Goal: Task Accomplishment & Management: Complete application form

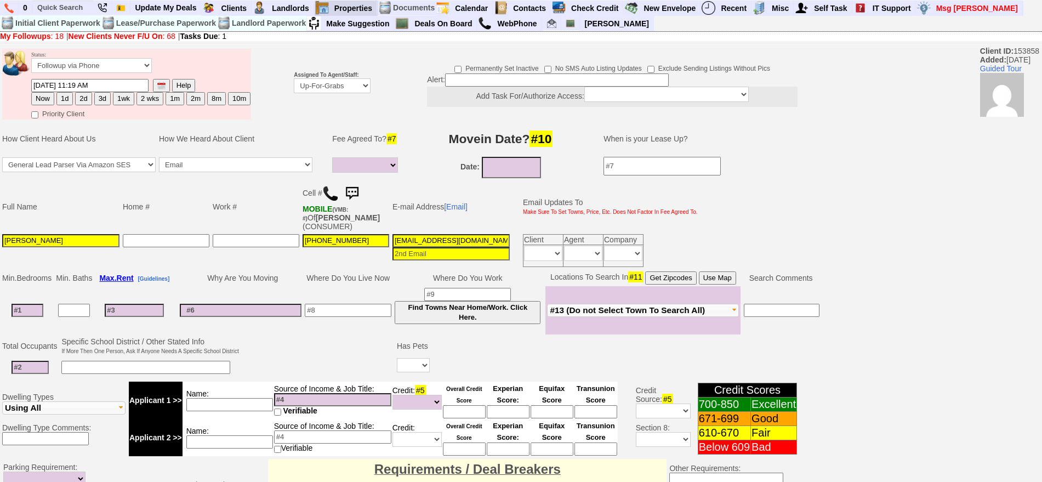
select select
click at [55, 11] on input "text" at bounding box center [63, 8] width 60 height 14
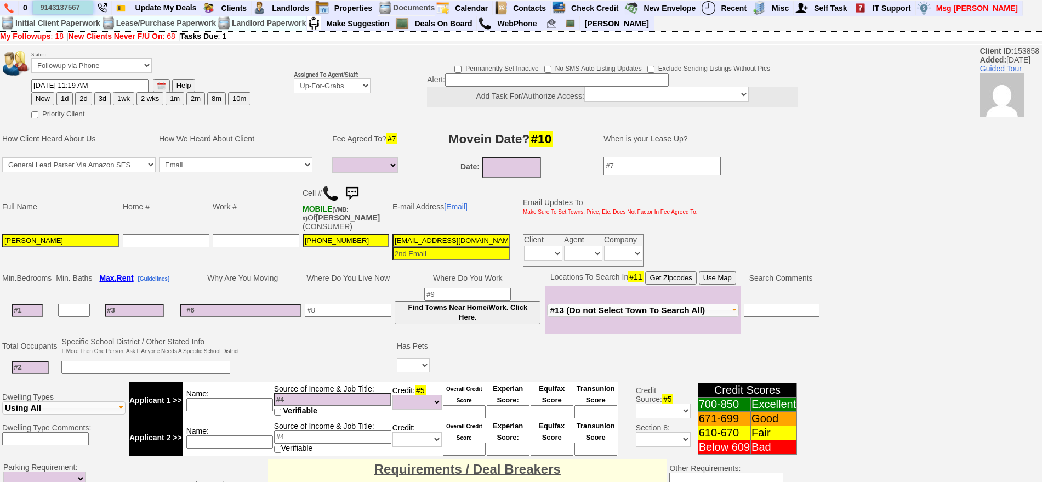
click at [78, 8] on input "9143137567" at bounding box center [63, 8] width 60 height 14
click at [82, 8] on input "9143137567" at bounding box center [63, 8] width 60 height 14
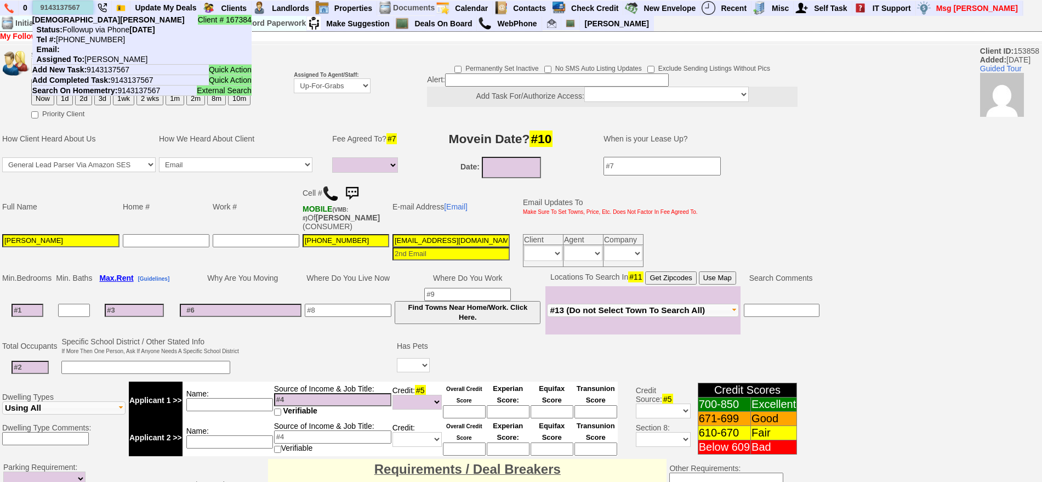
click at [82, 8] on input "9143137567" at bounding box center [63, 8] width 60 height 14
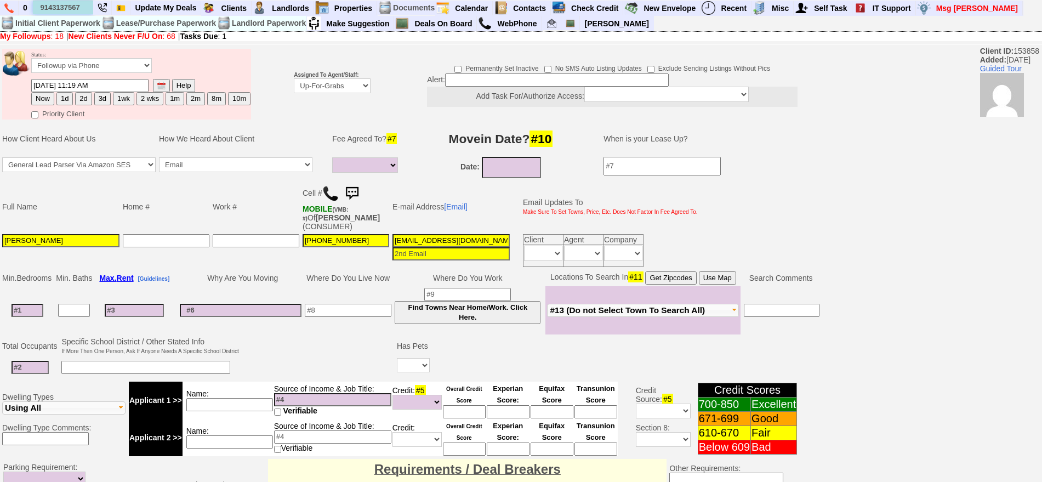
type input "9143137567"
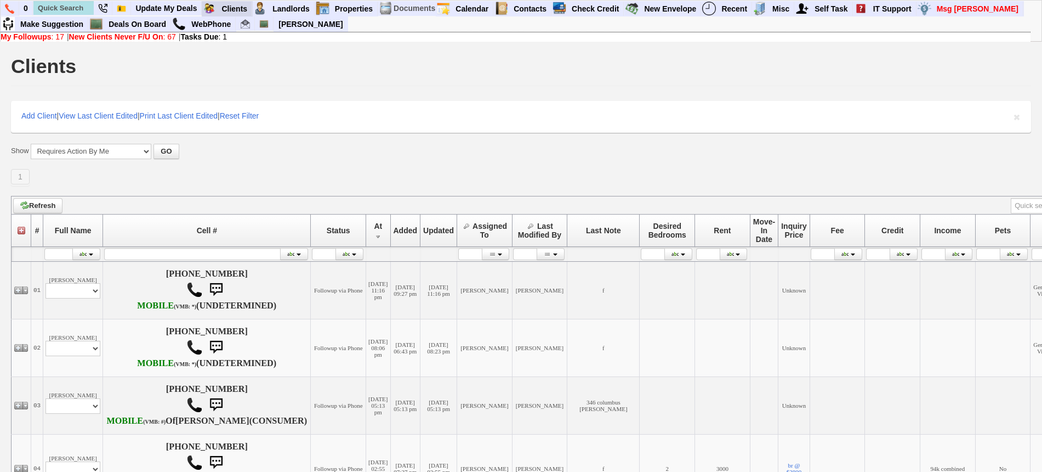
click at [0, 0] on td "Requires Action By Me (17)" at bounding box center [0, 0] width 0 height 0
click at [0, 0] on blink "Requires Action By Me (17)" at bounding box center [0, 0] width 0 height 0
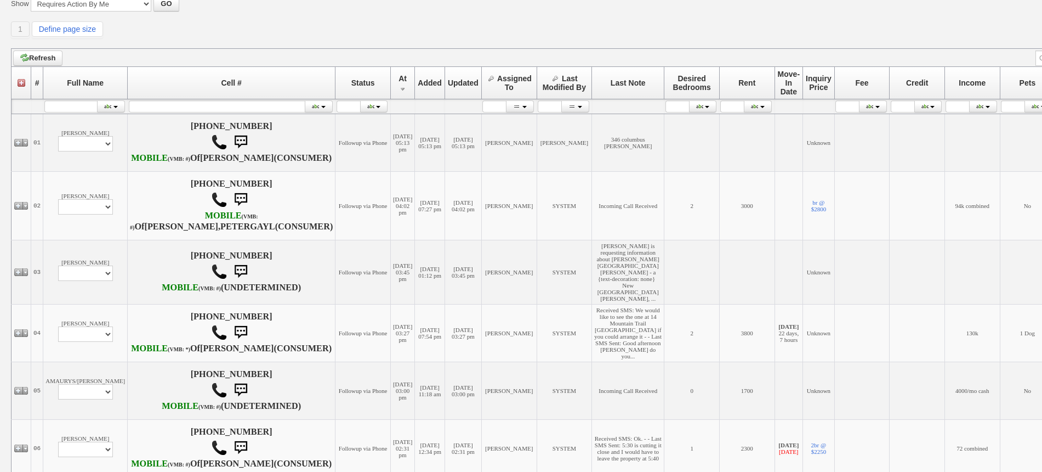
scroll to position [137, 0]
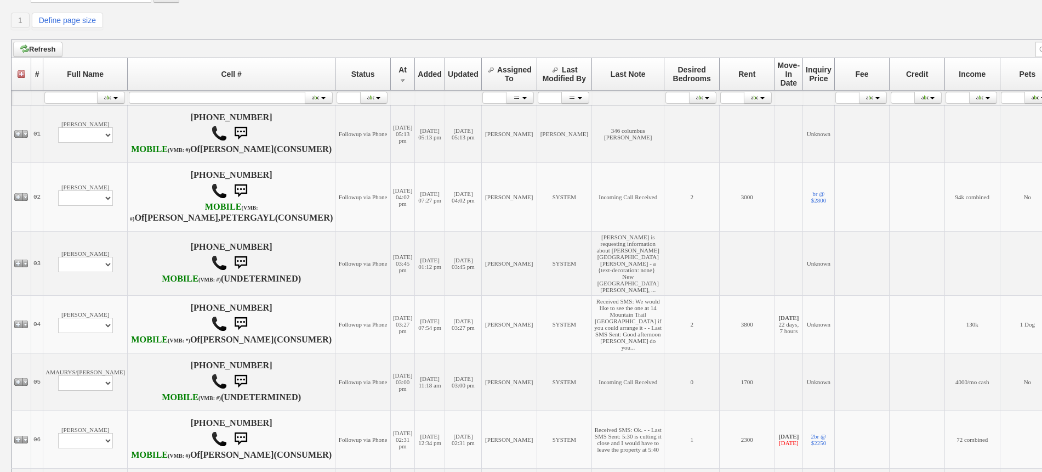
click at [82, 230] on td "Petergayle Riley Profile Edit Print Email Externally (Will Not Be Tracked In CR…" at bounding box center [85, 197] width 84 height 69
click at [82, 206] on select "Profile Edit Print Email Externally (Will Not Be Tracked In CRM) Closed Deals" at bounding box center [85, 197] width 55 height 15
select select "ChangeURL,/crm/custom/edit_client_form.php?redirect=%2Fcrm%2Fclients.php&id=168…"
click at [58, 206] on select "Profile Edit Print Email Externally (Will Not Be Tracked In CRM) Closed Deals" at bounding box center [85, 197] width 55 height 15
select select
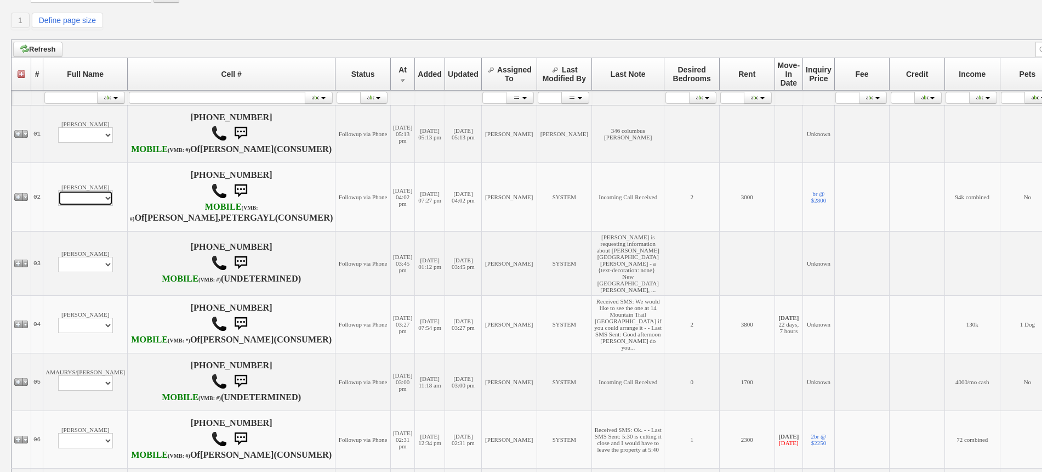
scroll to position [156, 0]
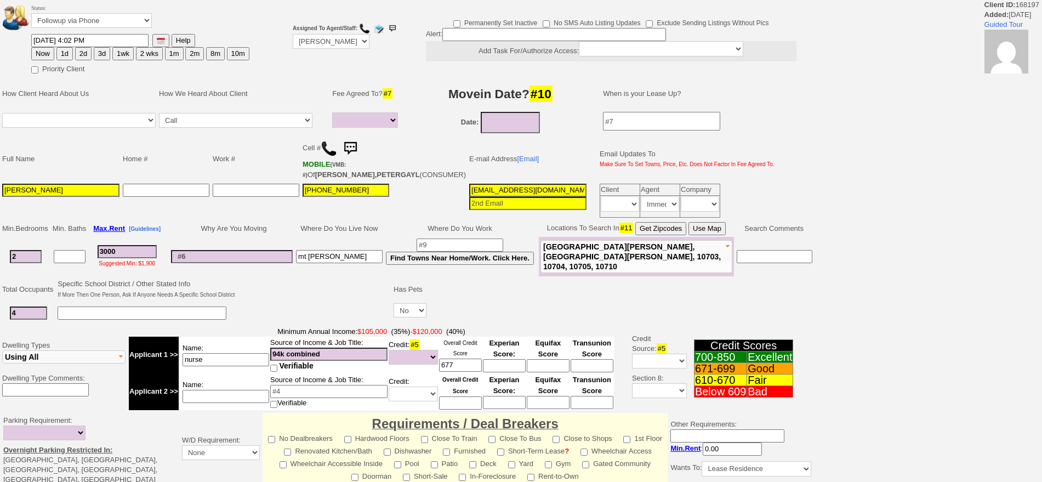
select select
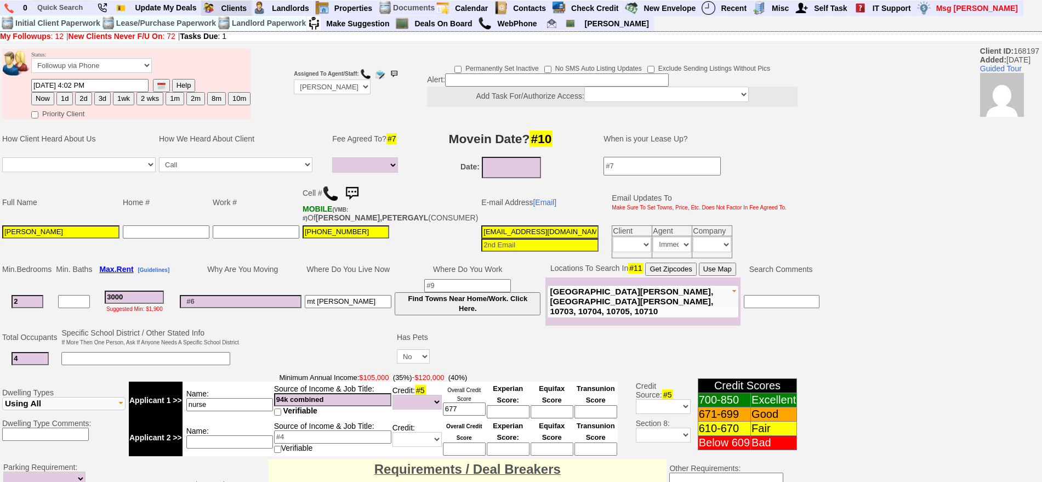
click at [0, 0] on blink "Requires Action By Me (12)" at bounding box center [0, 0] width 0 height 0
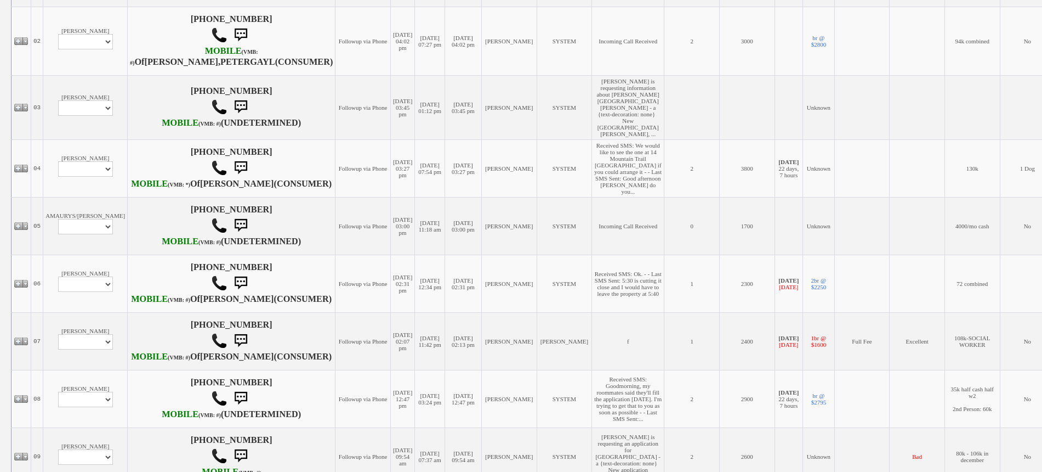
scroll to position [343, 0]
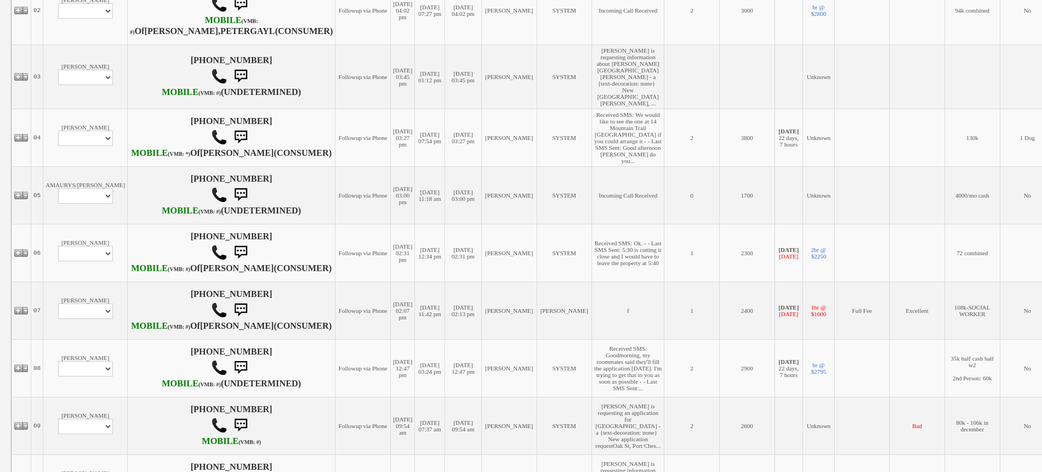
click at [70, 166] on td "Barry Grubb Profile Edit Print Email Externally (Will Not Be Tracked In CRM) Cl…" at bounding box center [85, 138] width 84 height 58
click at [86, 146] on select "Profile Edit Print Email Externally (Will Not Be Tracked In CRM) Closed Deals" at bounding box center [85, 137] width 55 height 15
select select "ChangeURL,/crm/custom/edit_client_form.php?redirect=%2Fcrm%2Fclients.php&id=168…"
click at [58, 146] on select "Profile Edit Print Email Externally (Will Not Be Tracked In CRM) Closed Deals" at bounding box center [85, 137] width 55 height 15
select select
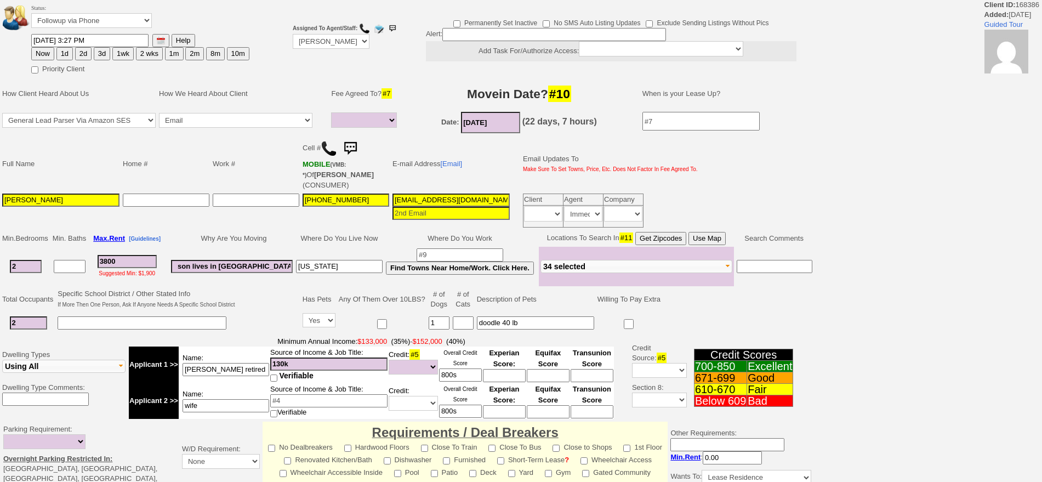
select select
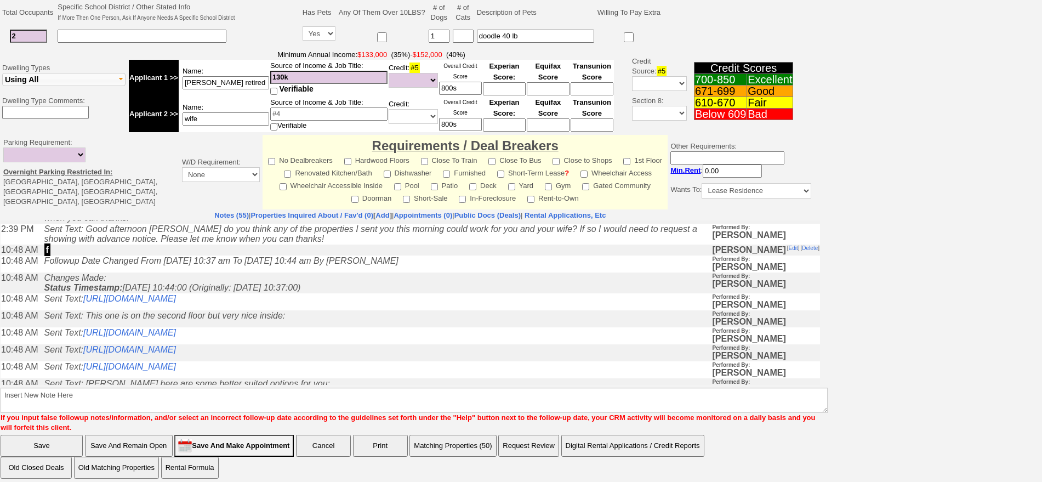
scroll to position [69, 0]
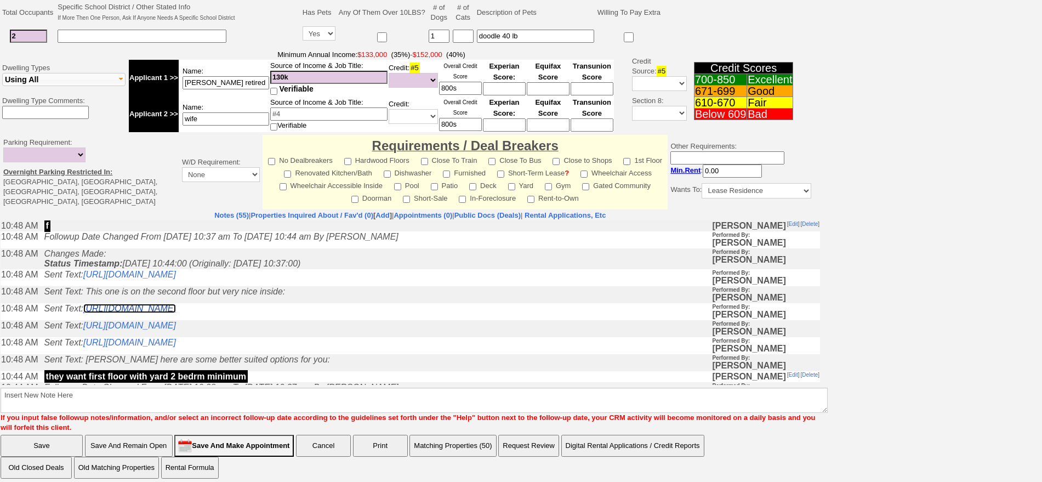
click at [176, 312] on link "[URL][DOMAIN_NAME]" at bounding box center [129, 308] width 93 height 9
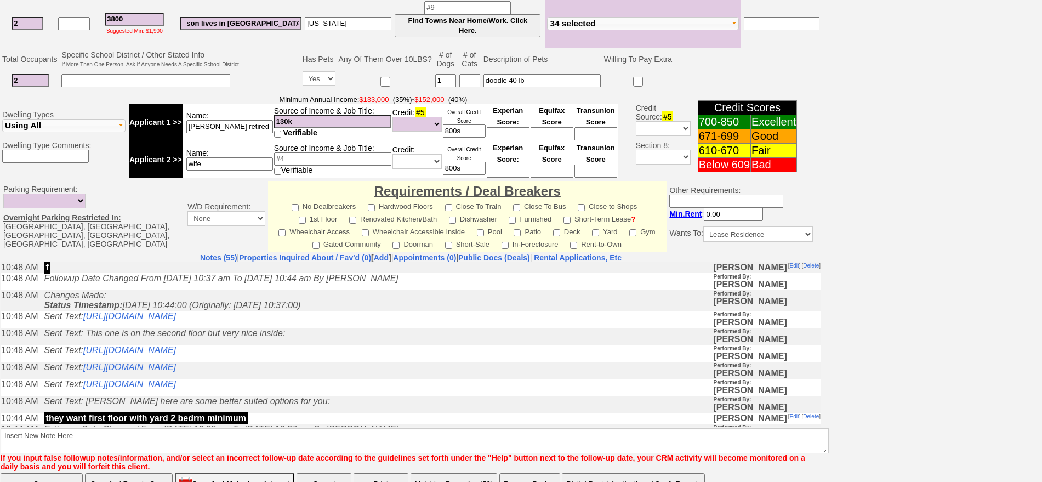
scroll to position [331, 0]
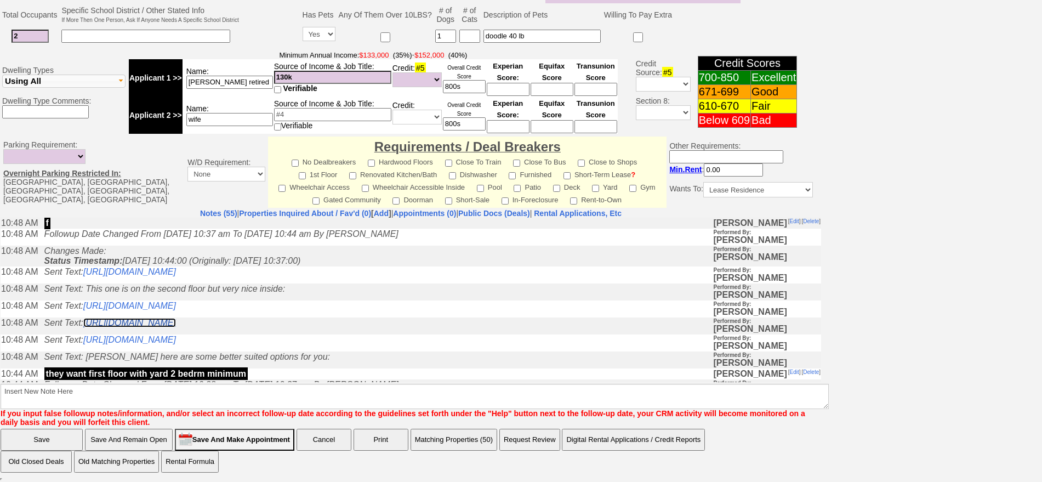
click at [176, 326] on link "https://hshprop.com/?section=view_property&propertyid=L901057&collection=" at bounding box center [129, 321] width 93 height 9
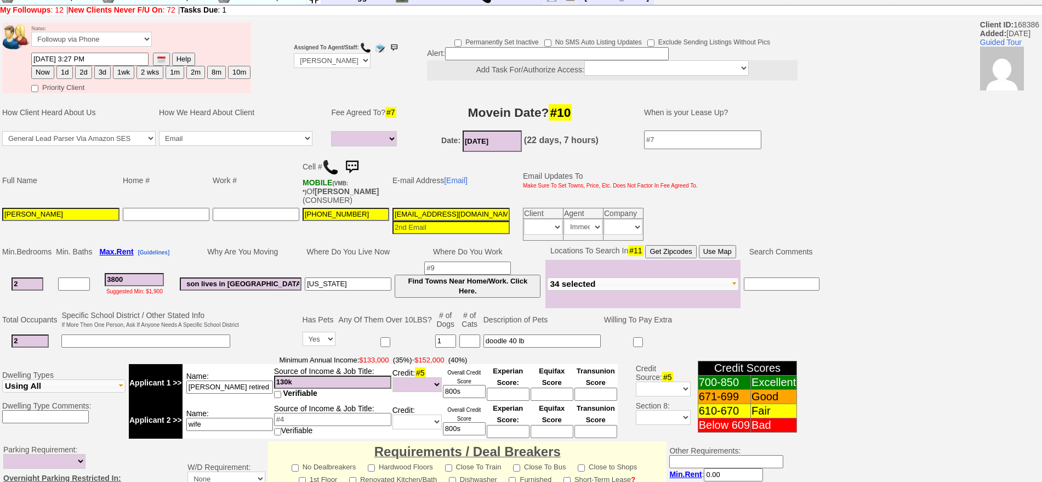
scroll to position [0, 0]
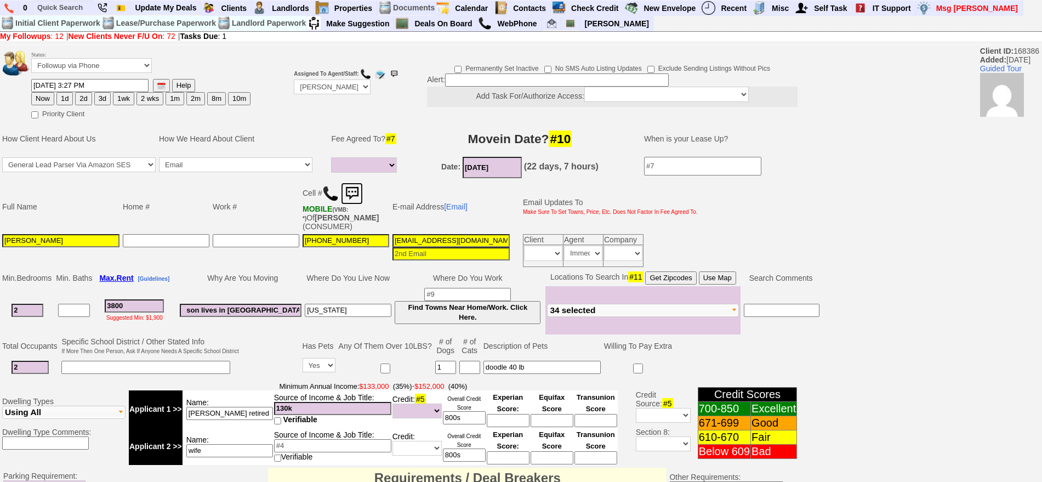
click at [362, 191] on img at bounding box center [352, 194] width 22 height 22
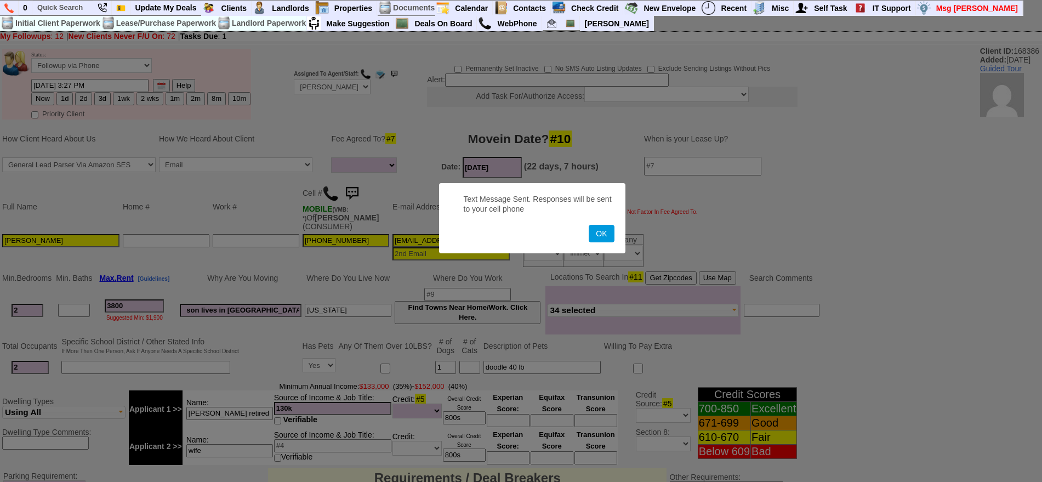
click at [589, 225] on button "OK" at bounding box center [601, 234] width 25 height 18
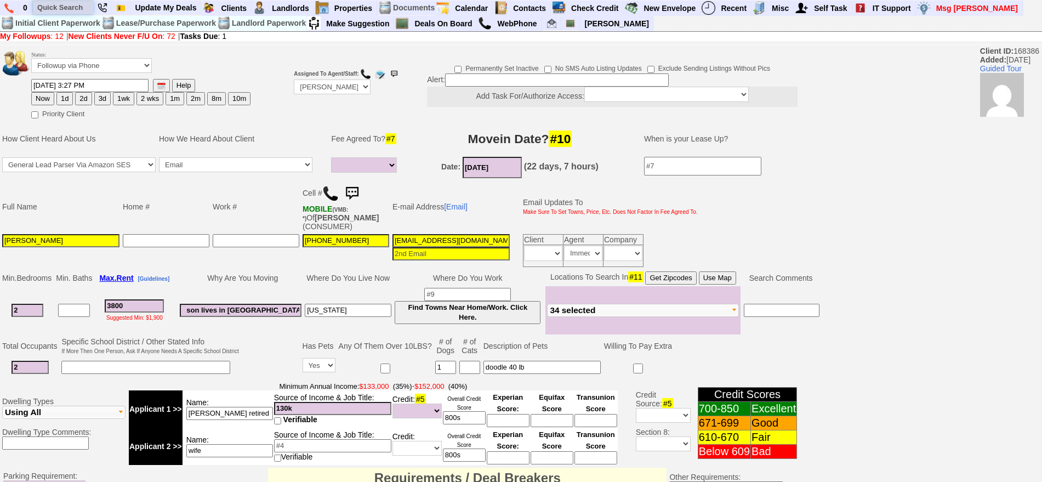
click at [81, 7] on input "text" at bounding box center [63, 8] width 60 height 14
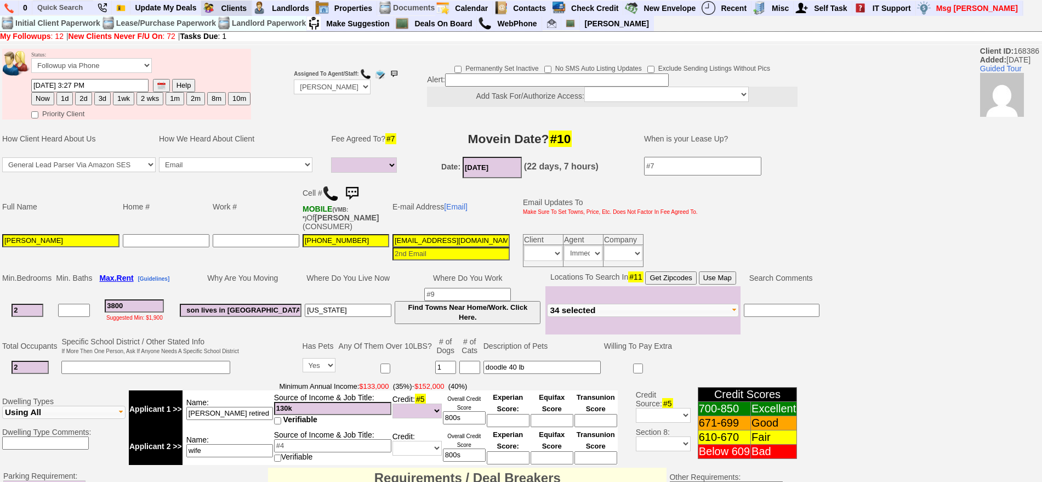
click at [0, 0] on link "Requires Action By Me (12)" at bounding box center [0, 0] width 0 height 0
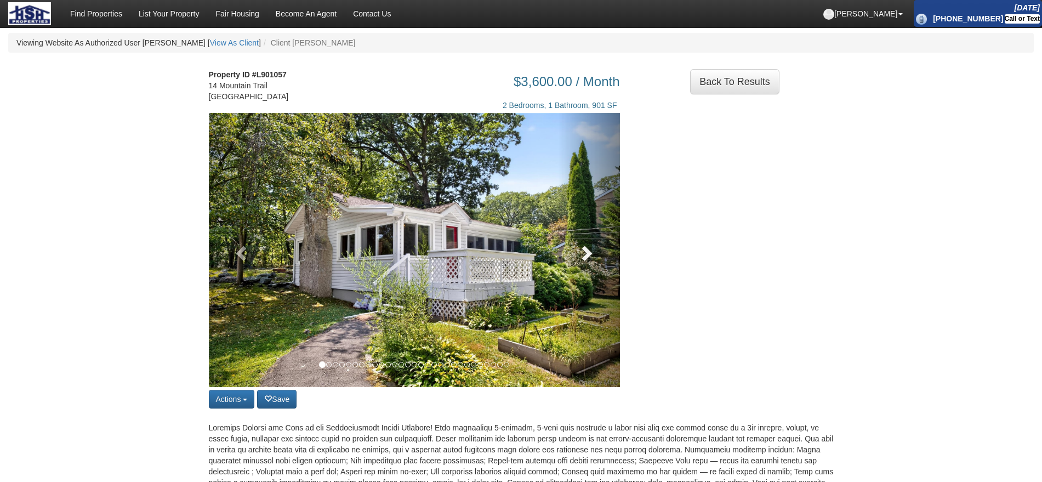
click at [613, 269] on link at bounding box center [589, 250] width 62 height 274
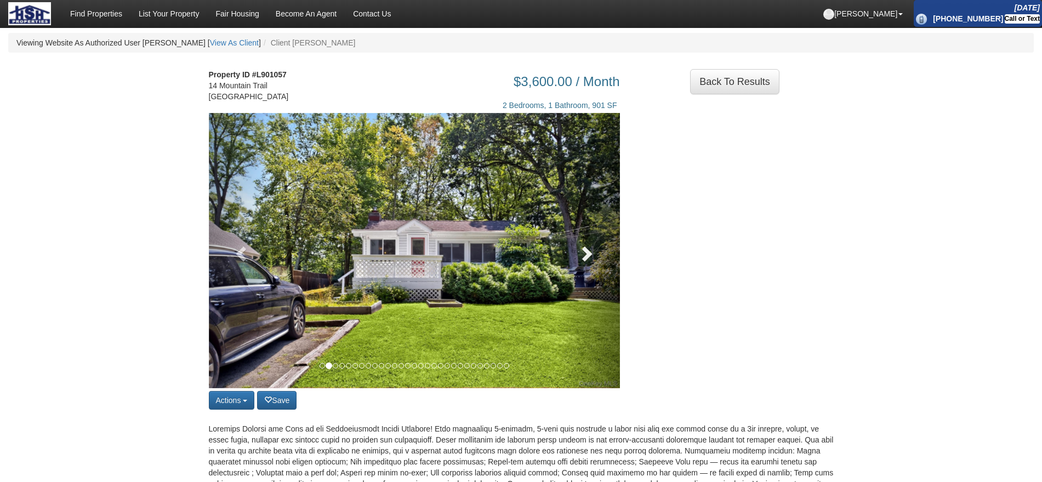
click at [613, 269] on link at bounding box center [589, 250] width 62 height 275
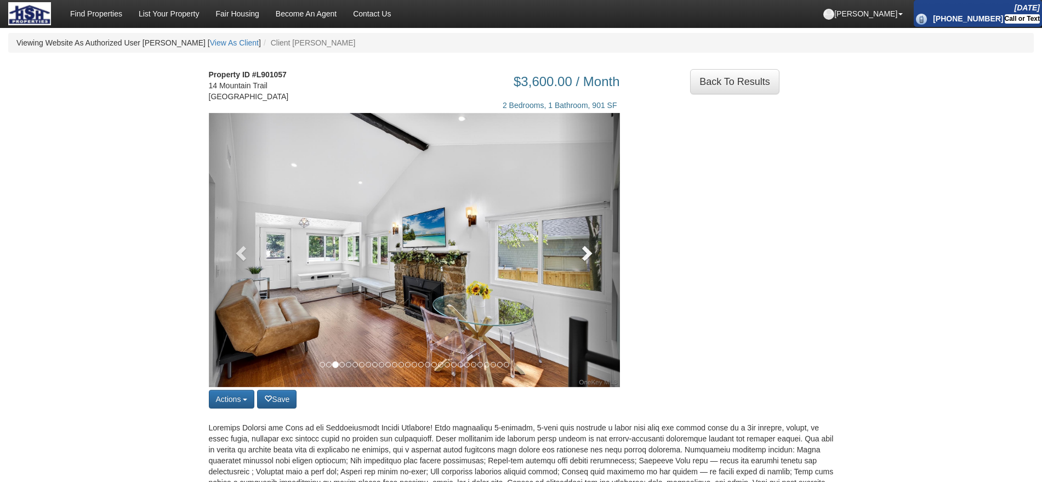
click at [613, 269] on link at bounding box center [589, 250] width 62 height 274
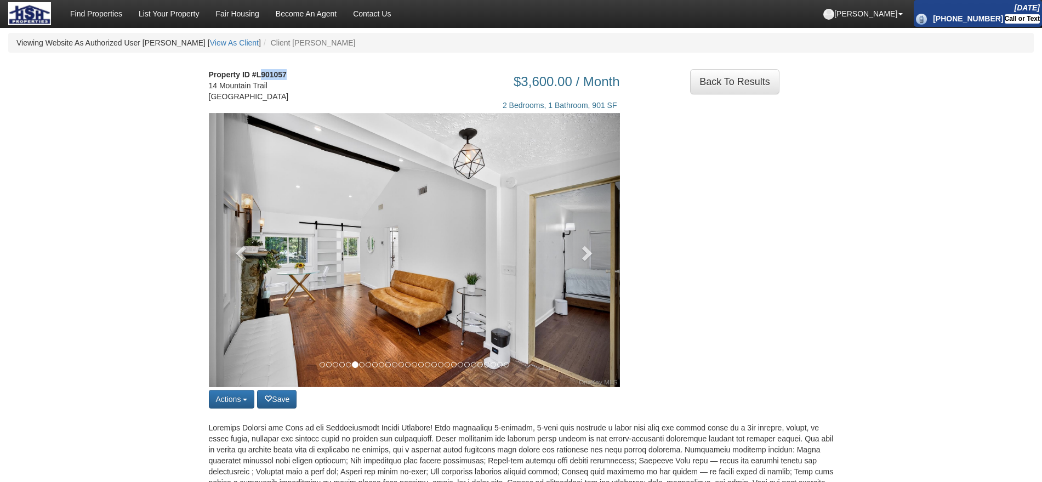
drag, startPoint x: 260, startPoint y: 75, endPoint x: 301, endPoint y: 78, distance: 40.7
click at [301, 78] on div "Property ID #L901057 14 Mountain Trail Mount Pleasant, NY 10570" at bounding box center [254, 91] width 107 height 44
copy strong "901057"
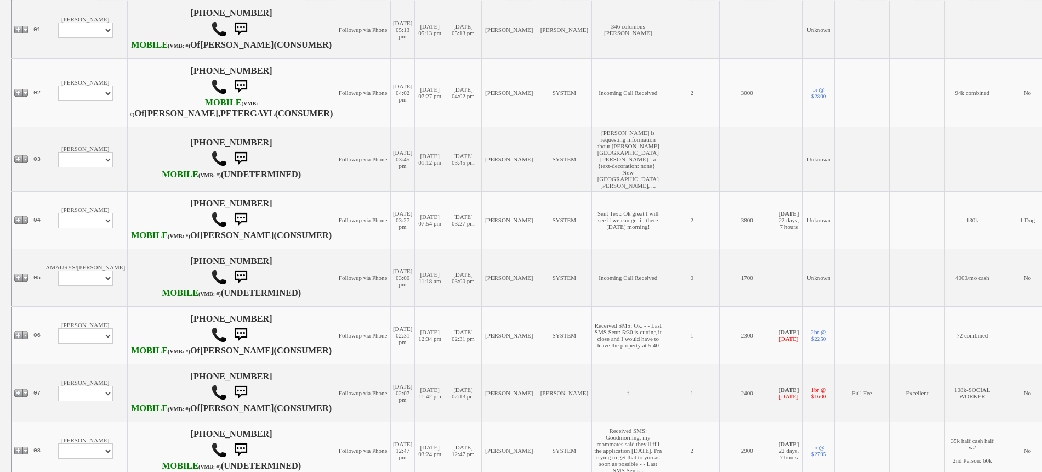
scroll to position [274, 0]
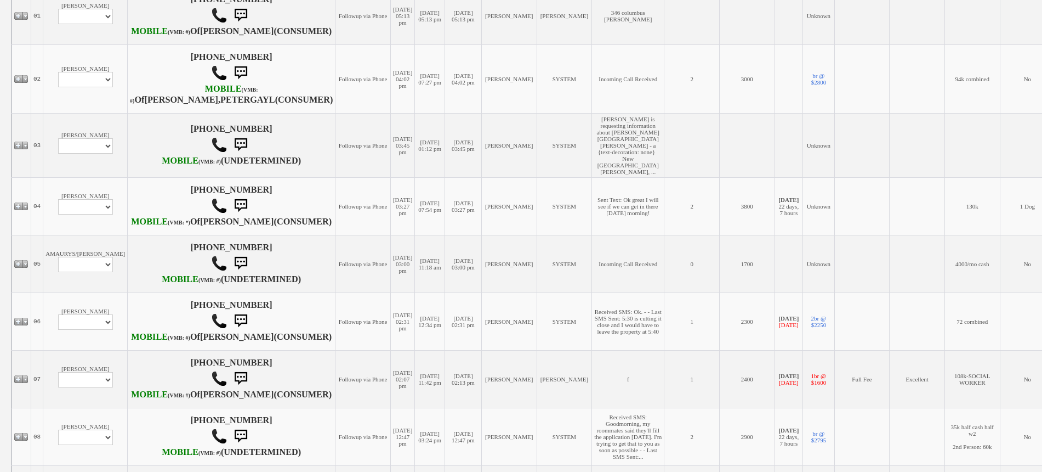
click at [0, 0] on link "Closing Letter V3" at bounding box center [0, 0] width 0 height 0
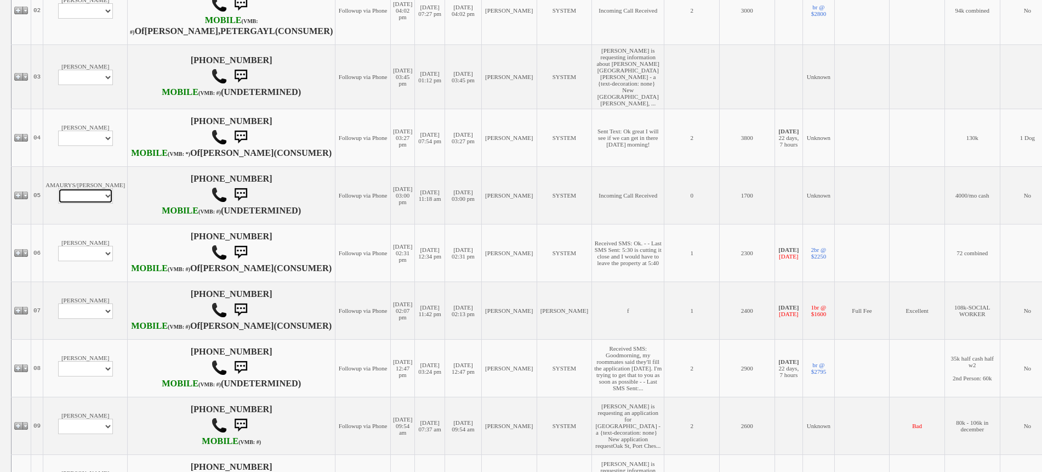
click at [84, 203] on select "Profile Edit Print Email Externally (Will Not Be Tracked In CRM) Closed Deals" at bounding box center [85, 195] width 55 height 15
select select "ChangeURL,/crm/custom/edit_client_form.php?redirect=%2Fcrm%2Fclients.php&id=132…"
click at [58, 203] on select "Profile Edit Print Email Externally (Will Not Be Tracked In CRM) Closed Deals" at bounding box center [85, 195] width 55 height 15
select select
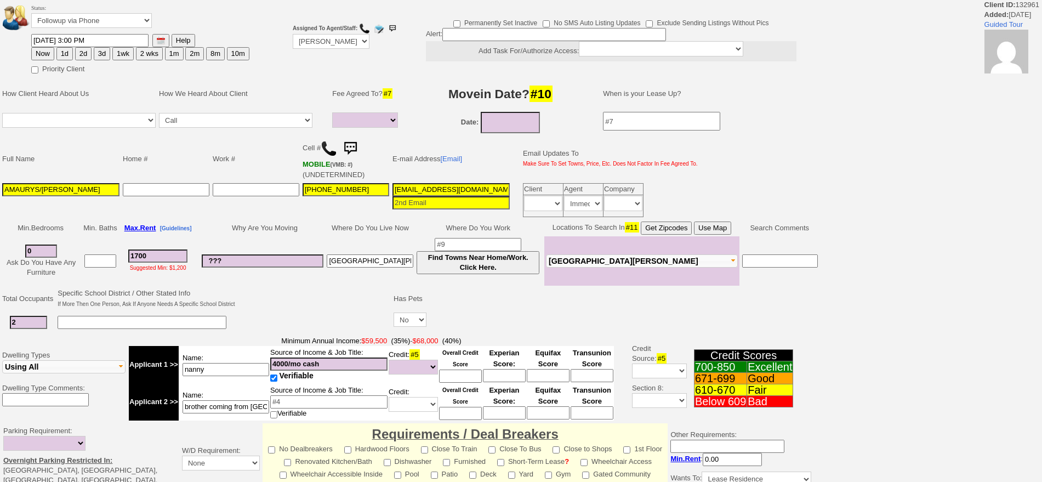
select select
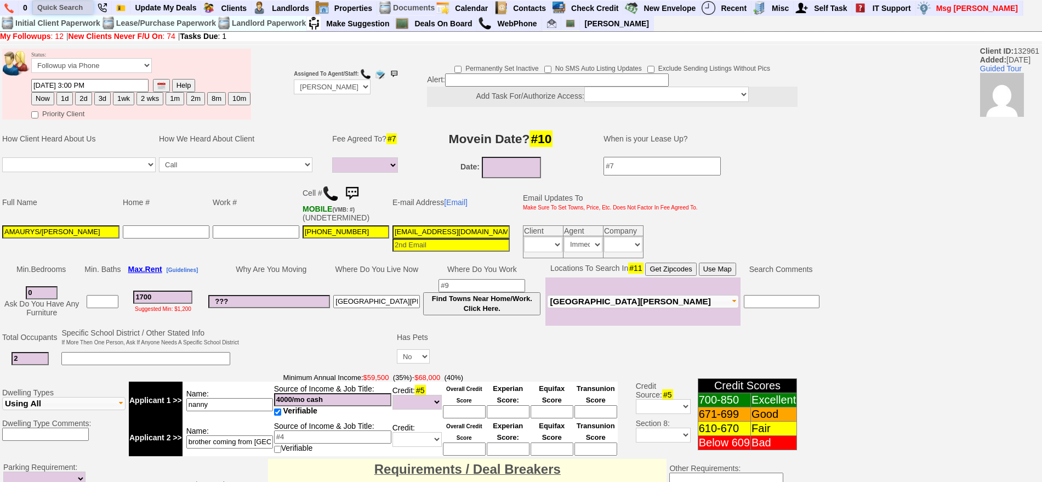
click at [71, 8] on input "text" at bounding box center [63, 8] width 60 height 14
paste input "212) 858-9595"
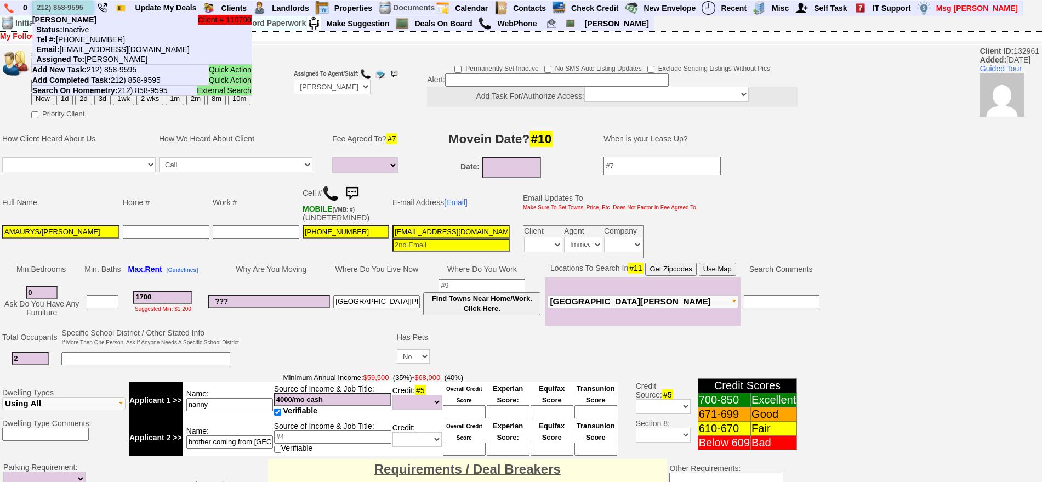
type input "212) 858-9595"
click at [99, 33] on li "Client # 110790 Damien Ramirez Status: Inactive Tel #: 212-858-9595 Email: d.a.…" at bounding box center [141, 40] width 219 height 50
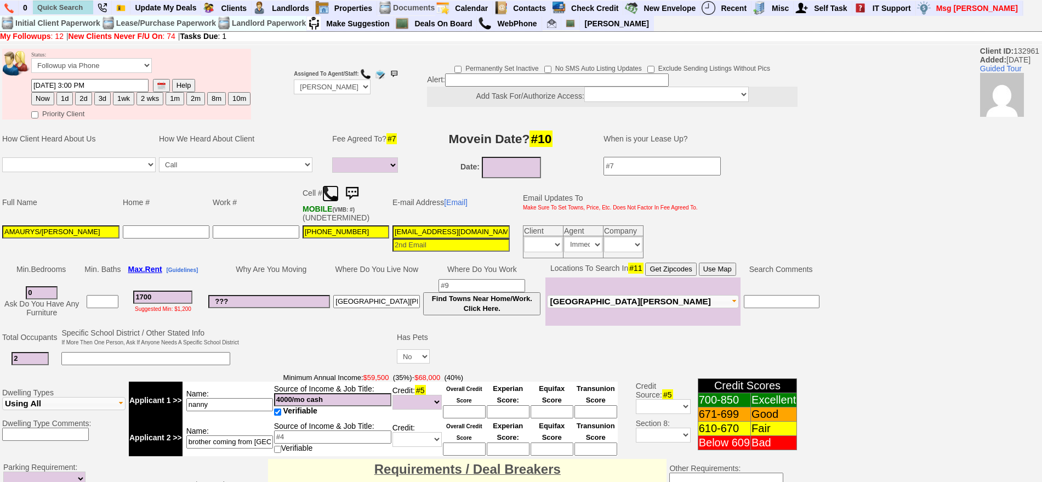
click at [336, 190] on img at bounding box center [330, 193] width 16 height 16
drag, startPoint x: 46, startPoint y: 292, endPoint x: 24, endPoint y: 289, distance: 22.6
click at [24, 289] on td "0 Ask Do You Have Any Furniture" at bounding box center [42, 301] width 82 height 48
type input "2"
select select
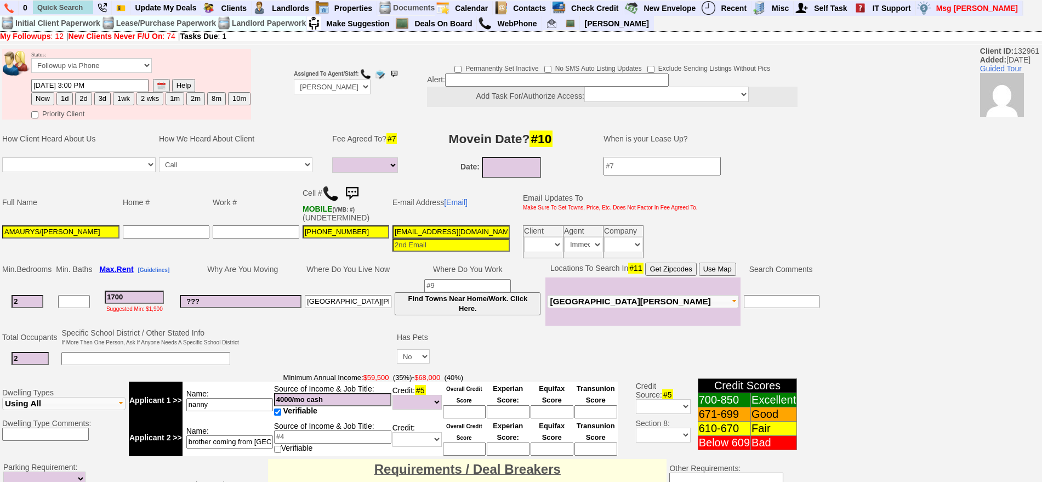
type input "2"
select select
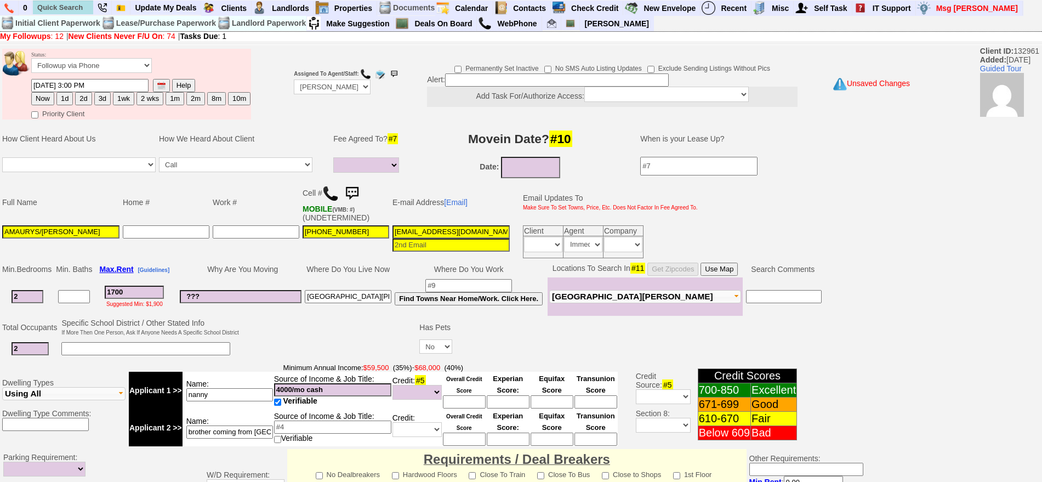
drag, startPoint x: 134, startPoint y: 298, endPoint x: 80, endPoint y: 296, distance: 53.8
click at [80, 296] on tr "2 Ask Do You Have Any Furniture 1700 Suggested Min: $1,900 ??? new rochelle Fin…" at bounding box center [412, 296] width 823 height 38
drag, startPoint x: 363, startPoint y: 294, endPoint x: 271, endPoint y: 298, distance: 92.2
click at [271, 298] on tr "2 Ask Do You Have Any Furniture 1700 Suggested Min: $1,900 ??? new rochelle Fin…" at bounding box center [412, 296] width 823 height 38
click at [206, 292] on input "???" at bounding box center [241, 296] width 122 height 13
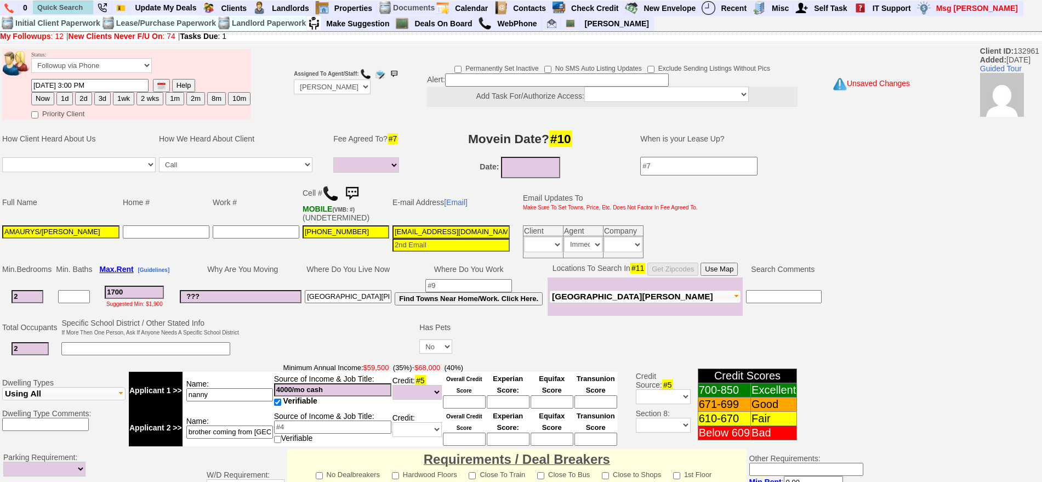
drag, startPoint x: 137, startPoint y: 289, endPoint x: 102, endPoint y: 291, distance: 34.6
click at [102, 291] on td "1700 Suggested Min: $1,900" at bounding box center [134, 296] width 81 height 38
type input "3"
select select
type input "300"
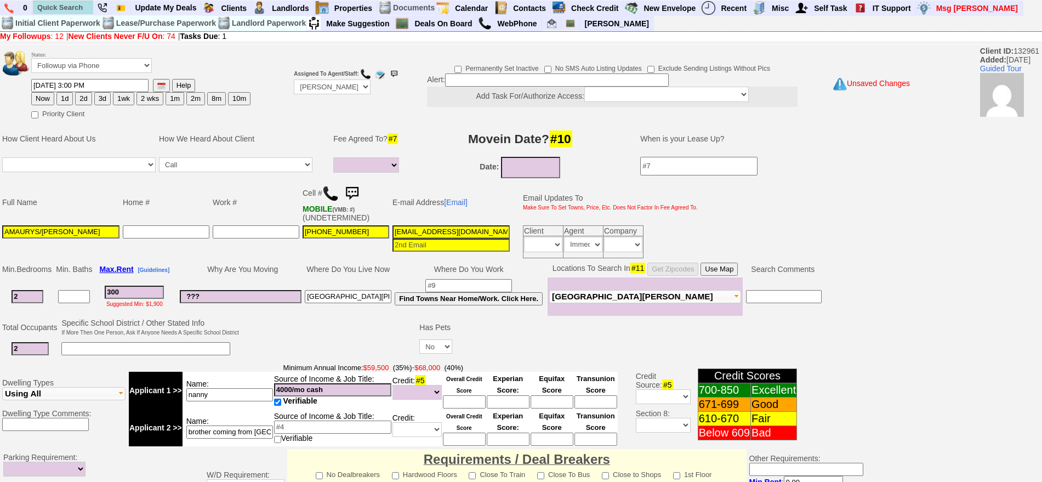
select select
type input "3000"
select select
type input "3000"
select select
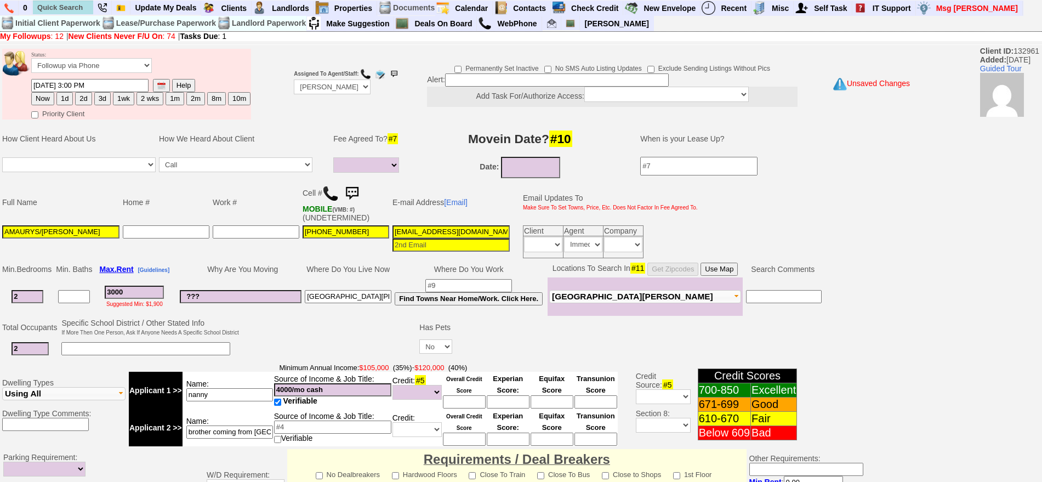
drag, startPoint x: 241, startPoint y: 296, endPoint x: 195, endPoint y: 292, distance: 46.2
click at [115, 295] on tr "2 Ask Do You Have Any Furniture 3000 Suggested Min: $1,900 ??? new rochelle Fin…" at bounding box center [412, 296] width 823 height 38
click at [738, 269] on button "Use Map" at bounding box center [719, 269] width 37 height 13
click at [583, 241] on select "Immediately Daily" at bounding box center [583, 244] width 38 height 15
select select
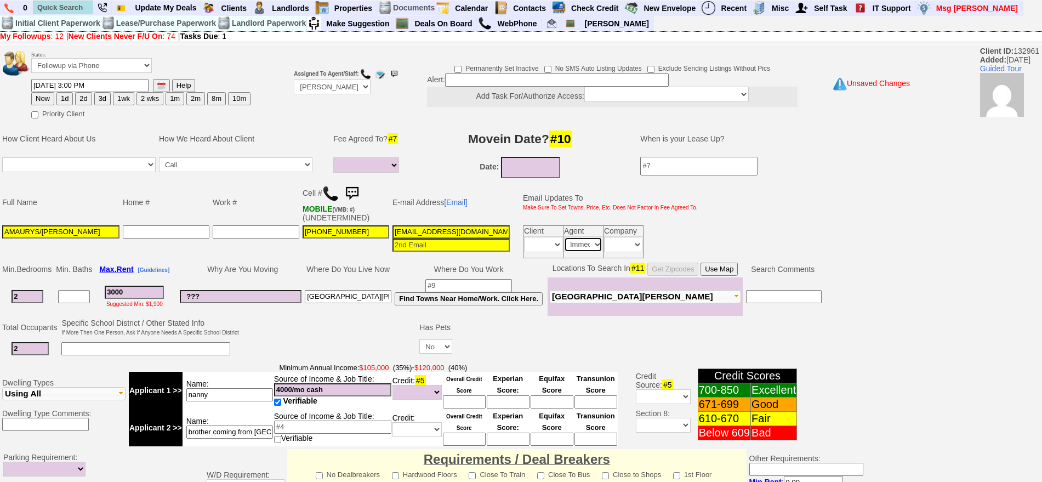
click at [564, 237] on select "Immediately Daily" at bounding box center [583, 244] width 38 height 15
drag, startPoint x: 26, startPoint y: 349, endPoint x: 0, endPoint y: 351, distance: 26.4
click at [0, 351] on td "Total Occupants Specific School District / Other Stated Info If More Then One P…" at bounding box center [450, 338] width 901 height 44
type input "3"
click at [343, 340] on td at bounding box center [330, 338] width 178 height 43
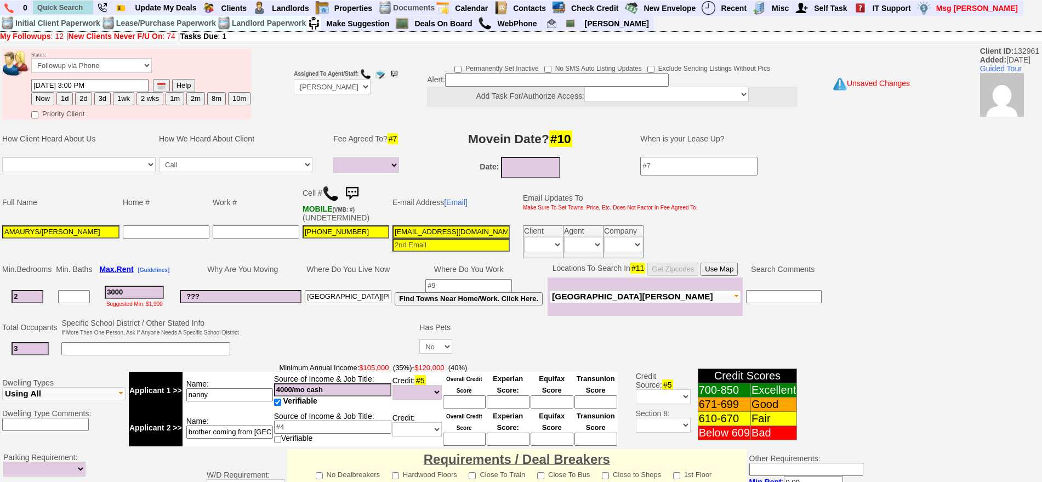
click at [738, 268] on button "Use Map" at bounding box center [719, 269] width 37 height 13
click at [206, 251] on td at bounding box center [166, 242] width 90 height 36
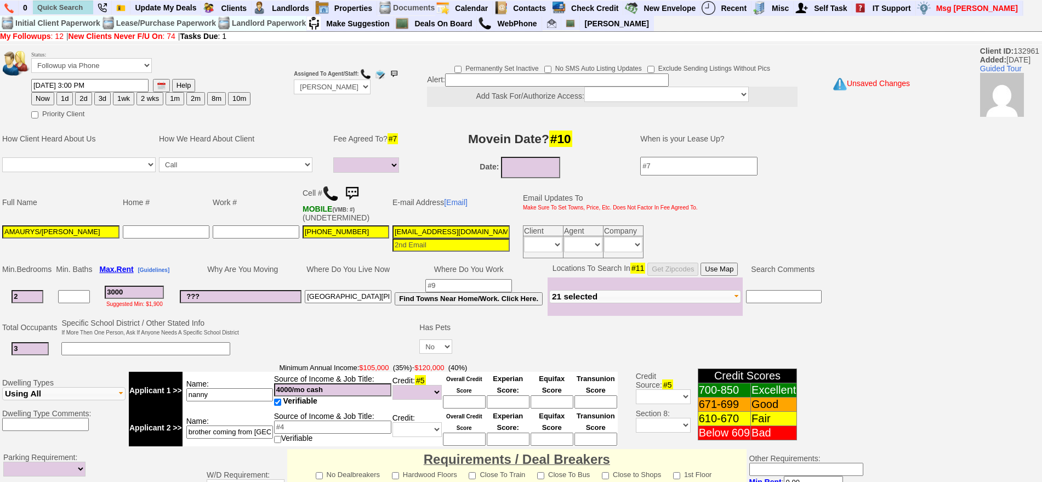
click at [231, 390] on input "nanny" at bounding box center [229, 394] width 87 height 13
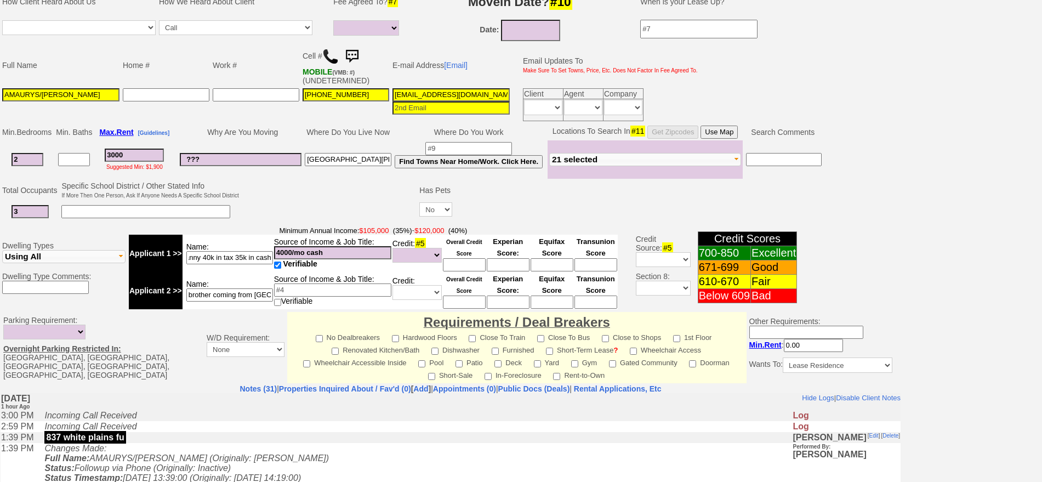
scroll to position [0, 8]
drag, startPoint x: 202, startPoint y: 256, endPoint x: 352, endPoint y: 264, distance: 149.9
click at [352, 264] on tr "Applicant 1 >> Name: nanny 40k in tax 35k in cash Source of Income & Job Title:…" at bounding box center [373, 253] width 489 height 37
type input "nanny"
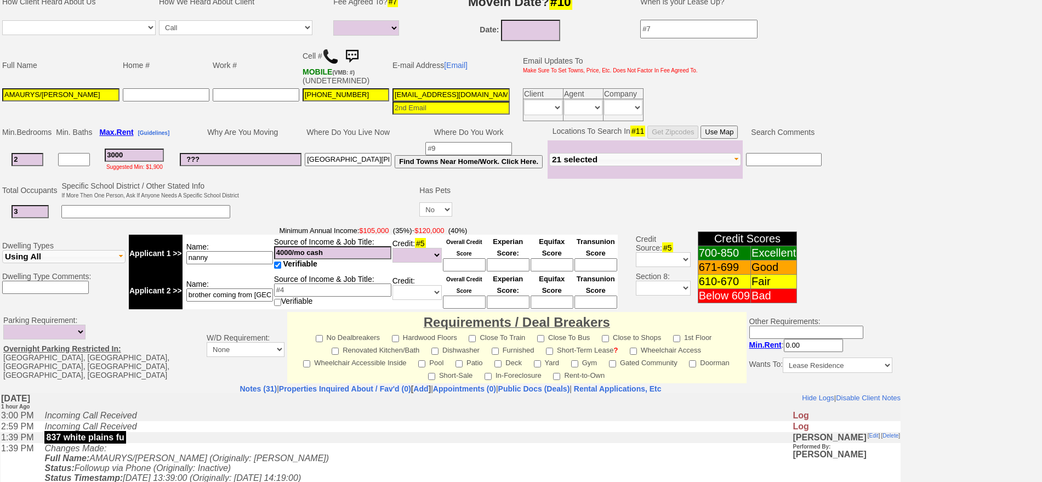
drag, startPoint x: 347, startPoint y: 252, endPoint x: 251, endPoint y: 255, distance: 95.4
click at [251, 255] on tr "Applicant 1 >> Name: nanny Source of Income & Job Title: 4000/mo cash Verifiabl…" at bounding box center [373, 253] width 489 height 37
paste input "k in tax 35k in"
type input "40k in tax 35k in cash"
click at [242, 256] on input "nanny" at bounding box center [229, 257] width 87 height 13
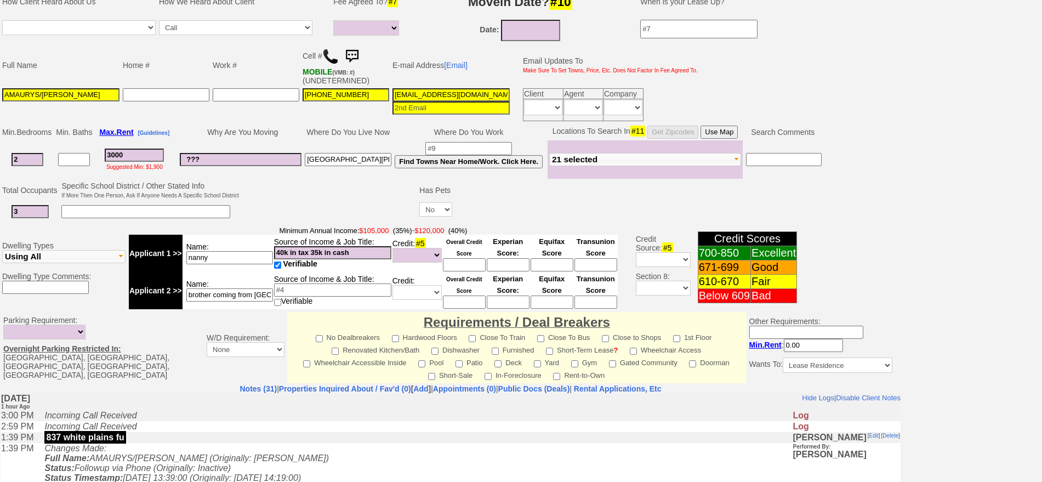
click at [262, 294] on input "brother coming from colombia" at bounding box center [229, 294] width 87 height 13
click at [249, 294] on input "brother coming from colombia" at bounding box center [229, 294] width 87 height 13
click at [232, 293] on input "brother coming from colombia" at bounding box center [229, 294] width 87 height 13
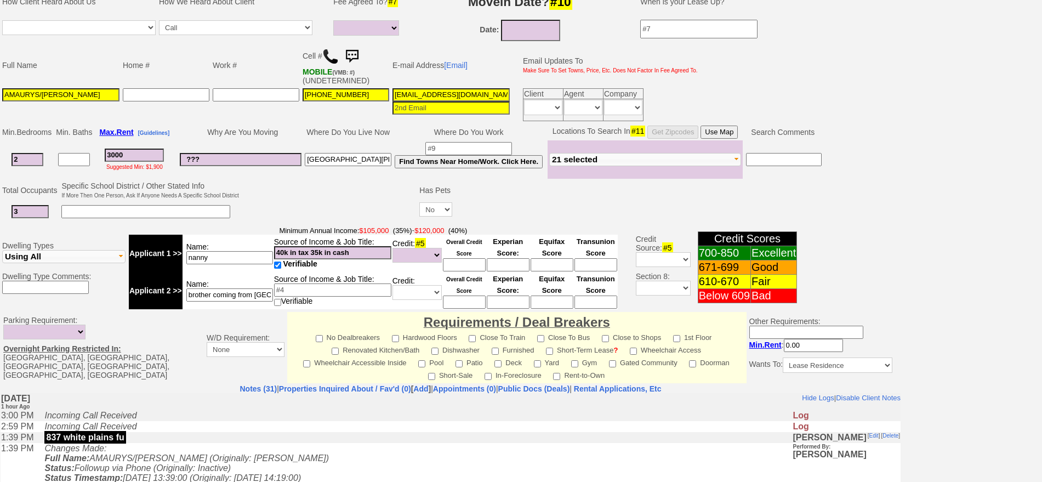
scroll to position [0, 12]
drag, startPoint x: 211, startPoint y: 293, endPoint x: 345, endPoint y: 294, distance: 134.3
click at [345, 294] on tr "Applicant 2 >> Name: brother coming from colombia Source of Income & Job Title:…" at bounding box center [373, 290] width 489 height 37
type input "brother 28k"
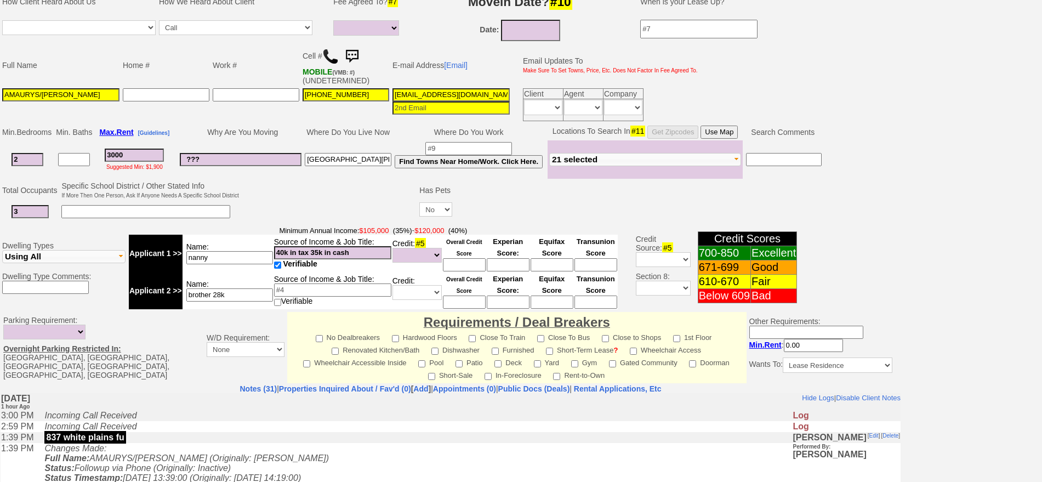
click at [345, 294] on input at bounding box center [332, 289] width 117 height 13
type input "28k"
click at [252, 298] on input "brother 28k" at bounding box center [229, 294] width 87 height 13
type input "brother"
click at [288, 292] on input "28k" at bounding box center [332, 289] width 117 height 13
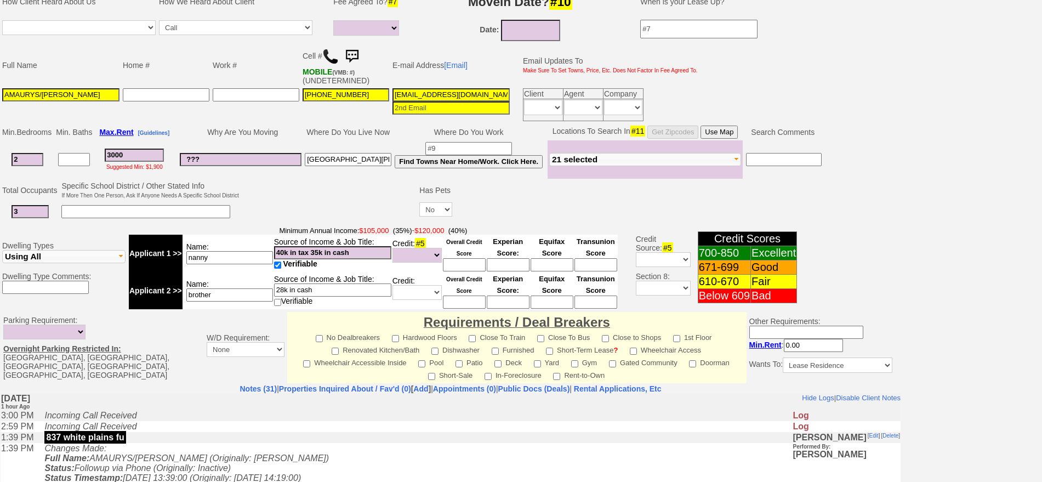
type input "28k in cash"
click at [258, 294] on input "brother" at bounding box center [229, 294] width 87 height 13
click at [234, 293] on input "brother restaurnt" at bounding box center [229, 294] width 87 height 13
type input "brother restaurant"
click at [141, 218] on td at bounding box center [150, 212] width 180 height 22
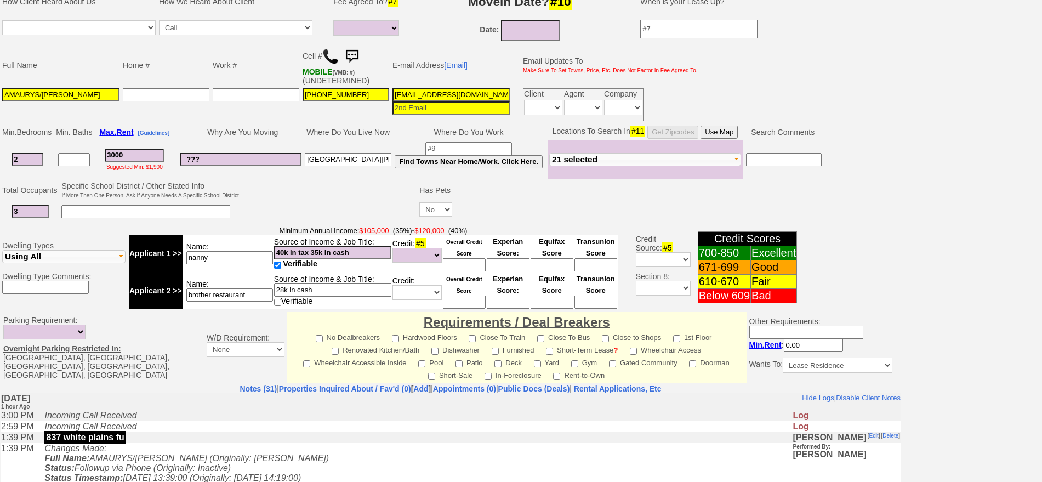
click at [141, 214] on input at bounding box center [145, 211] width 169 height 13
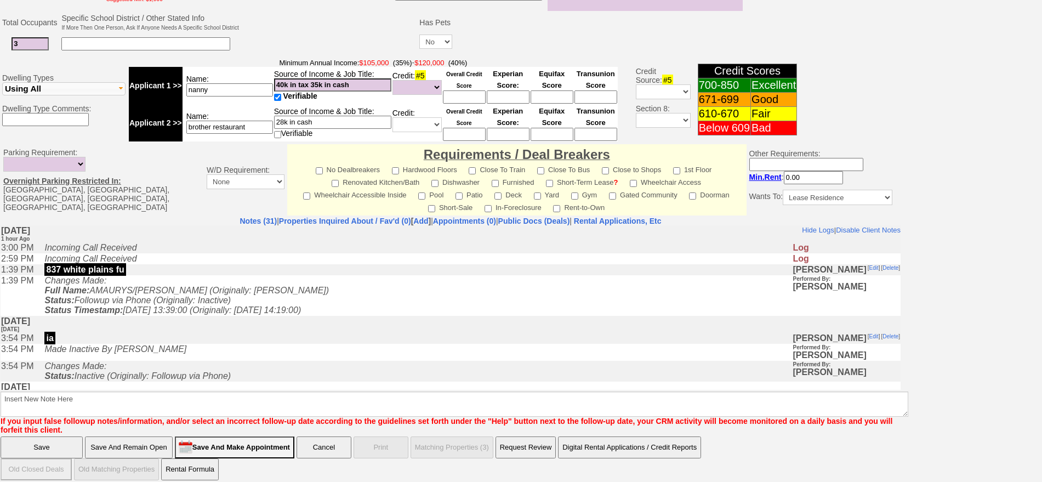
scroll to position [308, 0]
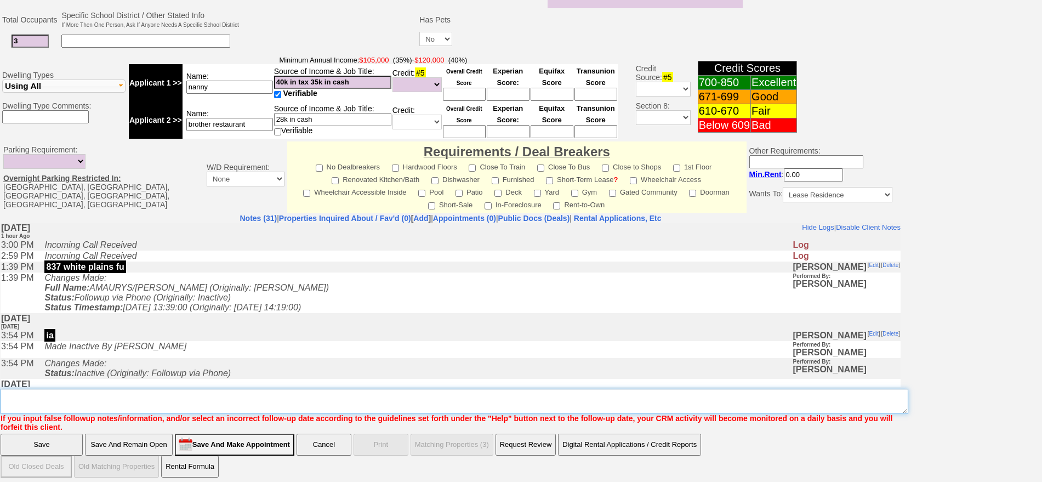
click at [662, 397] on textarea "Insert New Note Here" at bounding box center [455, 401] width 908 height 25
click at [161, 399] on textarea "Insert New Note Here" at bounding box center [455, 401] width 908 height 25
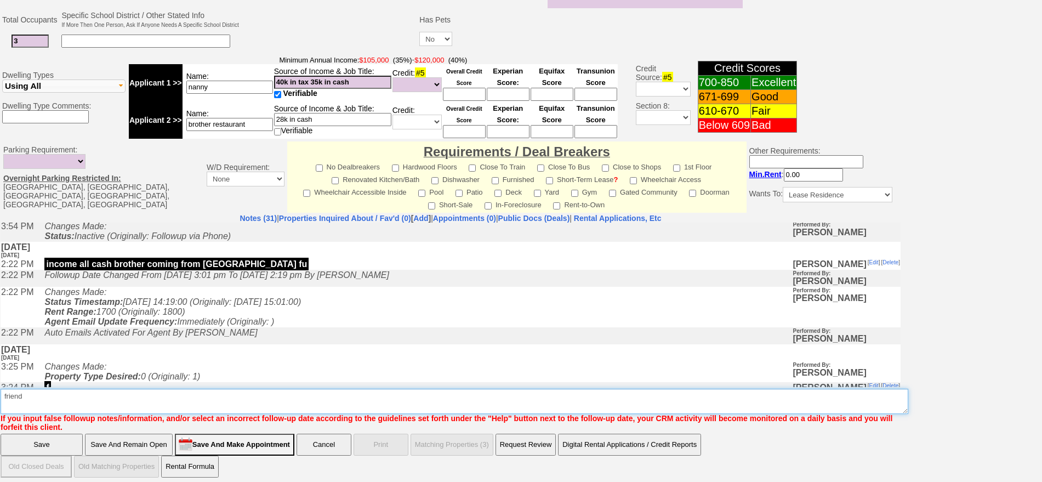
click at [77, 395] on textarea "Insert New Note Here" at bounding box center [455, 401] width 908 height 25
type textarea "friend -"
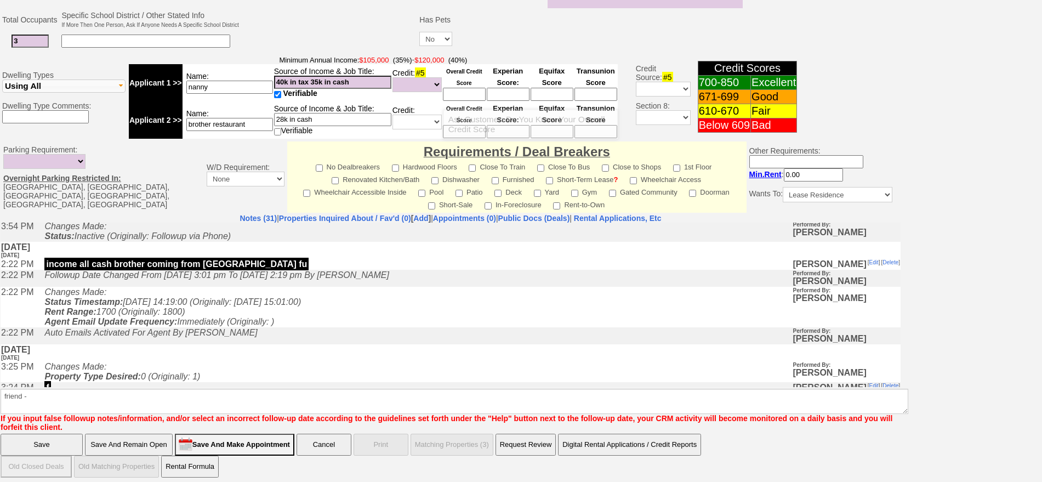
click at [462, 91] on input at bounding box center [464, 94] width 43 height 13
type input "666"
click at [493, 54] on td "Minimum Annual Income: $105,000 (35%) - $120,000 (40%) Applicant 1 >> Name: nan…" at bounding box center [373, 97] width 492 height 87
click at [469, 94] on input "666" at bounding box center [464, 94] width 43 height 13
click at [474, 126] on input at bounding box center [464, 131] width 43 height 13
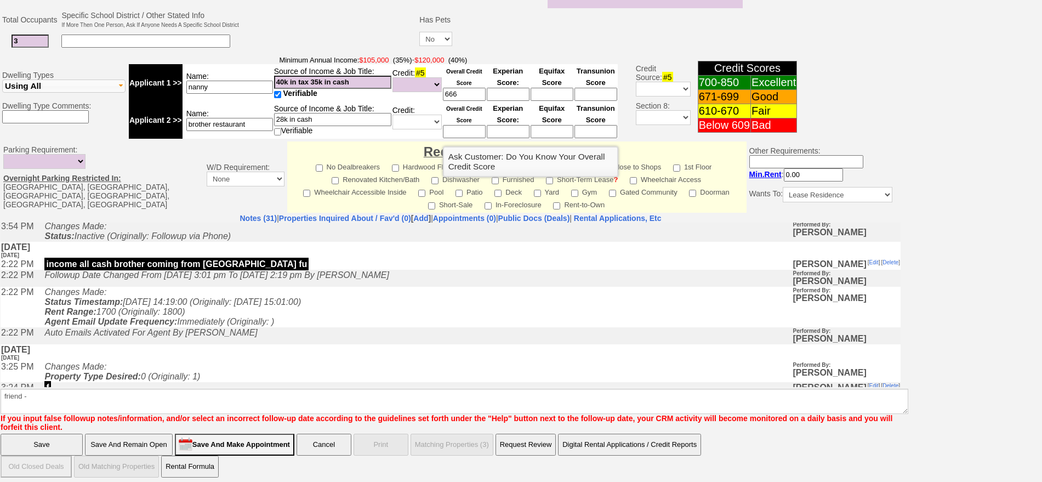
click at [460, 132] on input at bounding box center [464, 131] width 43 height 13
type input "700"
click at [326, 35] on td at bounding box center [330, 30] width 178 height 43
click at [359, 118] on input "28k in cash" at bounding box center [332, 119] width 117 height 13
click at [342, 27] on td at bounding box center [330, 30] width 178 height 43
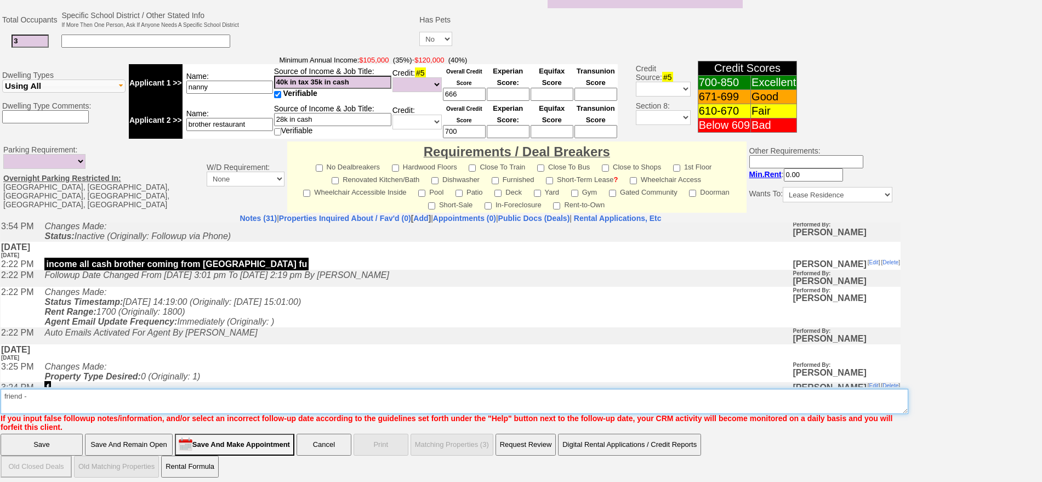
click at [61, 399] on textarea "Insert New Note Here" at bounding box center [455, 401] width 908 height 25
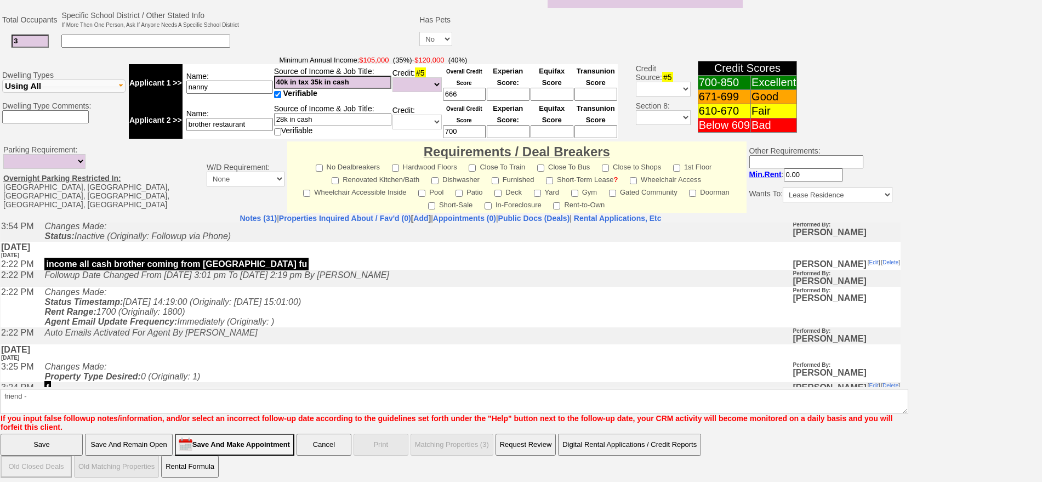
click at [331, 118] on input "28k in cash" at bounding box center [332, 119] width 117 height 13
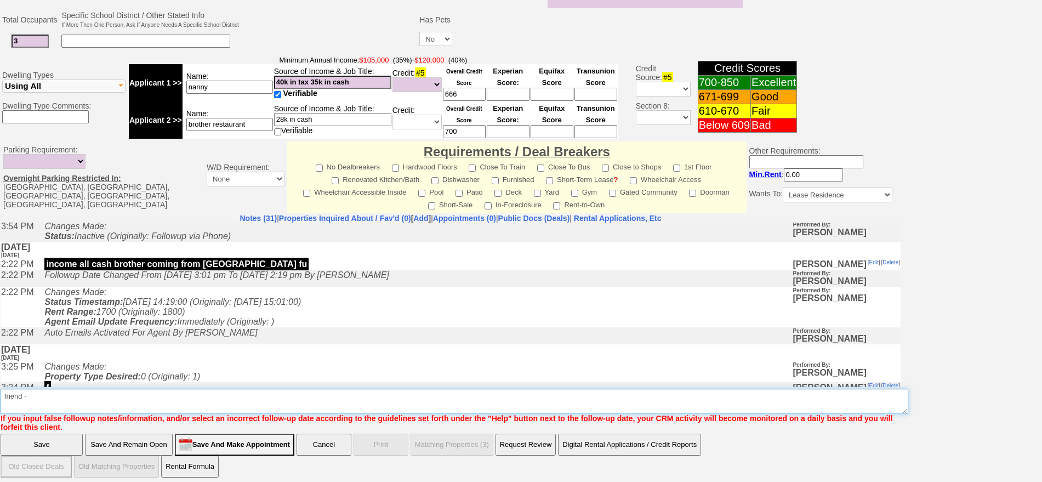
click at [188, 389] on textarea "Insert New Note Here" at bounding box center [455, 401] width 908 height 25
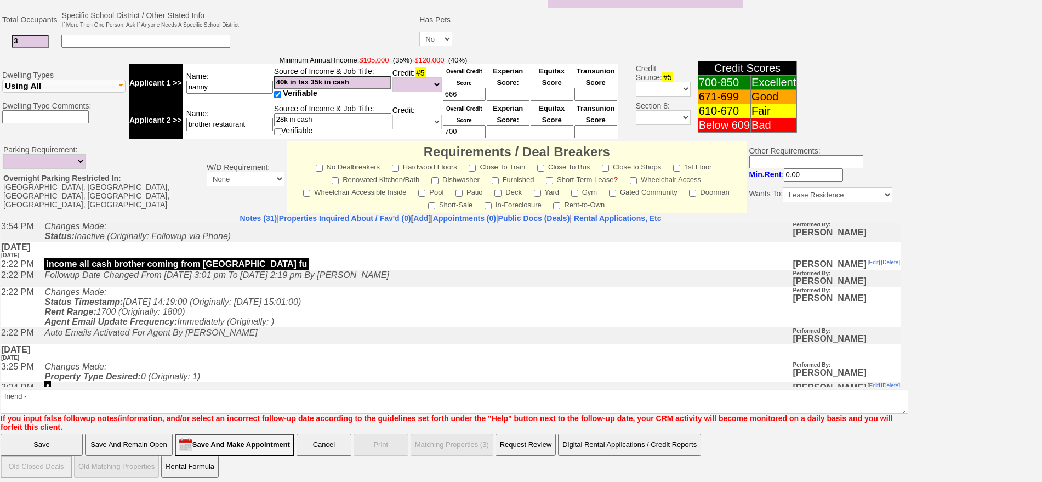
click at [356, 80] on input "40k in tax 35k in cash" at bounding box center [332, 82] width 117 height 13
click at [352, 13] on td at bounding box center [330, 30] width 178 height 43
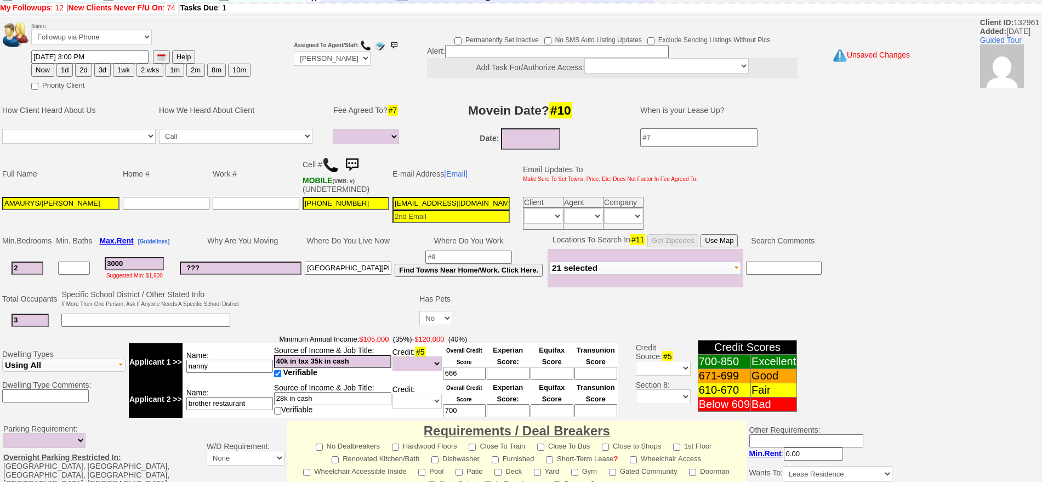
scroll to position [0, 0]
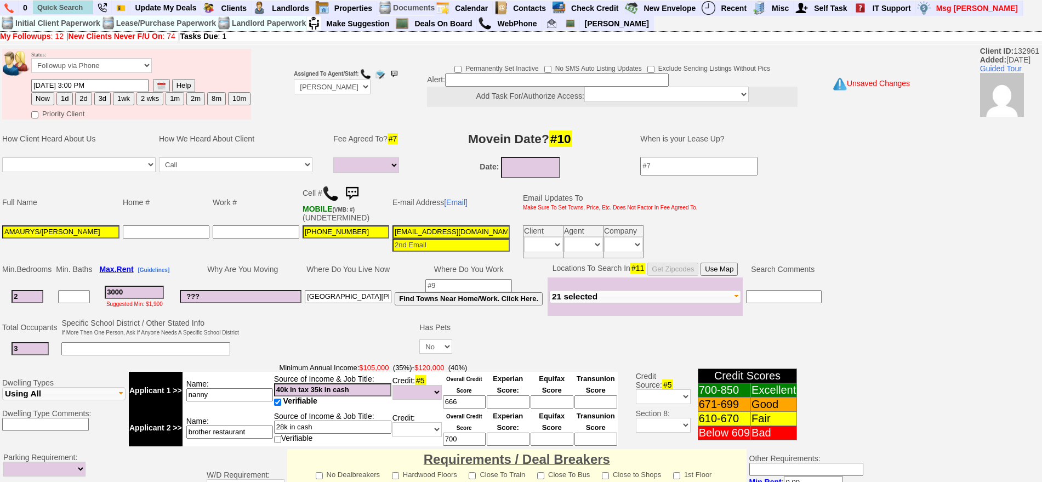
click at [204, 196] on td "Home #" at bounding box center [166, 202] width 90 height 43
click at [314, 78] on td "Assigned To Agent/Staff: Up-For-Grabs ***** STAFF ***** Bob Bruno 914-419-3579 …" at bounding box center [332, 84] width 80 height 74
click at [49, 232] on input "AMAURYS/Joanna Gutierrez" at bounding box center [60, 231] width 117 height 13
drag, startPoint x: 42, startPoint y: 230, endPoint x: 0, endPoint y: 232, distance: 41.8
click at [0, 232] on td "Full Name Home # Work # Cell # MOBILE (VMB: #) (UNDETERMINED) E-mail Address [E…" at bounding box center [450, 220] width 901 height 80
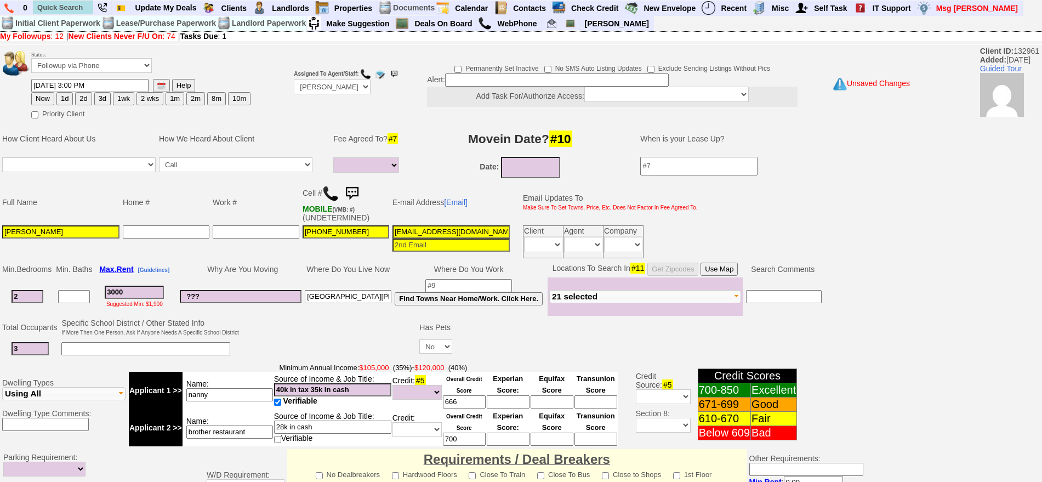
type input "Johanna Gutierrez"
click at [150, 218] on td "Home #" at bounding box center [166, 202] width 90 height 43
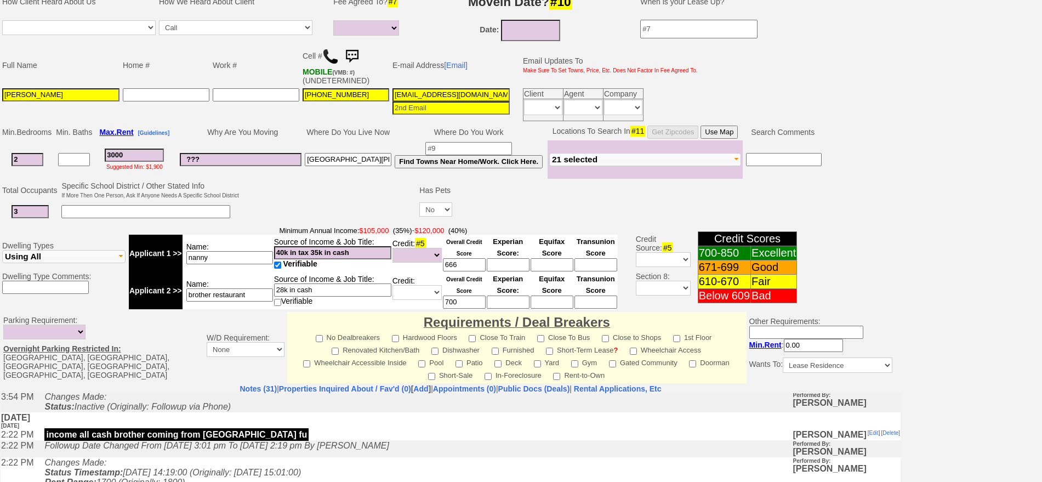
click at [260, 297] on input "brother restaurant" at bounding box center [229, 294] width 87 height 13
click at [322, 292] on input "28k in cash" at bounding box center [332, 289] width 117 height 13
click at [263, 294] on input "brother restaurant" at bounding box center [229, 294] width 87 height 13
click at [325, 293] on input "28k in cash" at bounding box center [332, 289] width 117 height 13
click at [245, 299] on input "brother restaurant" at bounding box center [229, 294] width 87 height 13
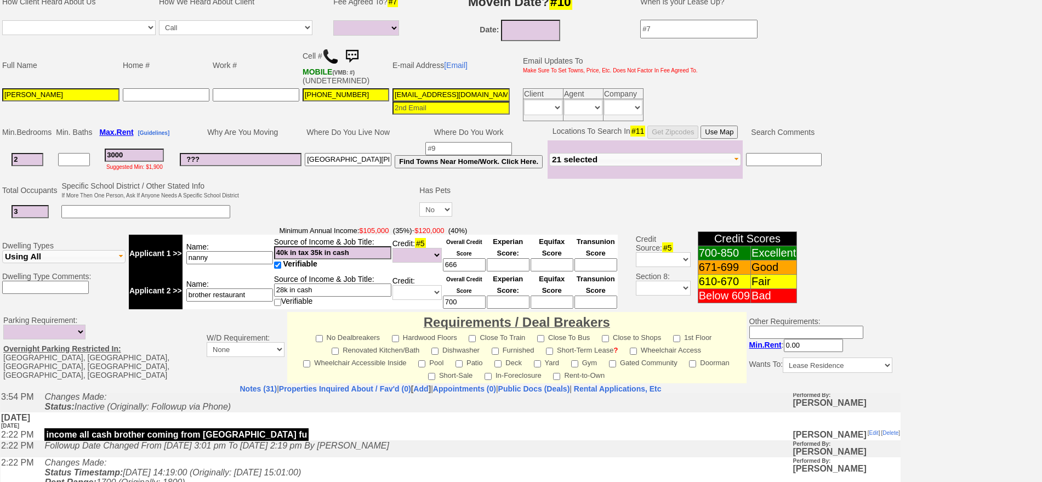
click at [349, 288] on input "28k in cash" at bounding box center [332, 289] width 117 height 13
click at [316, 254] on input "40k in tax 35k in cash" at bounding box center [332, 252] width 117 height 13
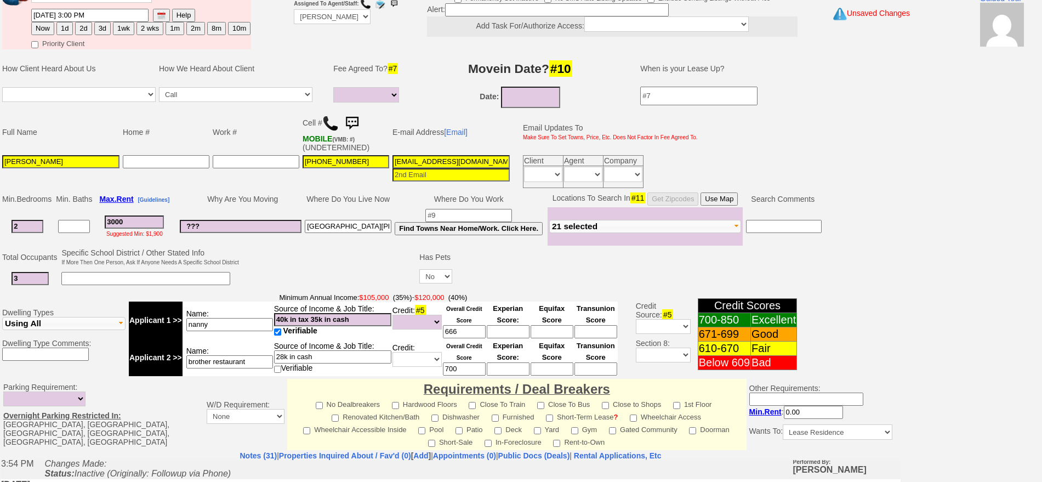
scroll to position [0, 0]
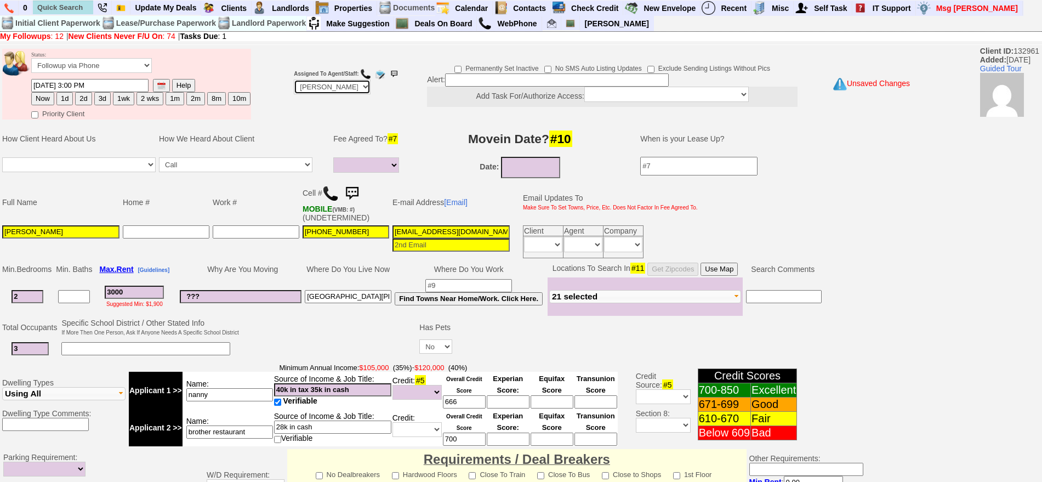
click at [325, 83] on select "Up-For-Grabs ***** STAFF ***** Bob Bruno 914-419-3579 Cristy Liberto 914-486-10…" at bounding box center [332, 86] width 77 height 15
select select "Up-For-Grabs"
click at [294, 79] on select "Up-For-Grabs ***** STAFF ***** Bob Bruno 914-419-3579 Cristy Liberto 914-486-10…" at bounding box center [332, 86] width 77 height 15
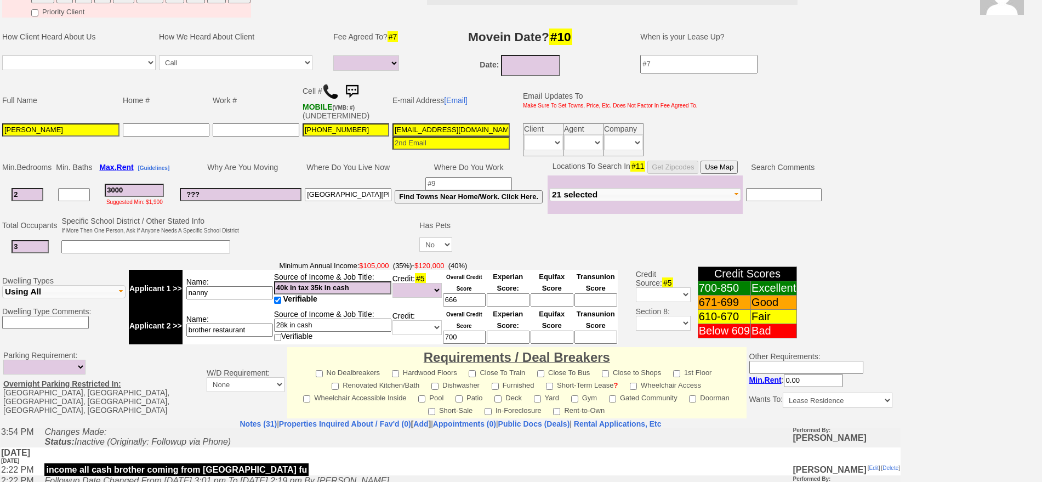
scroll to position [137, 0]
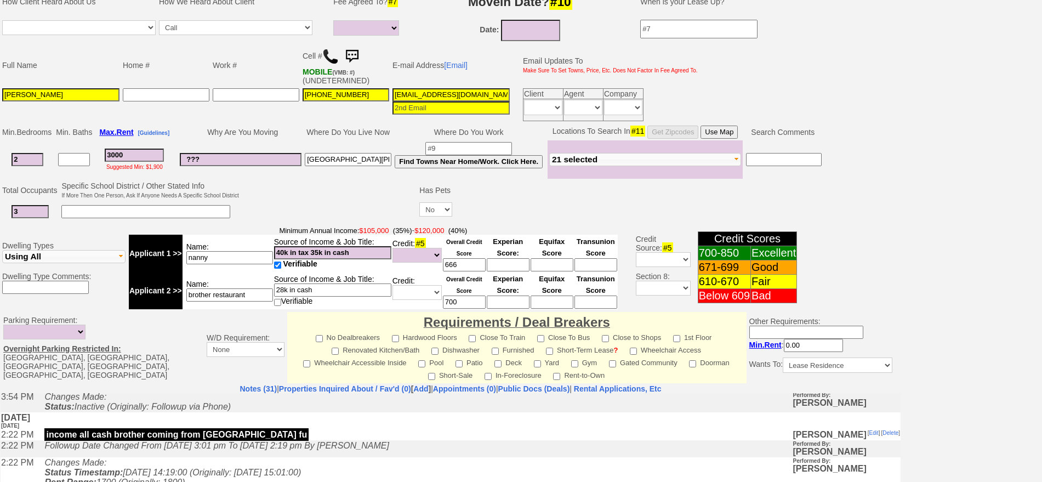
click at [321, 290] on input "28k in cash" at bounding box center [332, 289] width 117 height 13
click at [249, 181] on td at bounding box center [330, 201] width 178 height 43
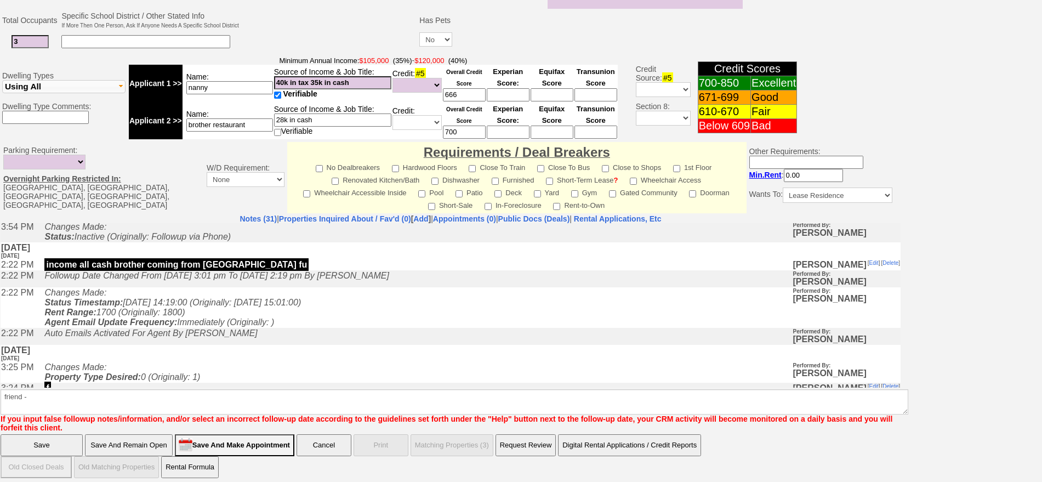
scroll to position [308, 0]
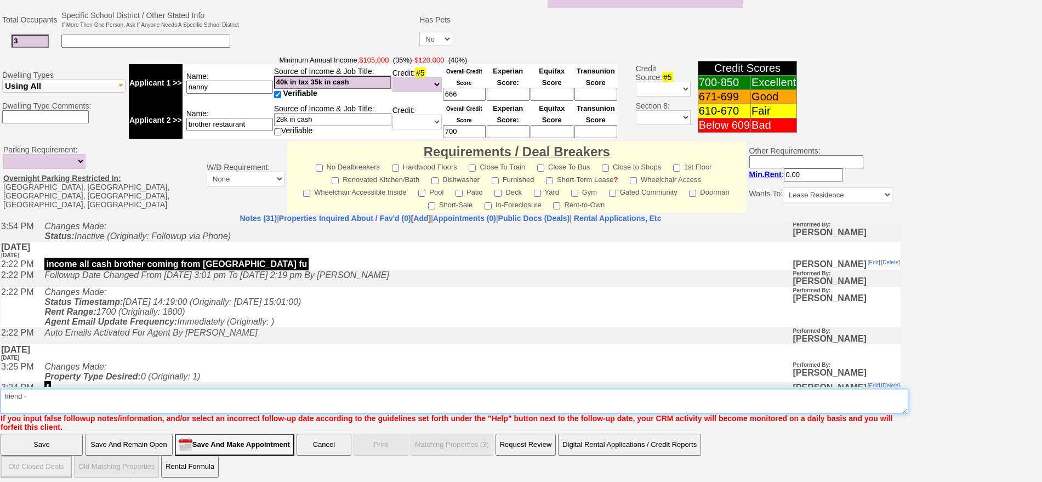
click at [218, 402] on textarea "Insert New Note Here" at bounding box center [455, 401] width 908 height 25
type textarea "f"
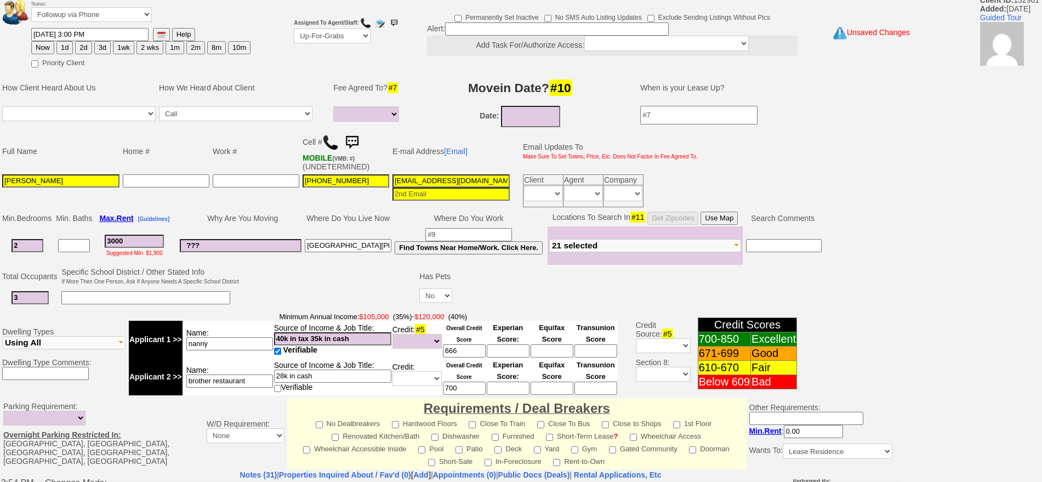
scroll to position [0, 0]
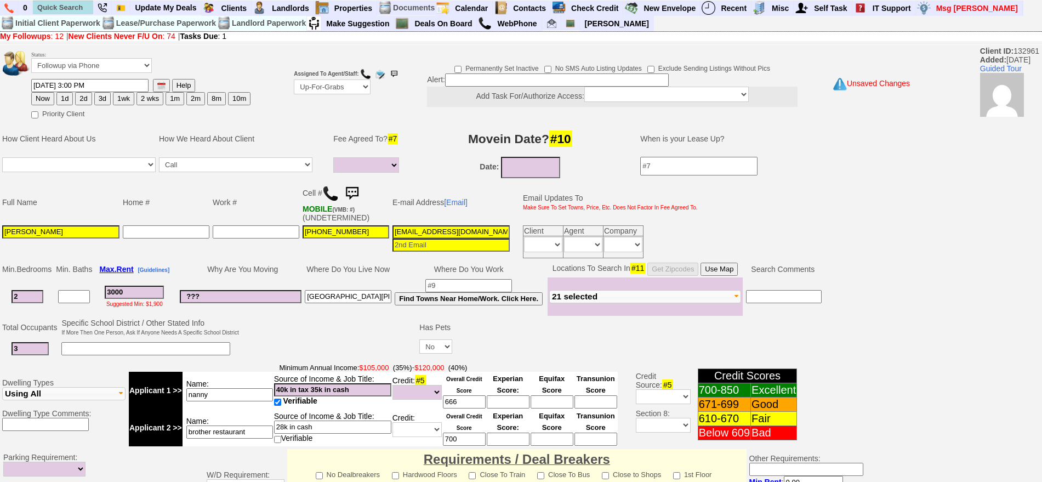
type textarea "3rd occupant is an adult without papers nfm"
click at [325, 87] on select "Up-For-Grabs ***** STAFF ***** Bob Bruno 914-419-3579 Cristy Liberto 914-486-10…" at bounding box center [332, 86] width 77 height 15
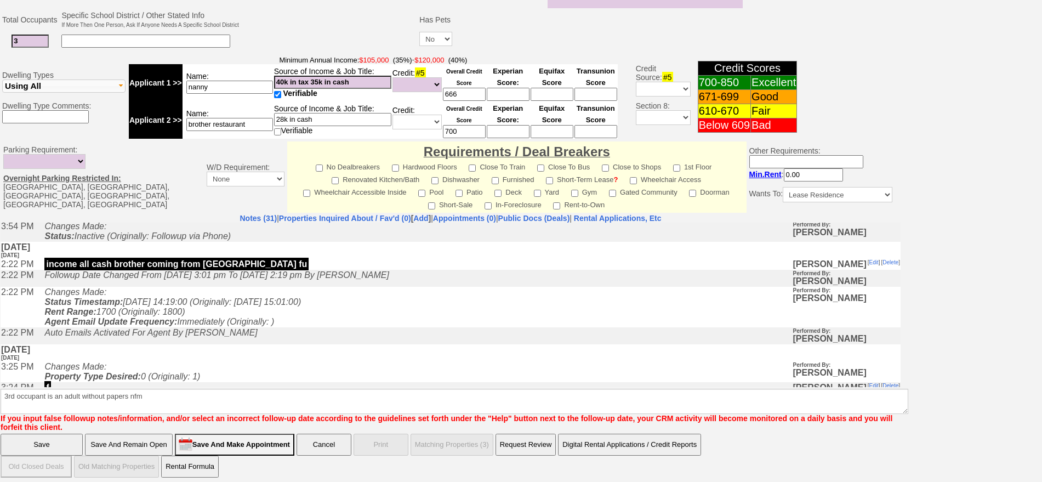
click at [71, 435] on input "Save" at bounding box center [42, 445] width 82 height 22
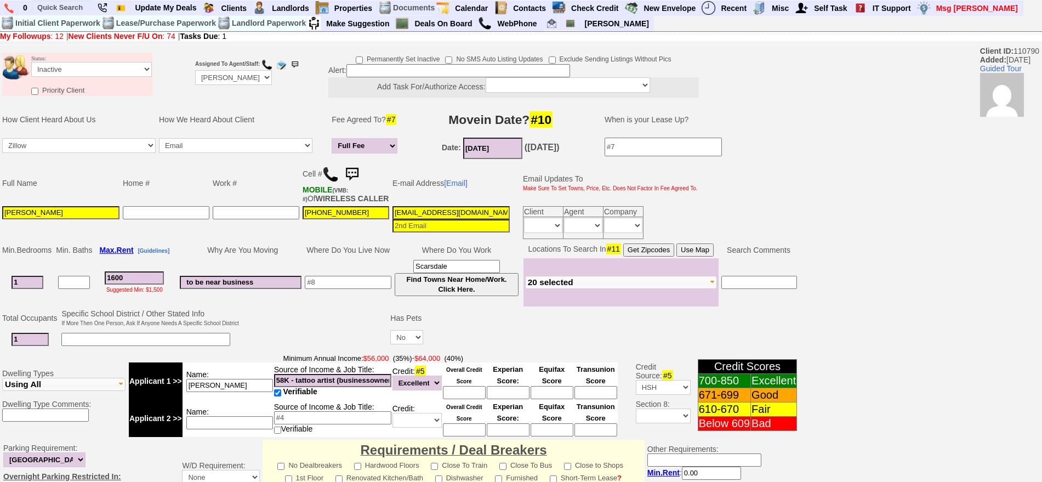
click at [100, 60] on td "Status: Followup via Phone Followup via Email Followup When Section 8 Property …" at bounding box center [92, 68] width 122 height 30
click at [103, 69] on select "Followup via Phone Followup via Email Followup When Section 8 Property Found De…" at bounding box center [91, 69] width 121 height 15
click at [31, 62] on select "Followup via Phone Followup via Email Followup When Section 8 Property Found De…" at bounding box center [91, 69] width 121 height 15
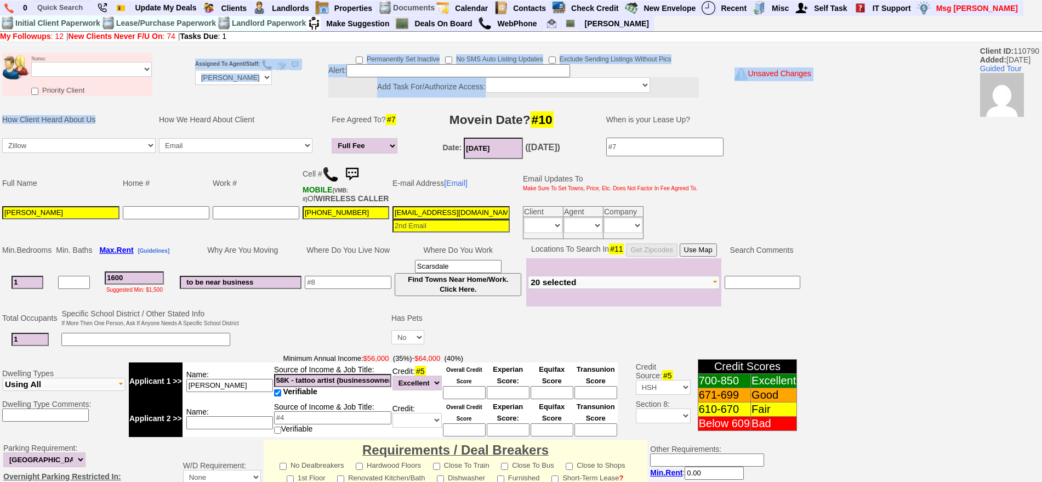
drag, startPoint x: 120, startPoint y: 105, endPoint x: 119, endPoint y: 91, distance: 14.3
click at [118, 105] on tbody "Status: Followup via Phone Followup via Email Followup When Section 8 Property …" at bounding box center [401, 412] width 803 height 730
click at [124, 63] on select "Followup via Phone Followup via Email Followup When Section 8 Property Found De…" at bounding box center [91, 69] width 121 height 15
select select "Followup via Phone"
click at [31, 62] on select "Followup via Phone Followup via Email Followup When Section 8 Property Found De…" at bounding box center [91, 69] width 121 height 15
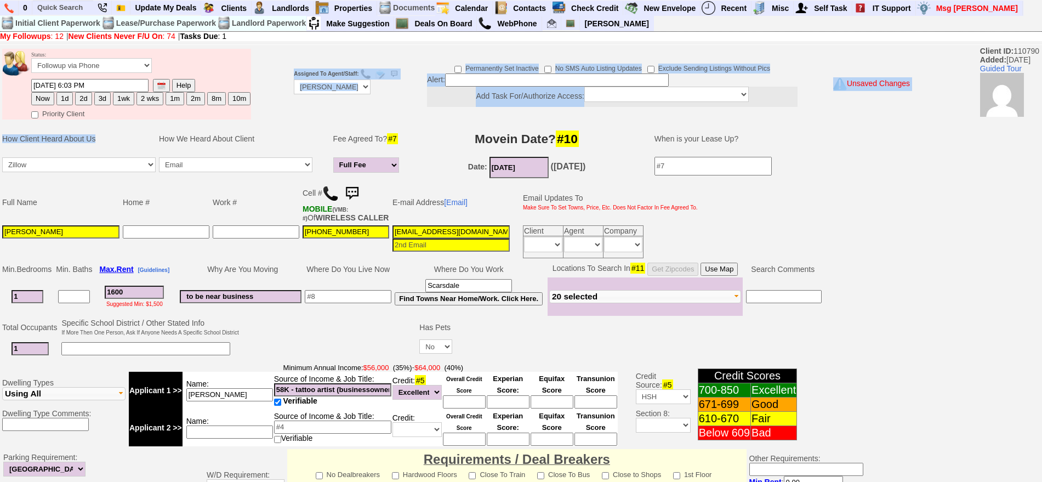
click at [63, 99] on button "1d" at bounding box center [64, 98] width 16 height 13
type input "10/10/2025 04:51 PM"
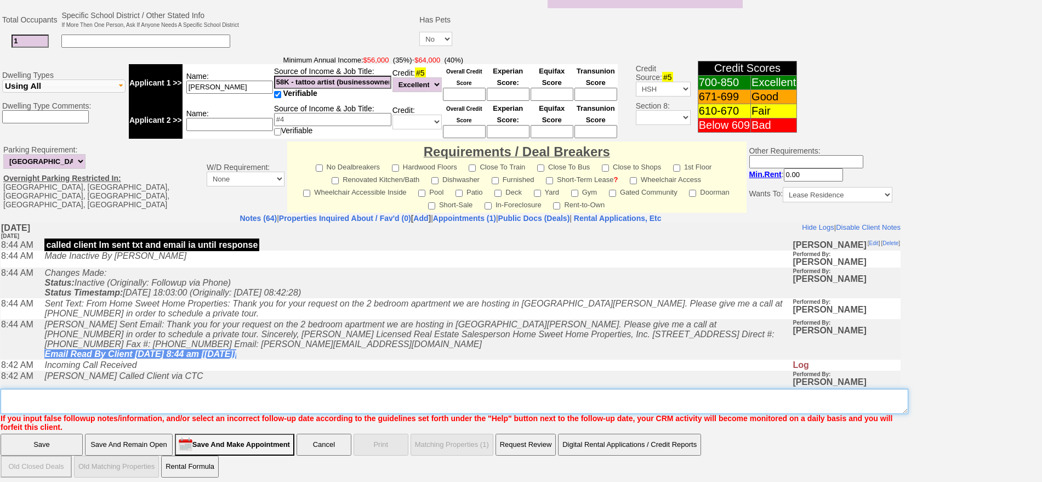
click at [473, 390] on textarea "Insert New Note Here" at bounding box center [455, 401] width 908 height 25
type textarea "837 post rd ld and also 2104g fu"
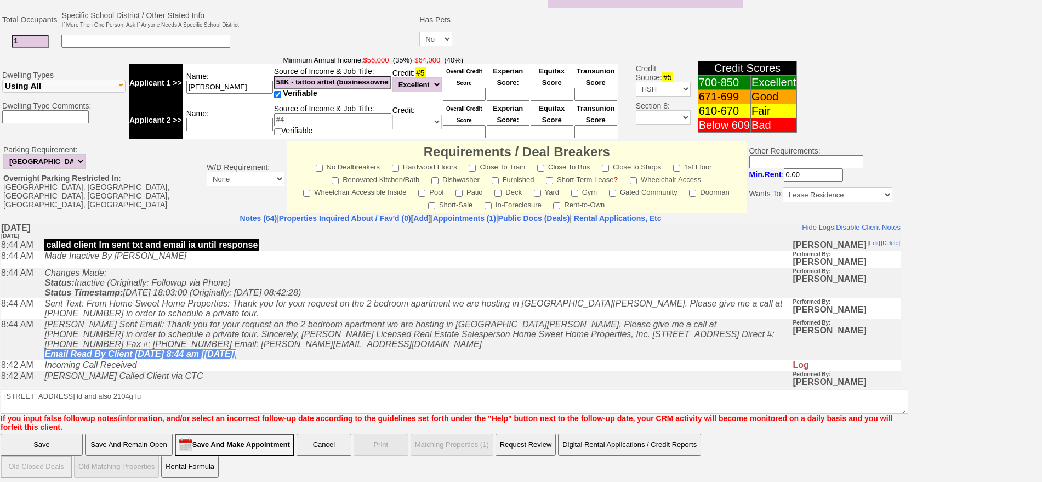
click input "Save" at bounding box center [42, 445] width 82 height 22
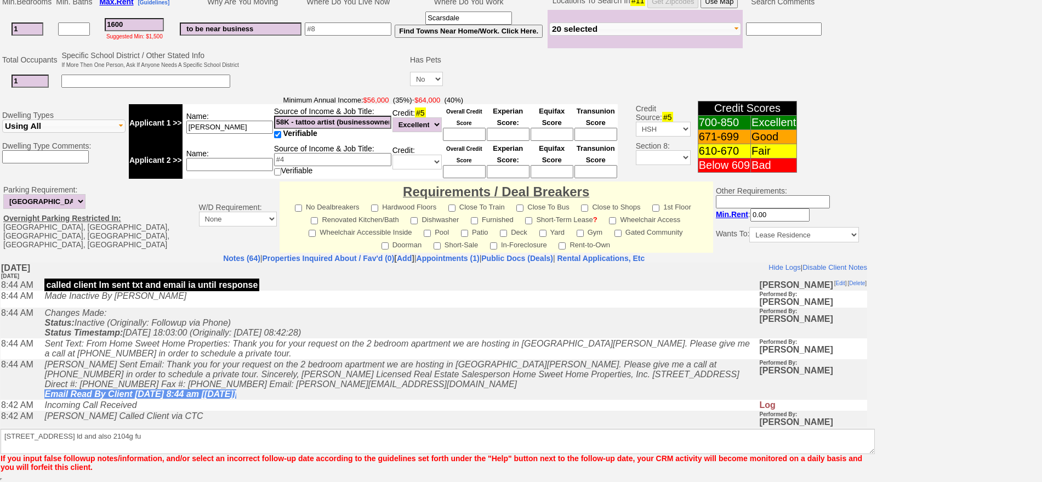
scroll to position [268, 0]
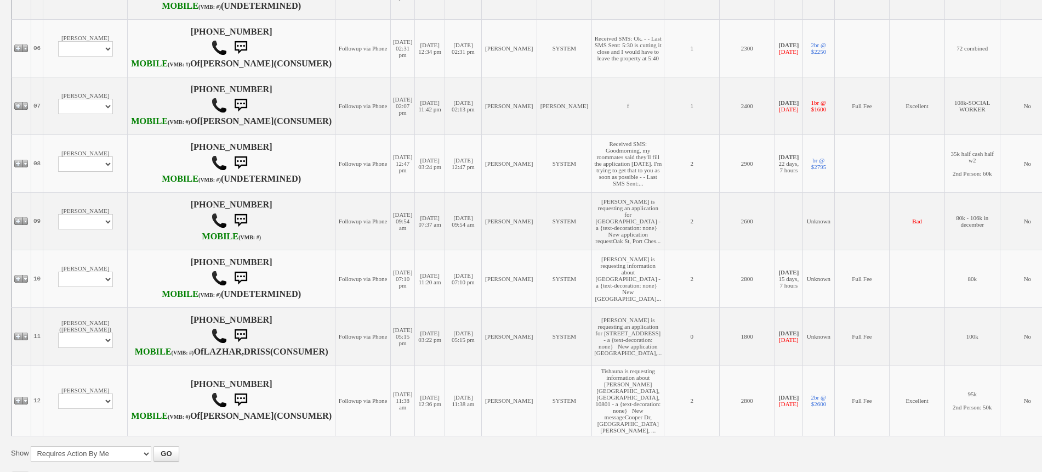
scroll to position [548, 0]
click at [72, 113] on select "Profile Edit Print Email Externally (Will Not Be Tracked In CRM) Closed Deals" at bounding box center [85, 105] width 55 height 15
select select "ChangeURL,/crm/custom/edit_client_form.php?redirect=%2Fcrm%2Fclients.php&id=225…"
click at [58, 113] on select "Profile Edit Print Email Externally (Will Not Be Tracked In CRM) Closed Deals" at bounding box center [85, 105] width 55 height 15
select select
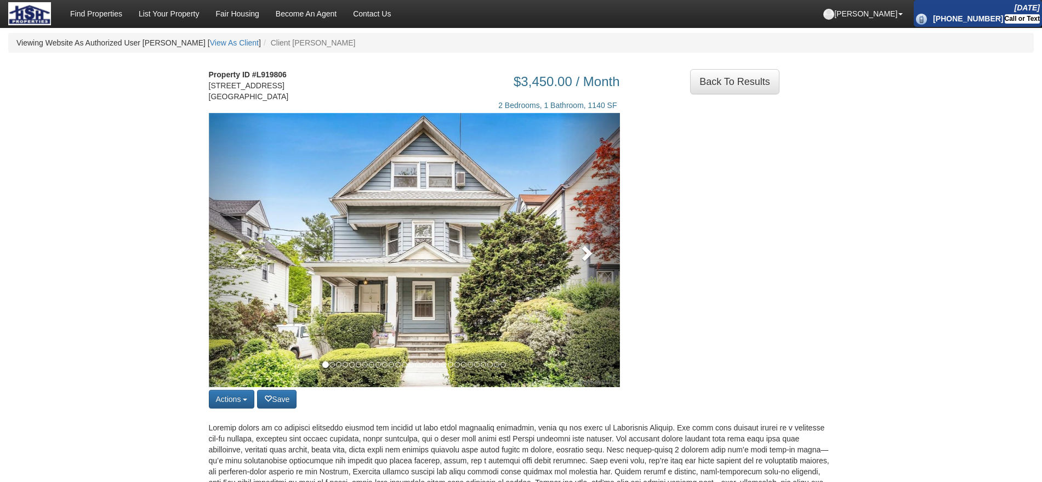
click at [594, 261] on span at bounding box center [586, 253] width 16 height 16
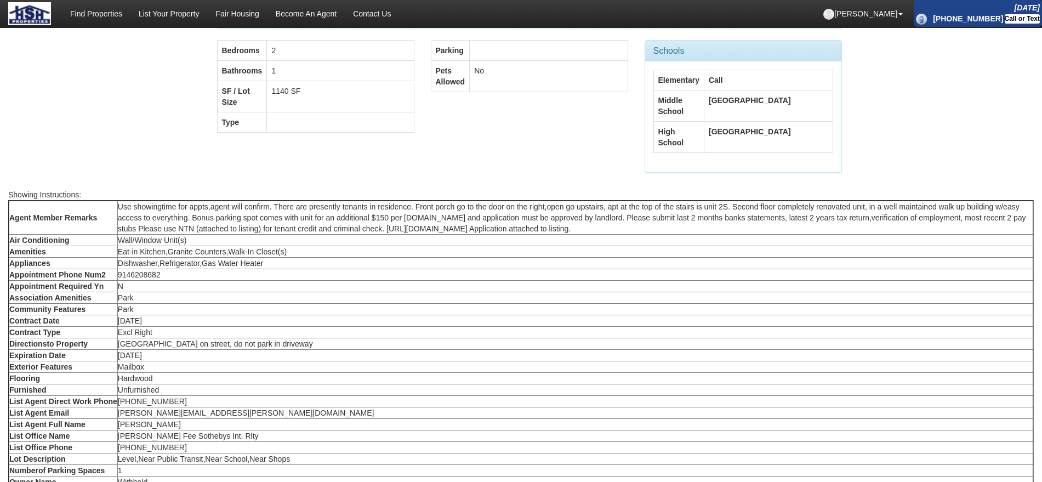
scroll to position [626, 0]
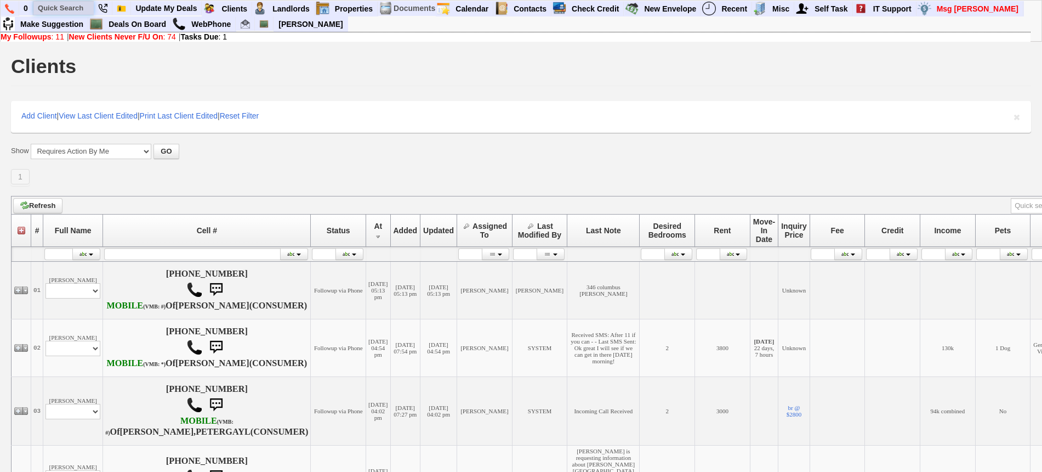
click at [61, 7] on input "text" at bounding box center [63, 8] width 60 height 14
paste input "[PHONE_NUMBER]"
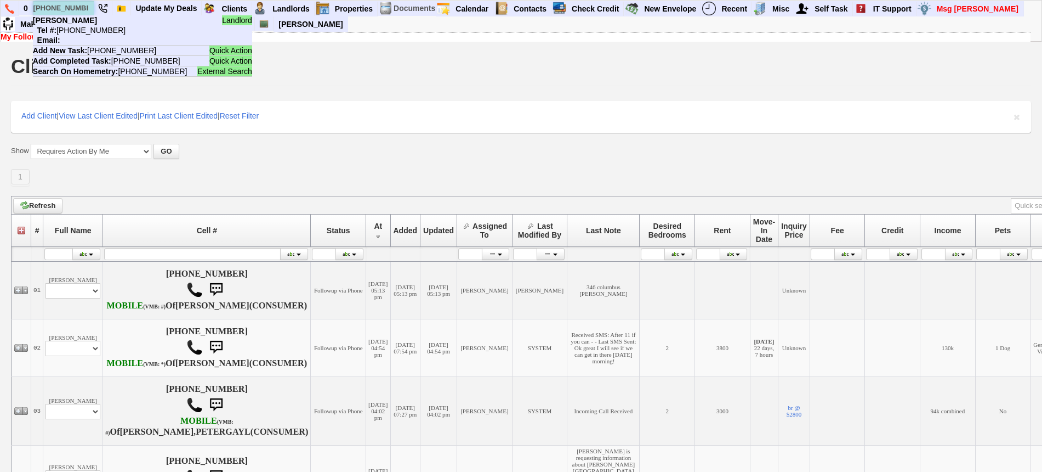
type input "[PHONE_NUMBER]"
click at [94, 23] on li "Landlord [PERSON_NAME] Tel #: [PHONE_NUMBER] Email:" at bounding box center [142, 30] width 219 height 30
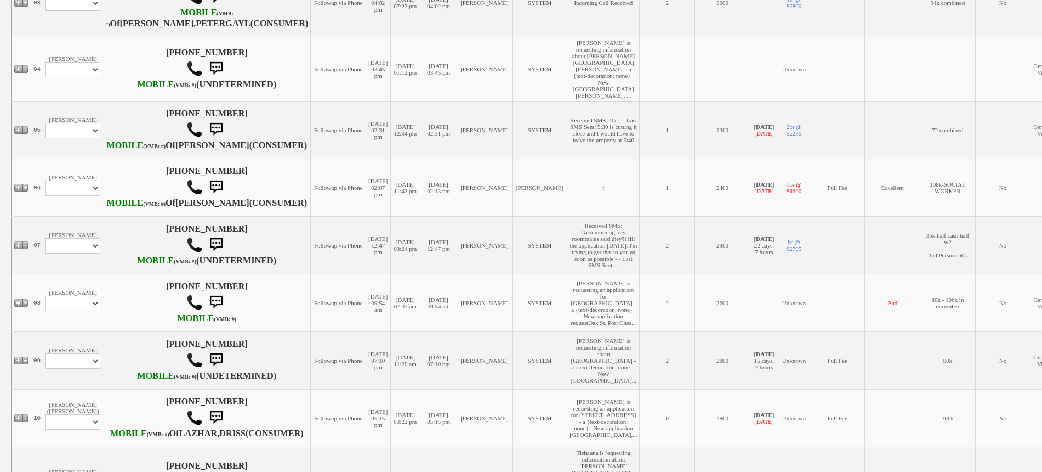
scroll to position [411, 0]
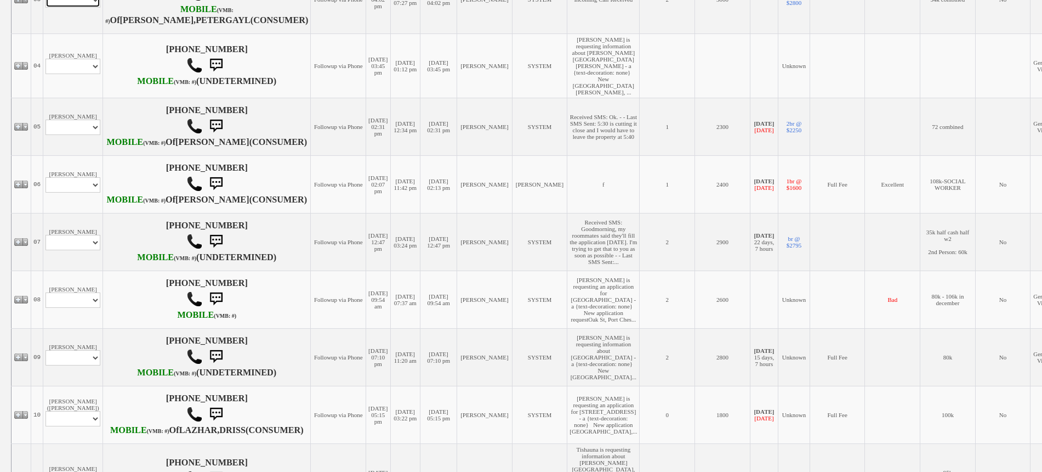
click at [78, 8] on select "Profile Edit Print Email Externally (Will Not Be Tracked In CRM) Closed Deals" at bounding box center [73, -1] width 55 height 15
click at [421, 98] on td "[DATE] 03:45 pm" at bounding box center [439, 65] width 37 height 64
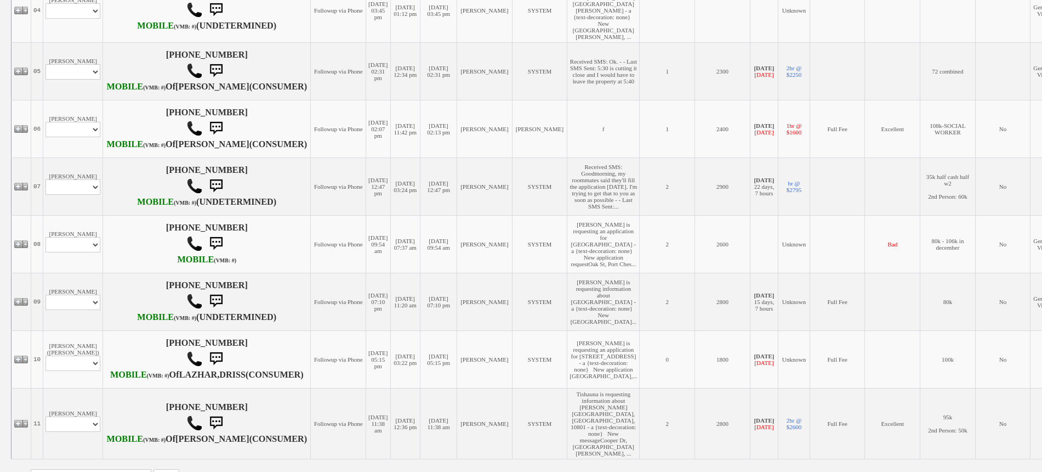
scroll to position [617, 0]
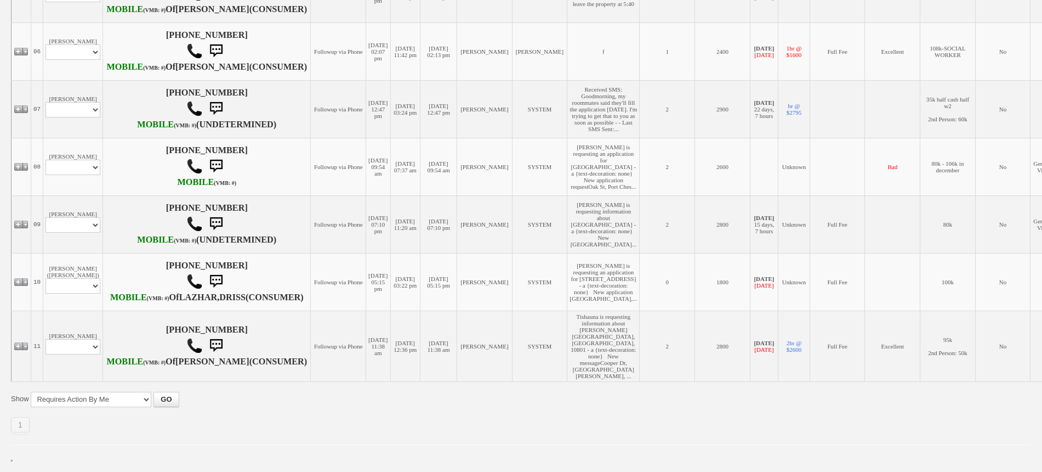
click at [104, 195] on td "[PHONE_NUMBER] MOBILE (VMB: #)" at bounding box center [207, 167] width 208 height 58
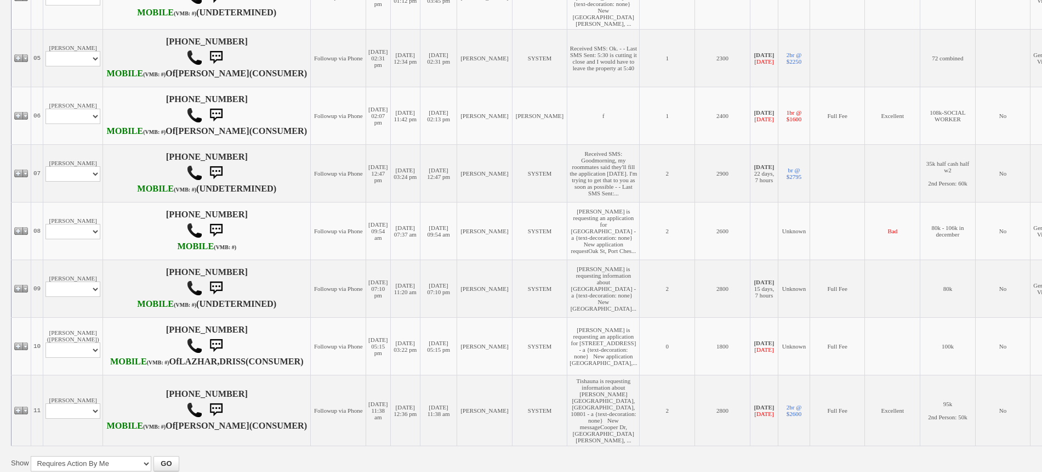
scroll to position [343, 0]
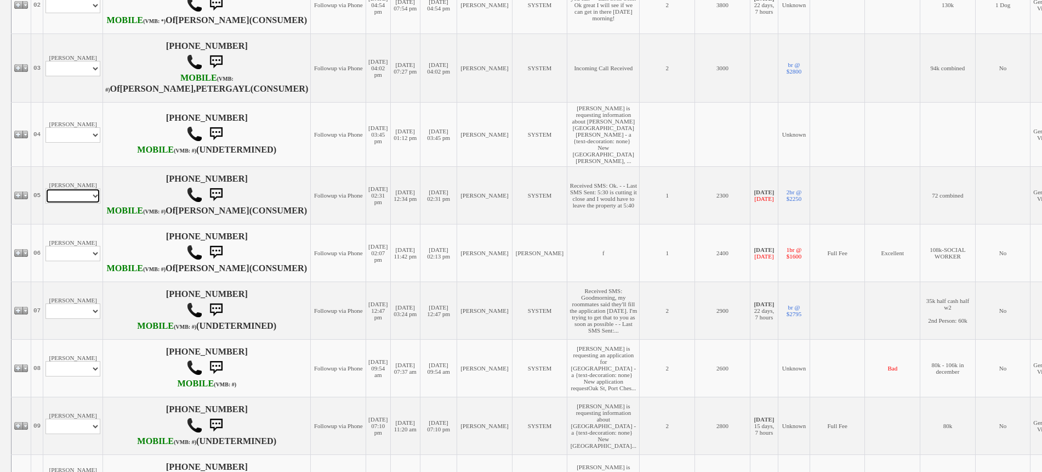
click at [78, 203] on select "Profile Edit Print Email Externally (Will Not Be Tracked In CRM) Closed Deals" at bounding box center [73, 195] width 55 height 15
select select "ChangeURL,/crm/custom/edit_client_form.php?redirect=%2Fcrm%2Fclients.php&id=166…"
click at [46, 203] on select "Profile Edit Print Email Externally (Will Not Be Tracked In CRM) Closed Deals" at bounding box center [73, 195] width 55 height 15
select select
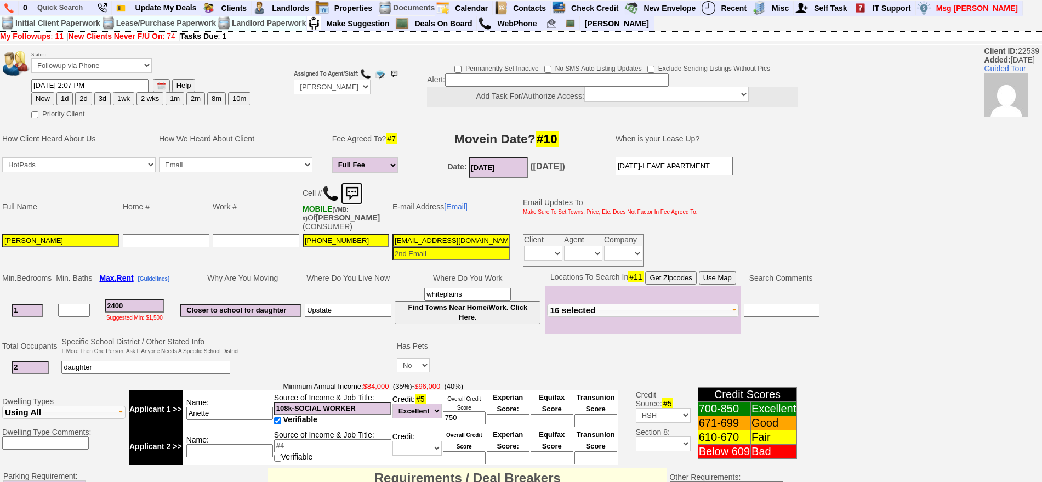
click at [357, 191] on img at bounding box center [352, 194] width 22 height 22
click at [247, 210] on td "Work #" at bounding box center [256, 207] width 90 height 52
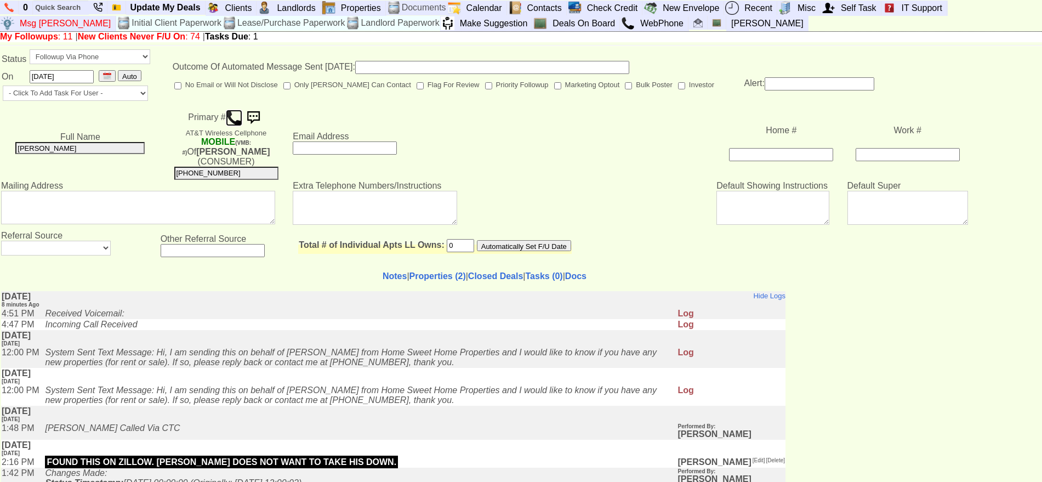
click at [226, 112] on img at bounding box center [234, 118] width 16 height 16
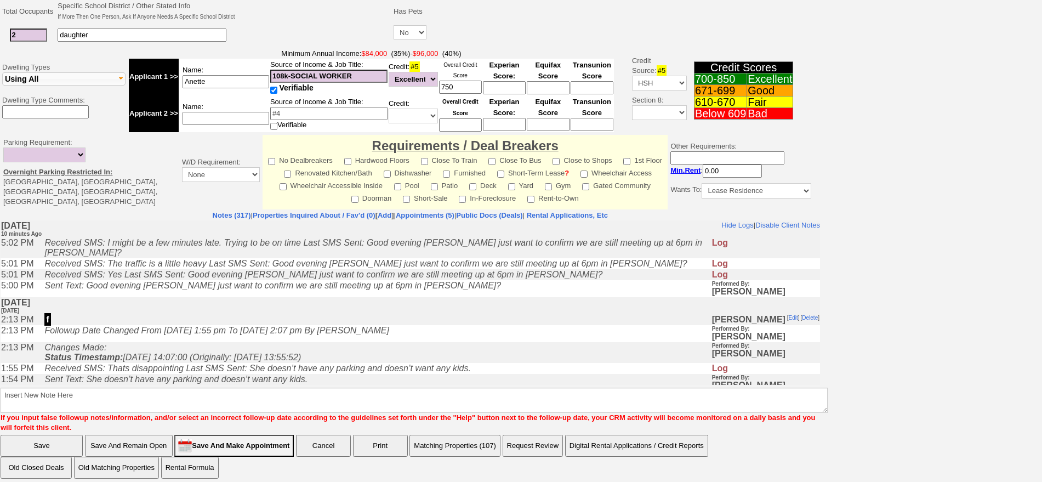
click at [218, 301] on td "[DATE] [DATE]" at bounding box center [411, 305] width 820 height 17
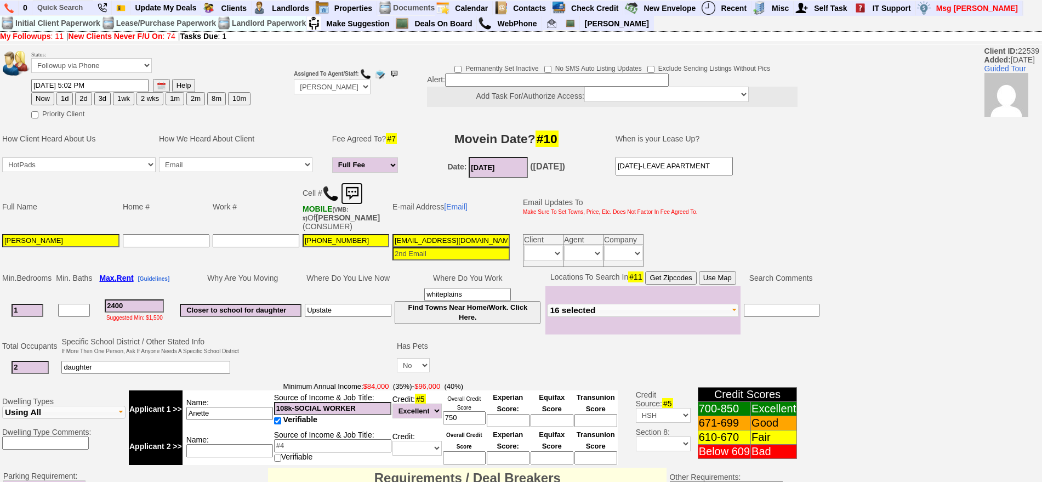
click at [357, 185] on img at bounding box center [352, 194] width 22 height 22
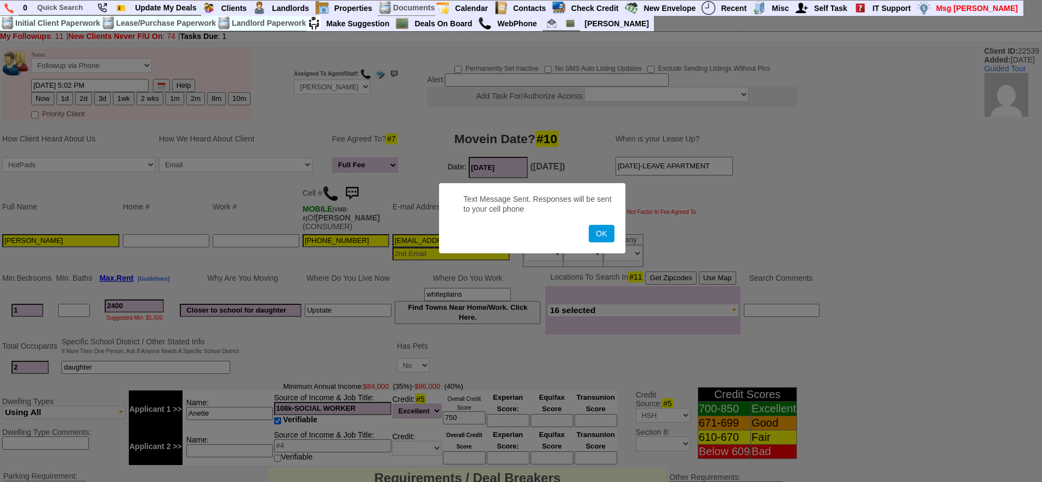
click at [589, 225] on button "OK" at bounding box center [601, 234] width 25 height 18
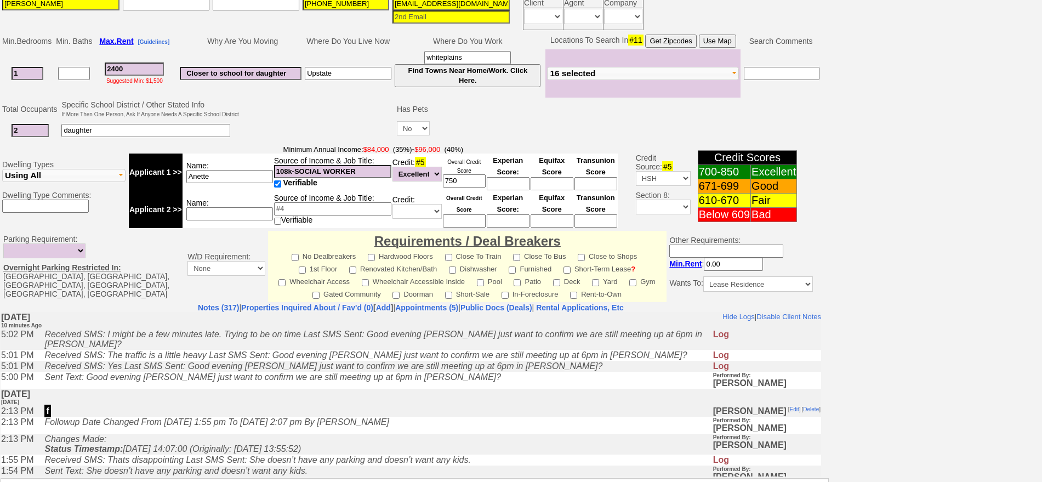
scroll to position [126, 0]
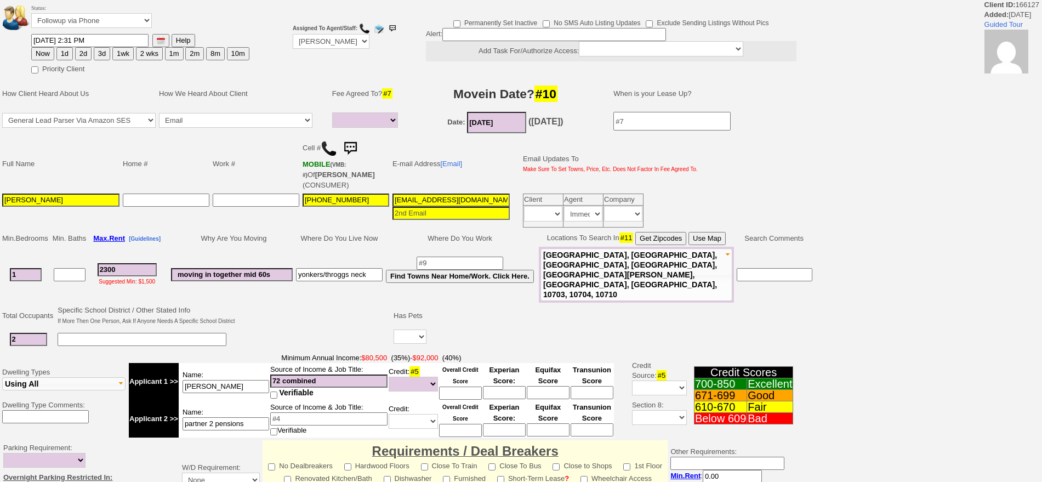
select select
click at [329, 152] on img at bounding box center [329, 148] width 16 height 16
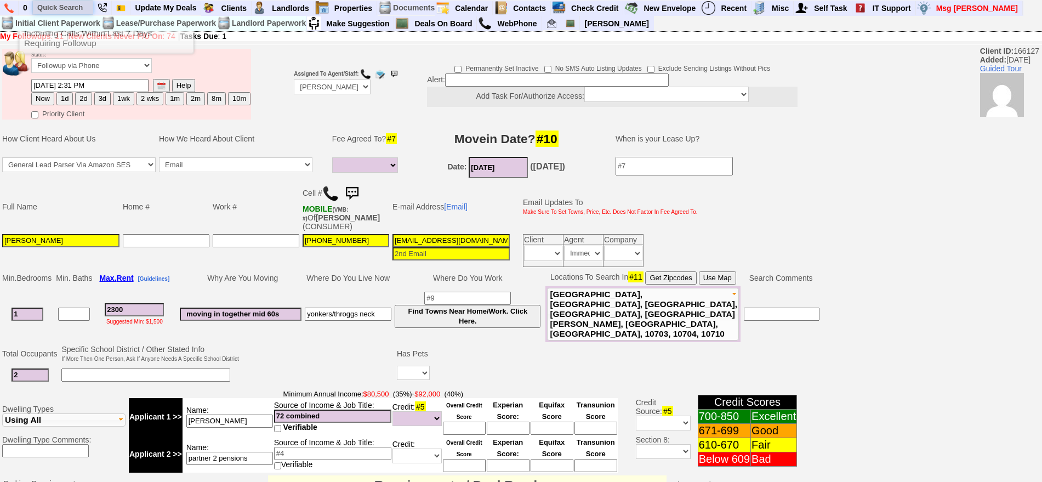
click at [42, 7] on input "text" at bounding box center [63, 8] width 60 height 14
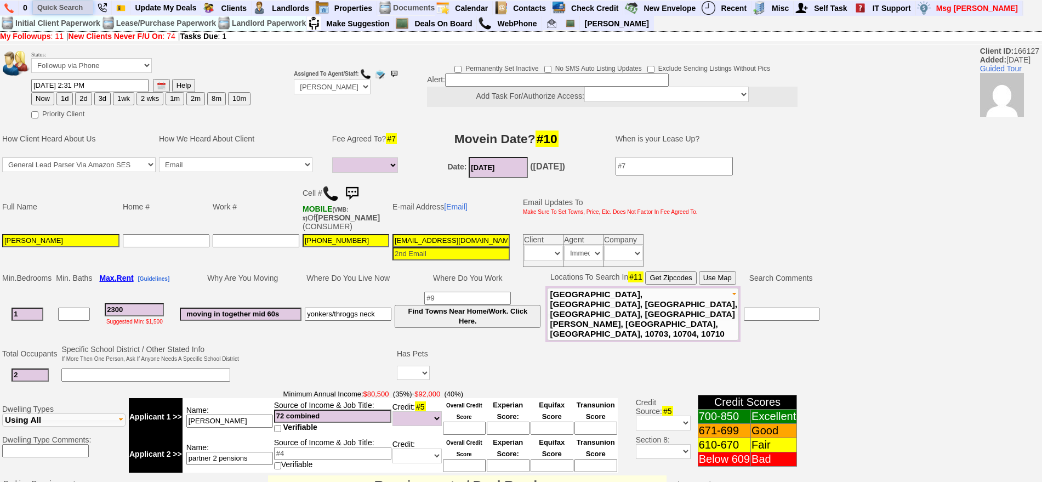
click at [71, 8] on input "text" at bounding box center [63, 8] width 60 height 14
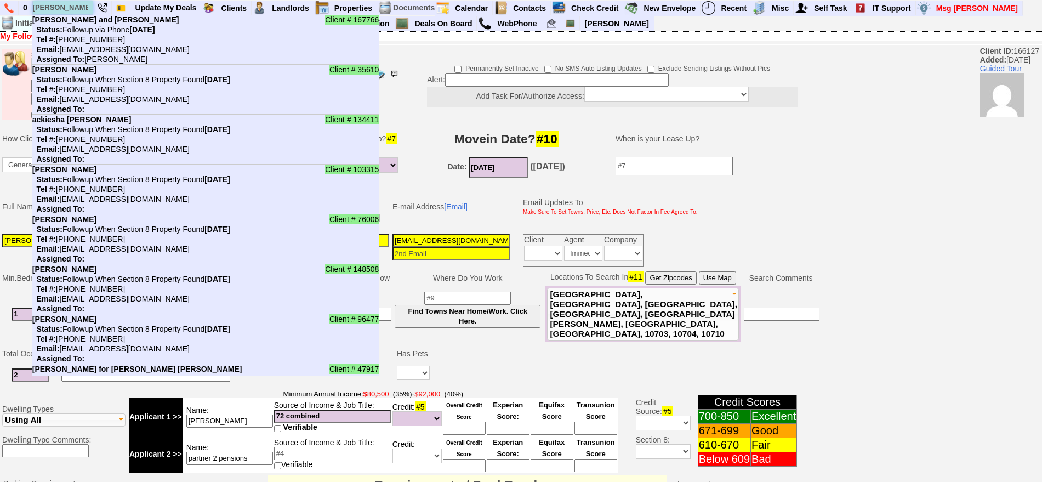
click at [71, 8] on input "evans" at bounding box center [63, 8] width 60 height 14
type input "evans"
click at [86, 29] on nobr "Status: Followup via Phone Friday, October 10th, 2025" at bounding box center [93, 29] width 123 height 9
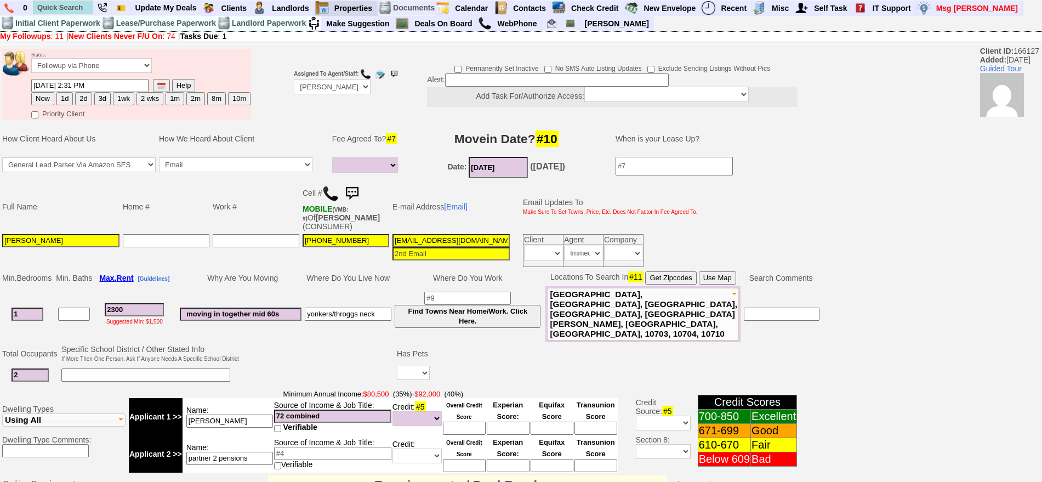
click at [0, 0] on b "Pending Changes (3)" at bounding box center [0, 0] width 0 height 0
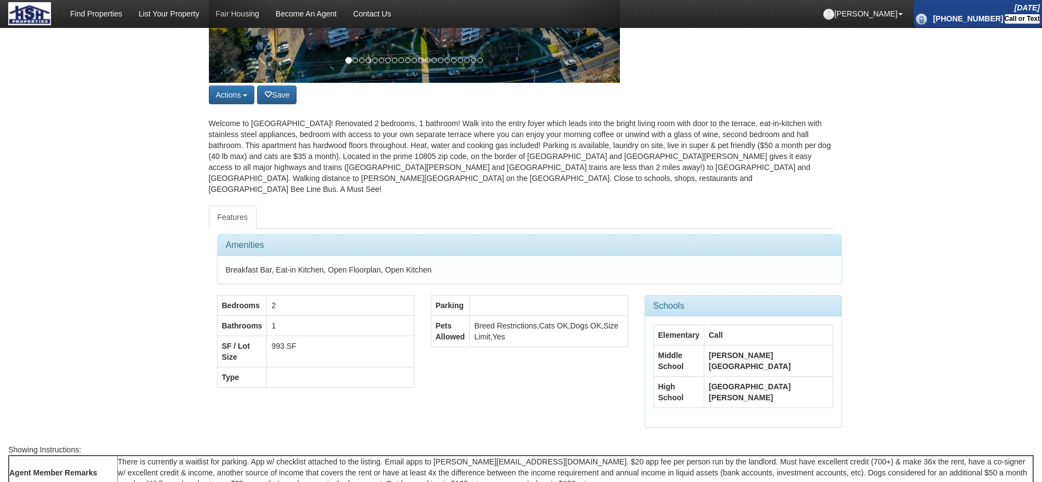
scroll to position [343, 0]
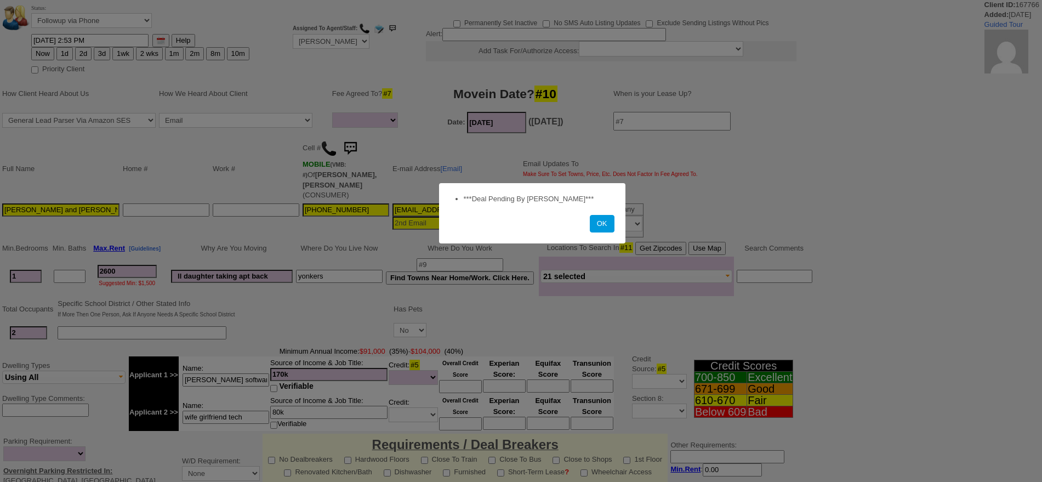
select select
click at [597, 219] on button "OK" at bounding box center [602, 224] width 25 height 18
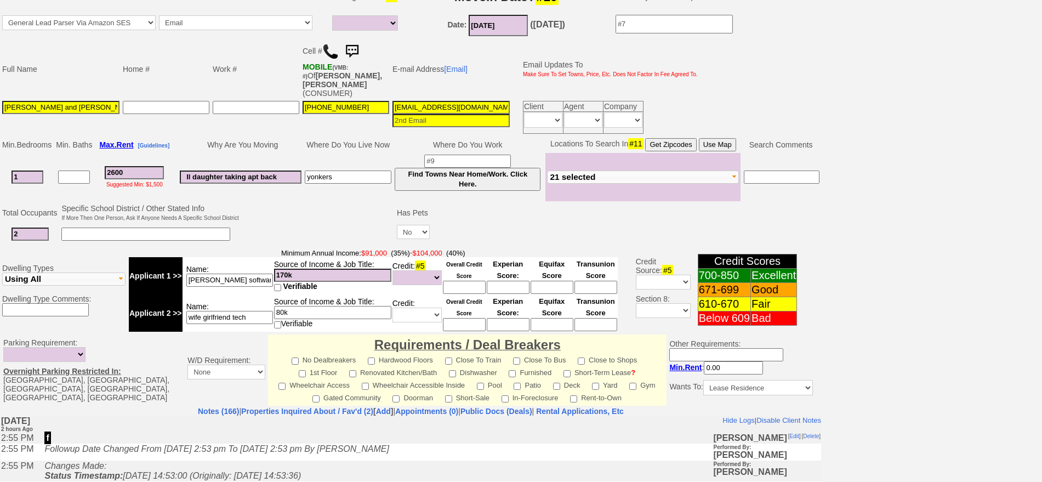
scroll to position [126, 0]
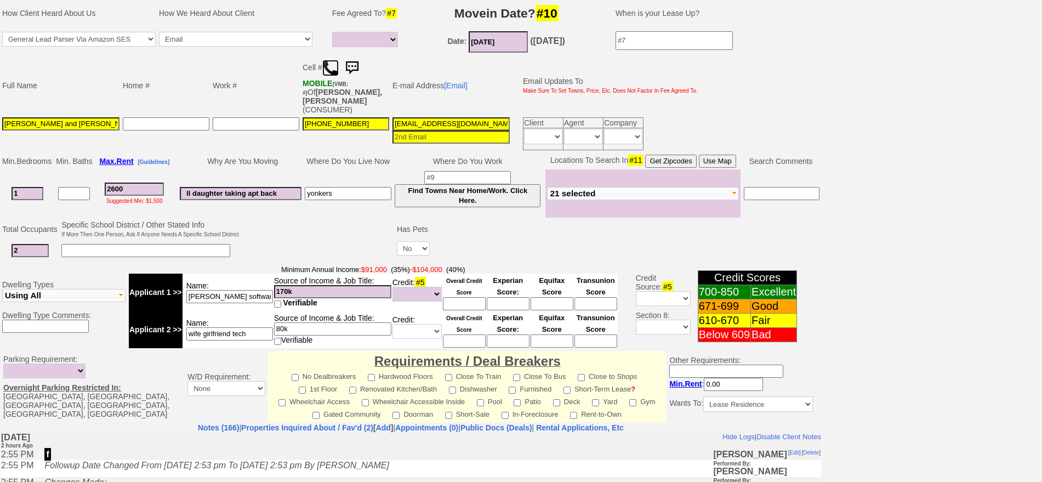
click at [328, 66] on img at bounding box center [330, 68] width 16 height 16
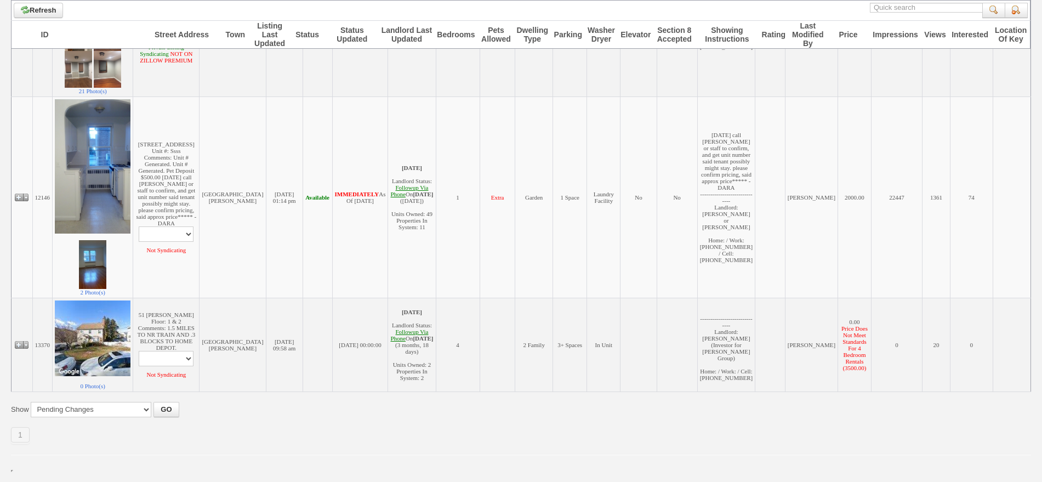
scroll to position [491, 0]
click at [185, 351] on select "Edit Property Edit Landlord Property Profile Print Email Regarding Property -> …" at bounding box center [166, 358] width 55 height 15
select select "ChangeURL,/crm/custom/edit_property_form.php?redirect=%2Fcrm%2Ffind_properties.…"
click at [145, 351] on select "Edit Property Edit Landlord Property Profile Print Email Regarding Property -> …" at bounding box center [166, 358] width 55 height 15
select select
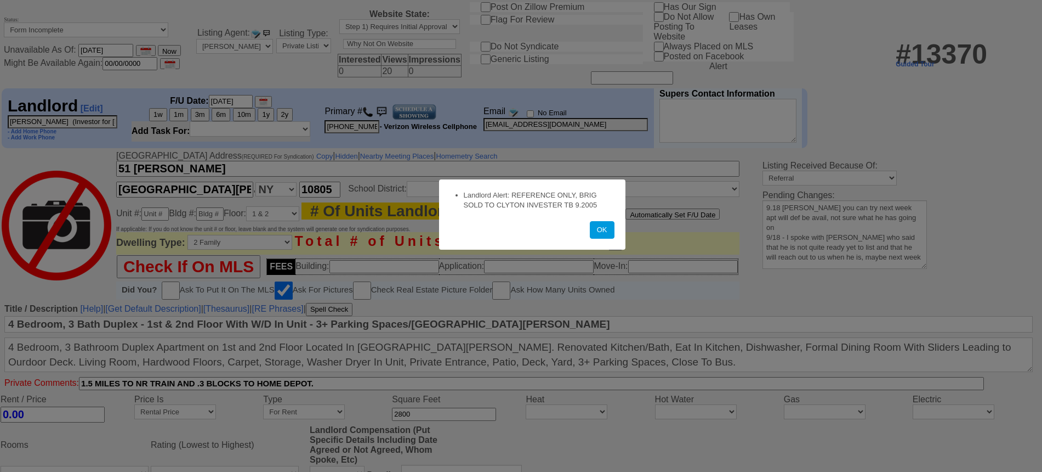
click at [605, 232] on button "OK" at bounding box center [602, 230] width 25 height 18
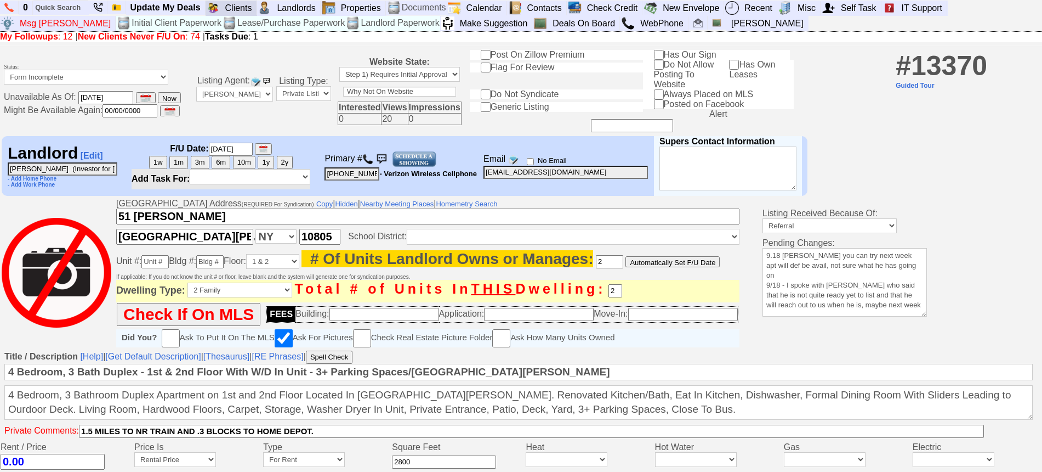
click at [0, 0] on blink "Requires Action By Me (12)" at bounding box center [0, 0] width 0 height 0
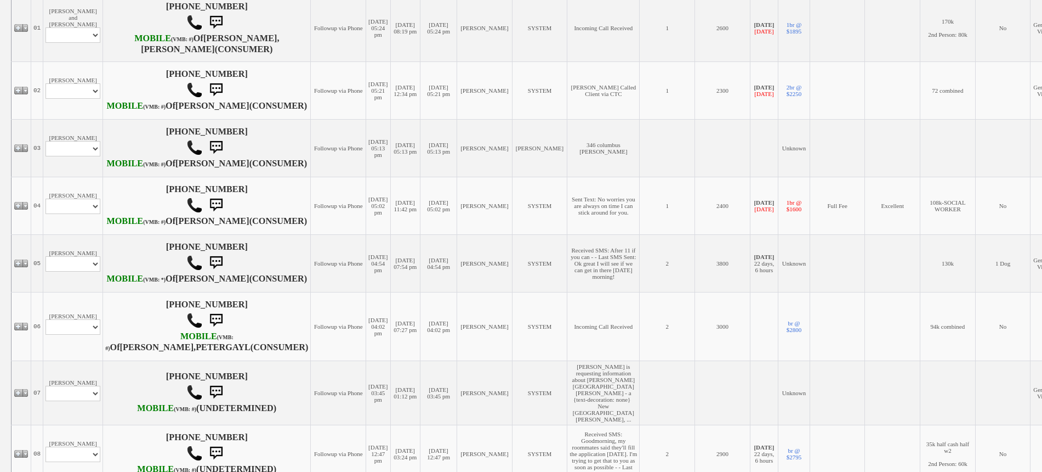
scroll to position [274, 0]
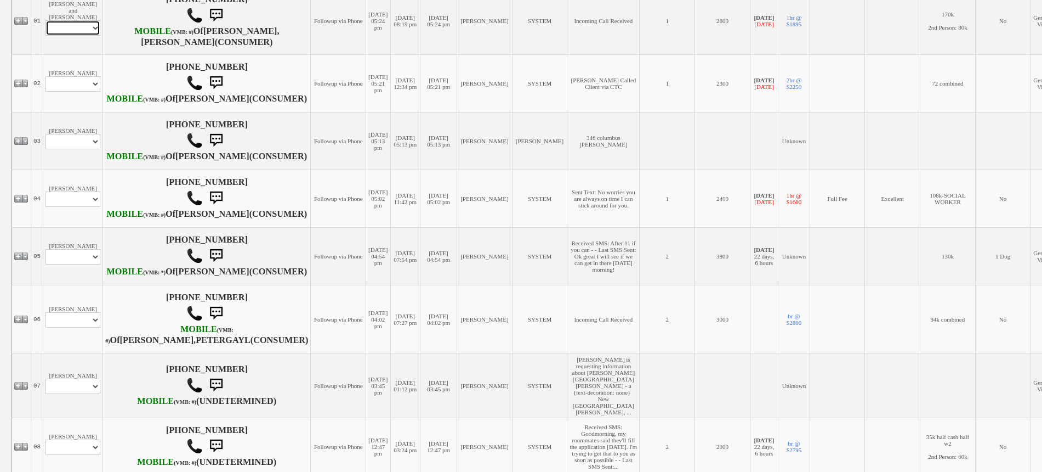
click at [77, 34] on select "Profile Edit Print Email Externally (Will Not Be Tracked In CRM) Closed Deals" at bounding box center [73, 27] width 55 height 15
select select "ChangeURL,/crm/custom/edit_client_form.php?redirect=%2Fcrm%2Fclients.php&id=167…"
click at [46, 22] on select "Profile Edit Print Email Externally (Will Not Be Tracked In CRM) Closed Deals" at bounding box center [73, 27] width 55 height 15
select select
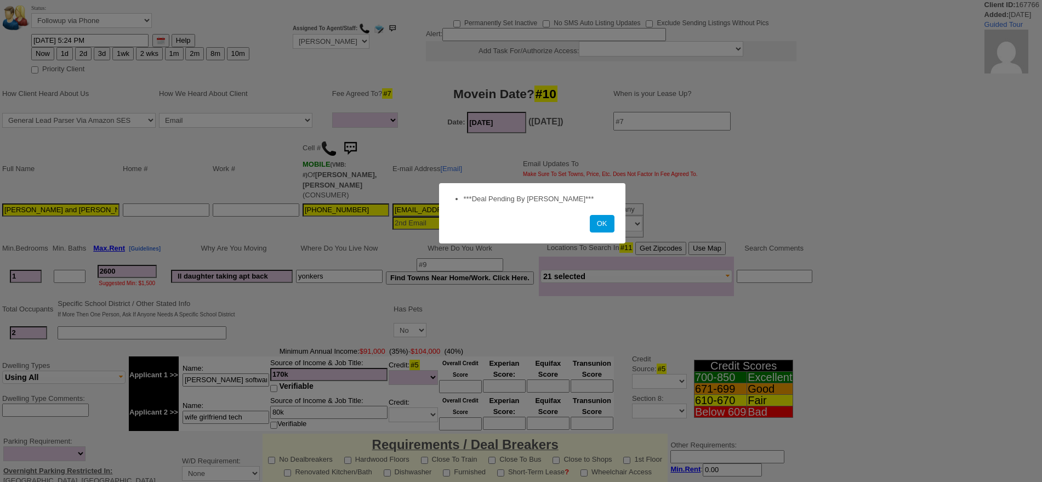
select select
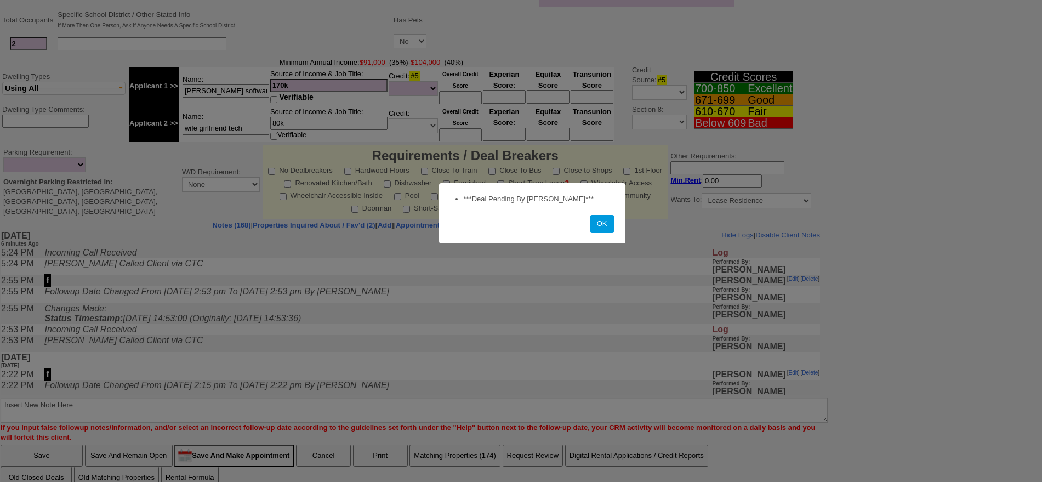
click at [610, 226] on button "OK" at bounding box center [602, 224] width 25 height 18
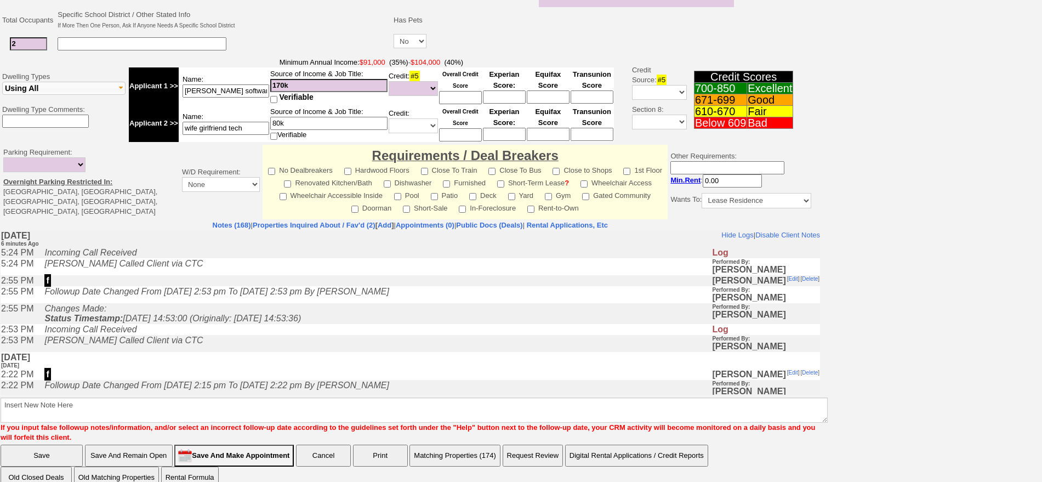
click at [272, 445] on input "Save And Make Appointment" at bounding box center [234, 456] width 120 height 22
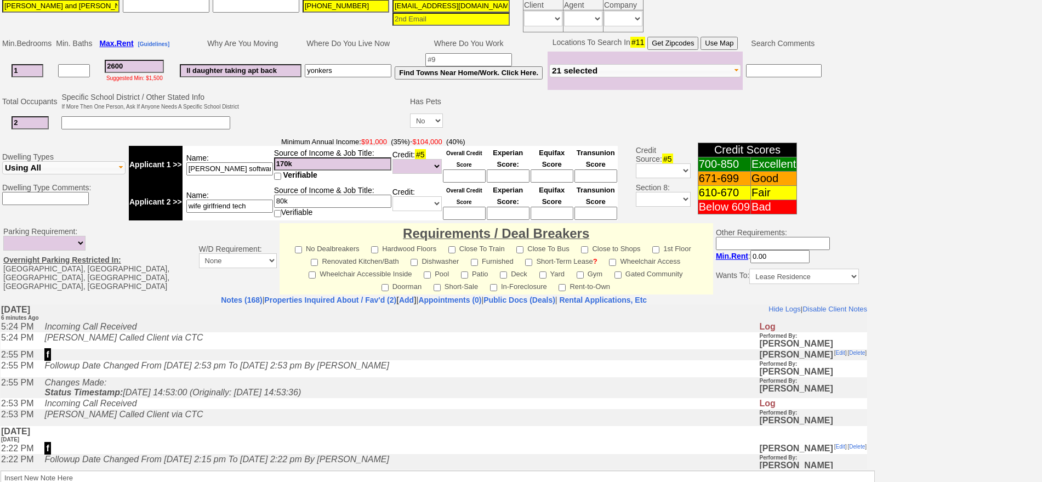
scroll to position [276, 0]
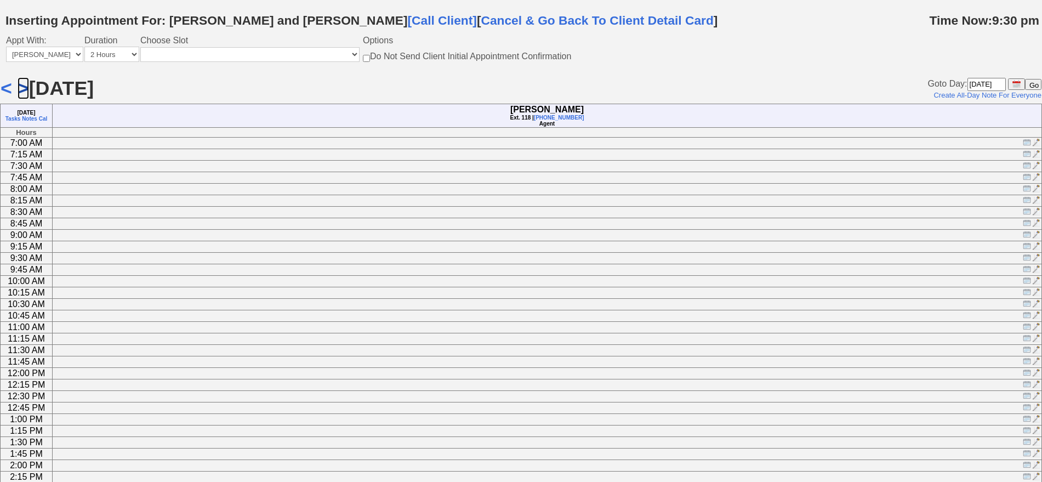
click at [20, 81] on link ">" at bounding box center [24, 88] width 12 height 22
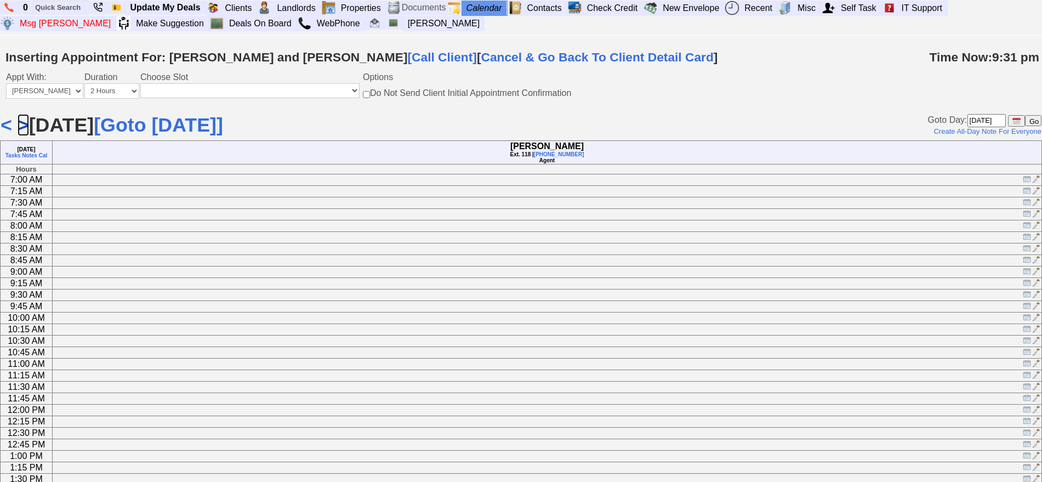
click at [21, 119] on link ">" at bounding box center [24, 125] width 12 height 22
click at [1026, 318] on img at bounding box center [1027, 317] width 8 height 8
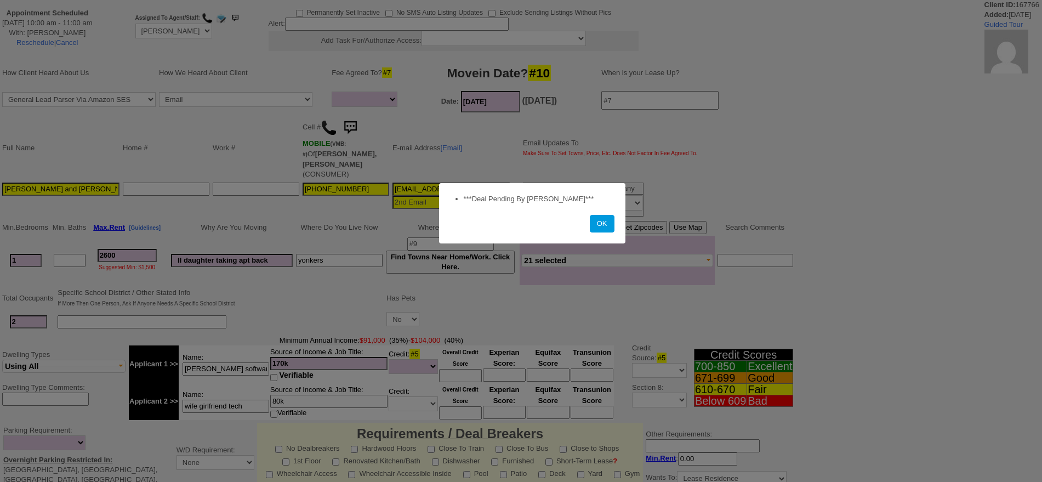
select select
click at [609, 222] on button "OK" at bounding box center [602, 224] width 25 height 18
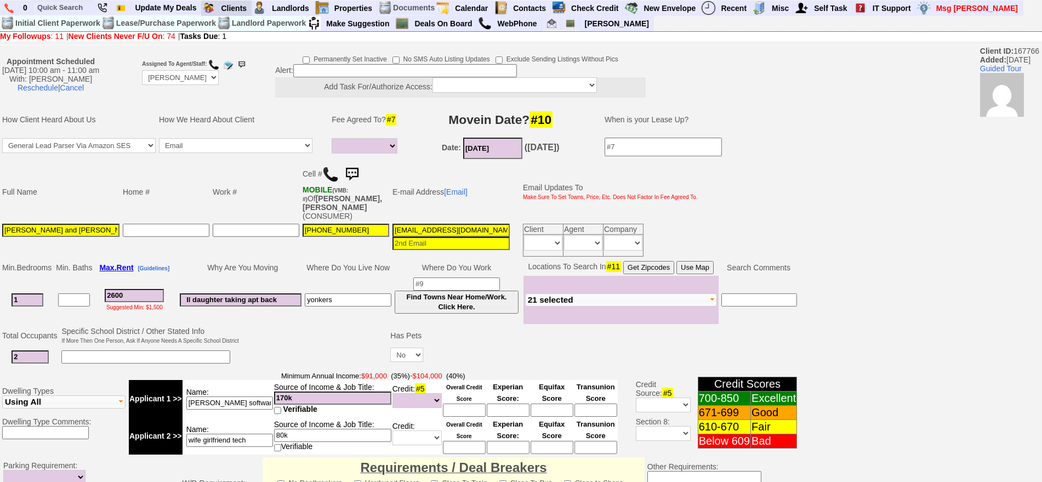
click at [0, 0] on td "Requires Action By Me (11)" at bounding box center [0, 0] width 0 height 0
click at [0, 0] on link "Requires Action By Me (11)" at bounding box center [0, 0] width 0 height 0
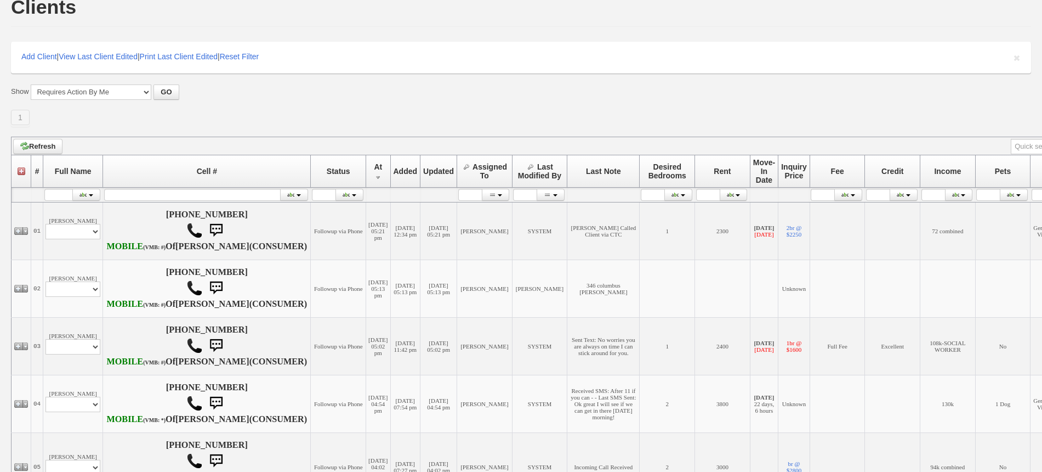
scroll to position [206, 0]
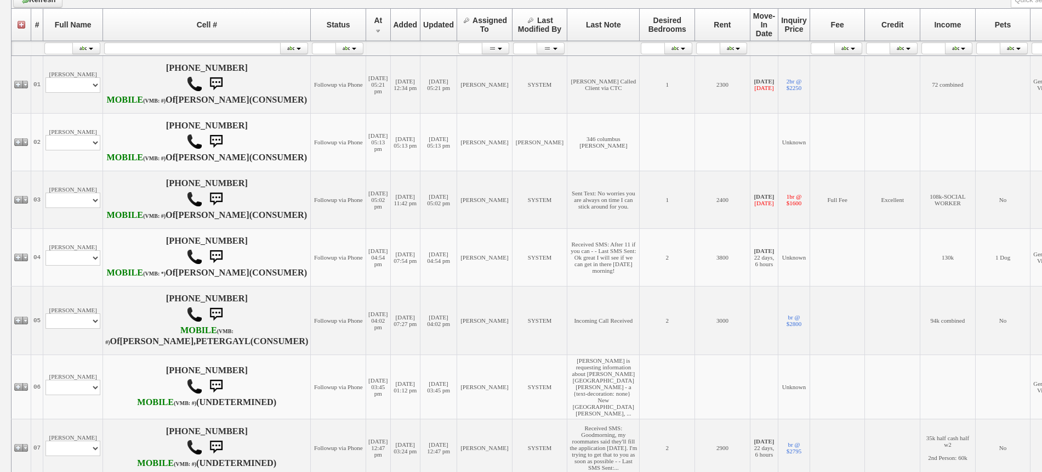
click at [79, 213] on td "[PERSON_NAME] Profile Edit Print Email Externally (Will Not Be Tracked In CRM) …" at bounding box center [73, 200] width 60 height 58
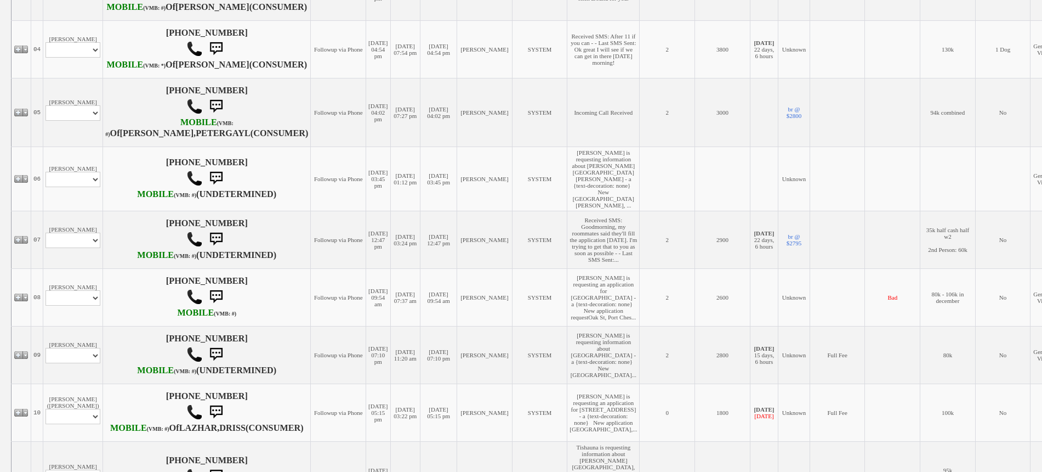
scroll to position [480, 0]
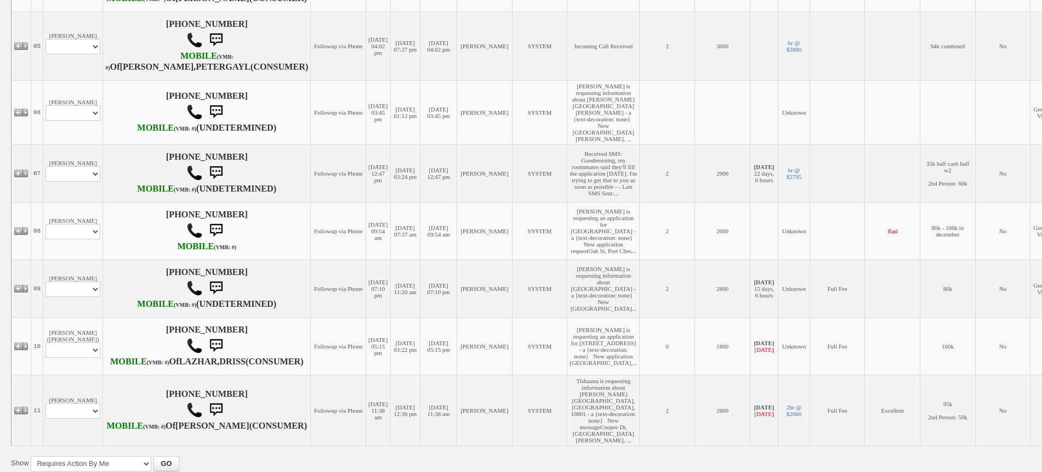
click at [512, 144] on td "SYSTEM" at bounding box center [539, 112] width 55 height 64
click at [73, 54] on select "Profile Edit Print Email Externally (Will Not Be Tracked In CRM) Closed Deals" at bounding box center [73, 46] width 55 height 15
click at [421, 80] on td "[DATE] 04:02 pm" at bounding box center [439, 46] width 37 height 69
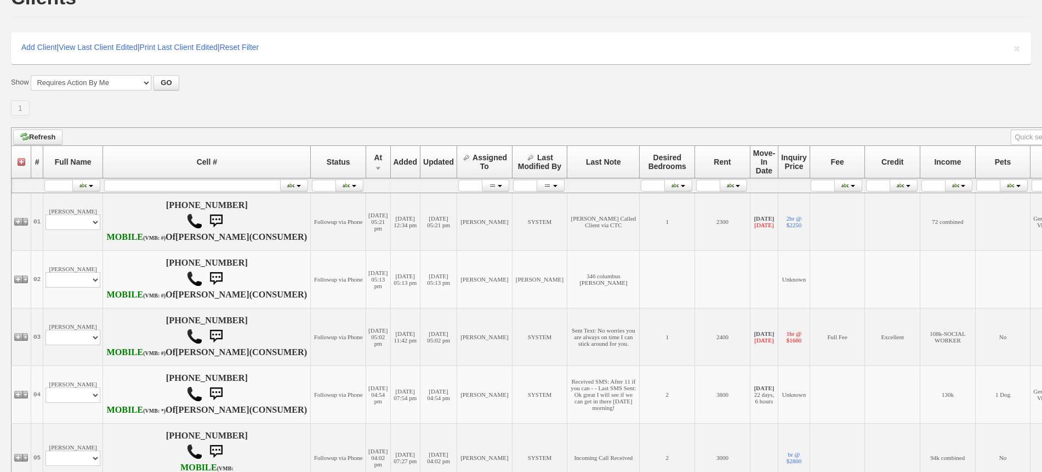
scroll to position [0, 0]
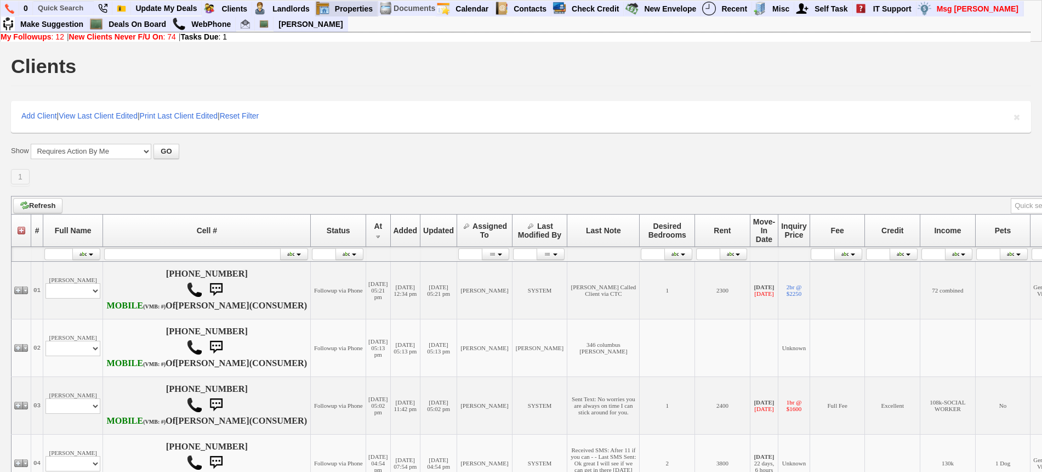
click at [0, 0] on b "Pending Changes (3)" at bounding box center [0, 0] width 0 height 0
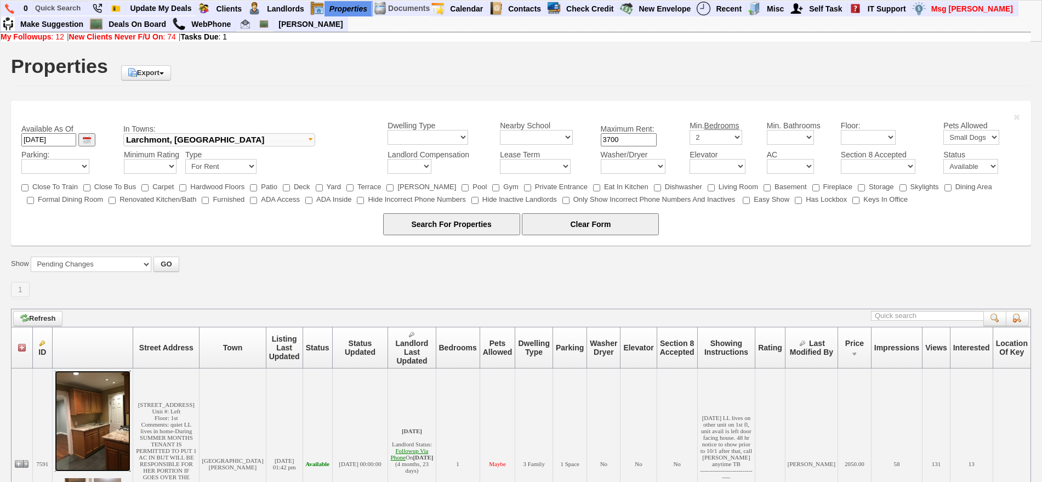
click at [107, 391] on img at bounding box center [93, 421] width 76 height 101
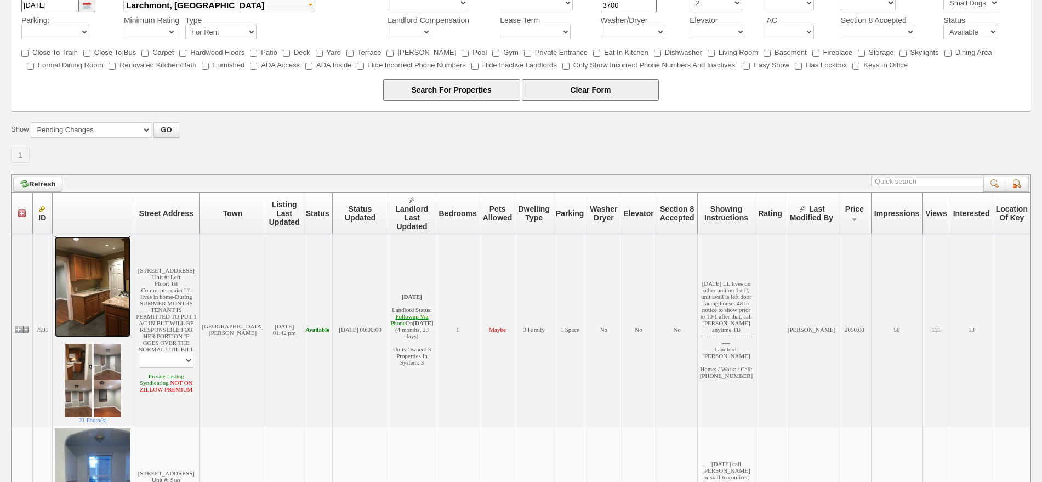
scroll to position [137, 0]
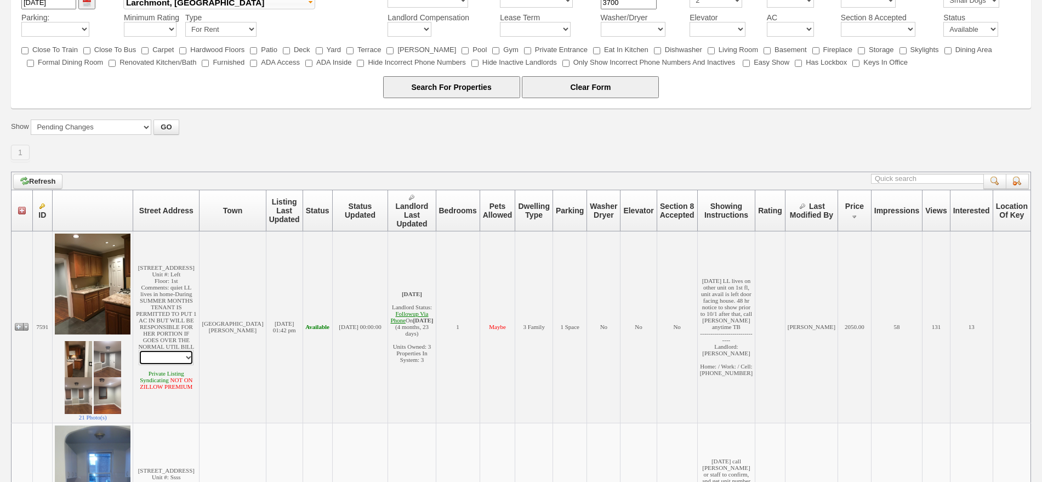
click at [172, 361] on select "Edit Property Edit Landlord Property Profile Print Email Regarding Property -> …" at bounding box center [166, 357] width 55 height 15
select select "ChangeURL,/crm/custom/edit_property_form.php?redirect=%2Fcrm%2Ffind_properties.…"
click at [145, 353] on select "Edit Property Edit Landlord Property Profile Print Email Regarding Property -> …" at bounding box center [166, 357] width 55 height 15
select select
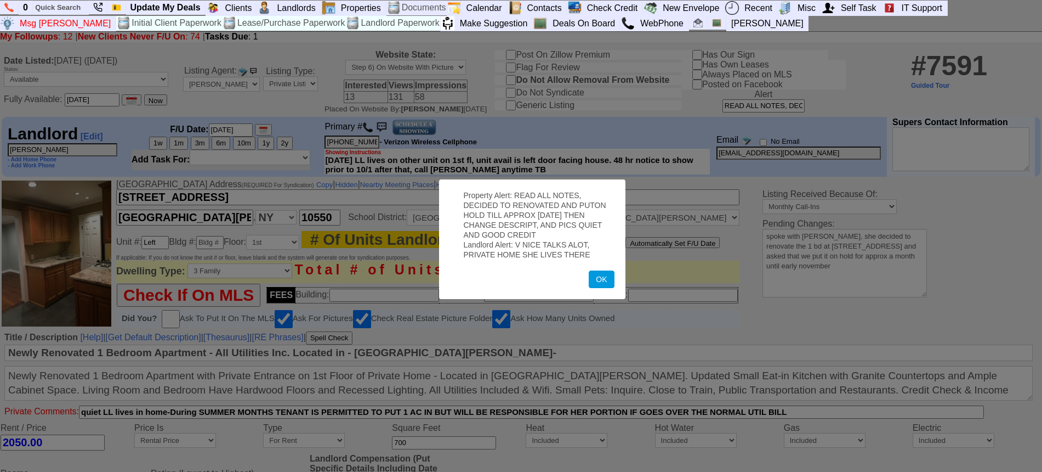
click at [594, 287] on button "OK" at bounding box center [601, 279] width 25 height 18
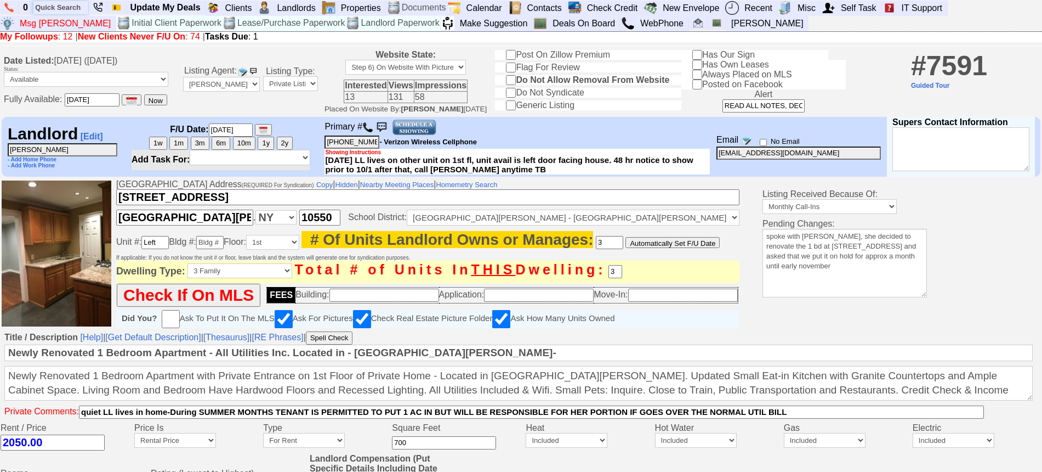
click at [67, 4] on input "text" at bounding box center [60, 8] width 55 height 14
paste input "315-920-0189"
type input "315-920-0189"
click at [0, 0] on nobr "Status: Followup via Phone Thursday, October 9th, 2025" at bounding box center [0, 0] width 0 height 0
click at [71, 2] on input "text" at bounding box center [60, 8] width 55 height 14
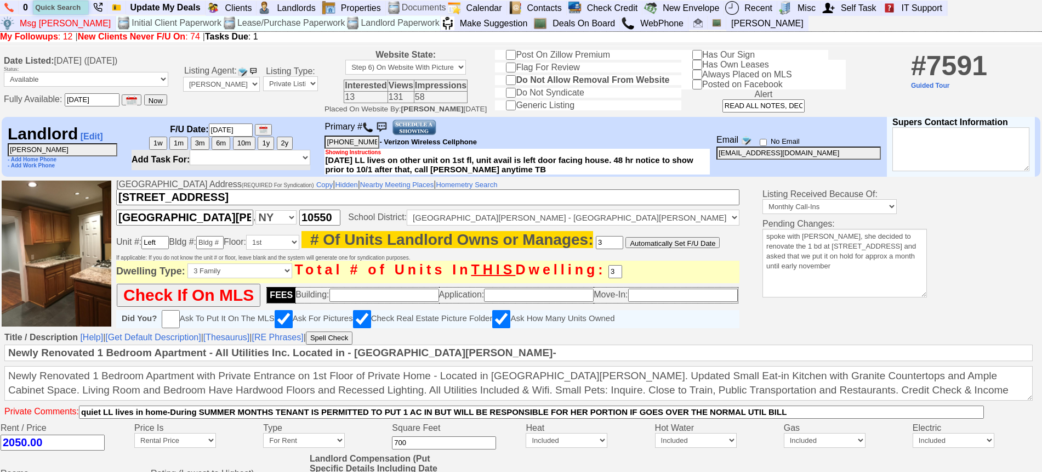
paste input "917-808-8352"
type input "917-808-8352"
click at [0, 0] on nobr "Status: Followup via Phone Thursday, October 9th, 2025" at bounding box center [0, 0] width 0 height 0
click at [0, 0] on blink "Requires Action By Me (12)" at bounding box center [0, 0] width 0 height 0
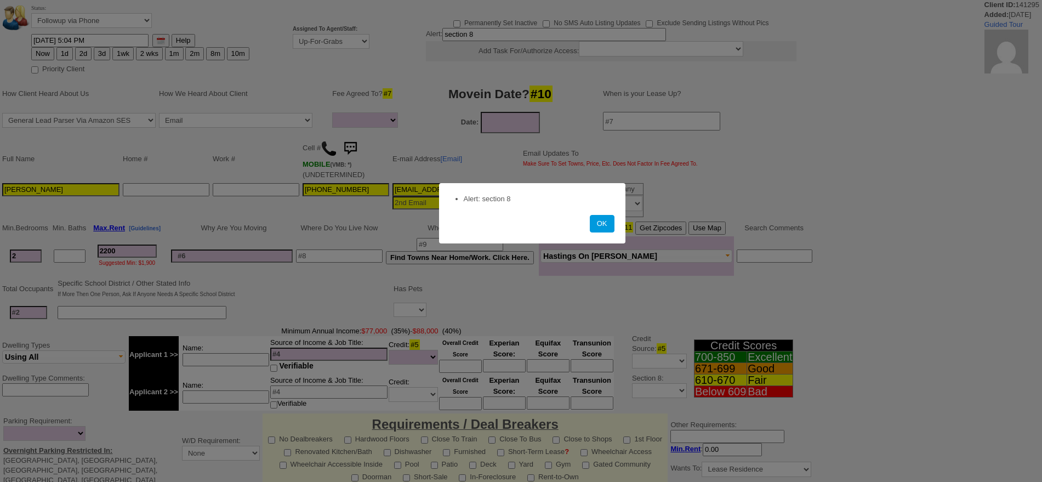
select select
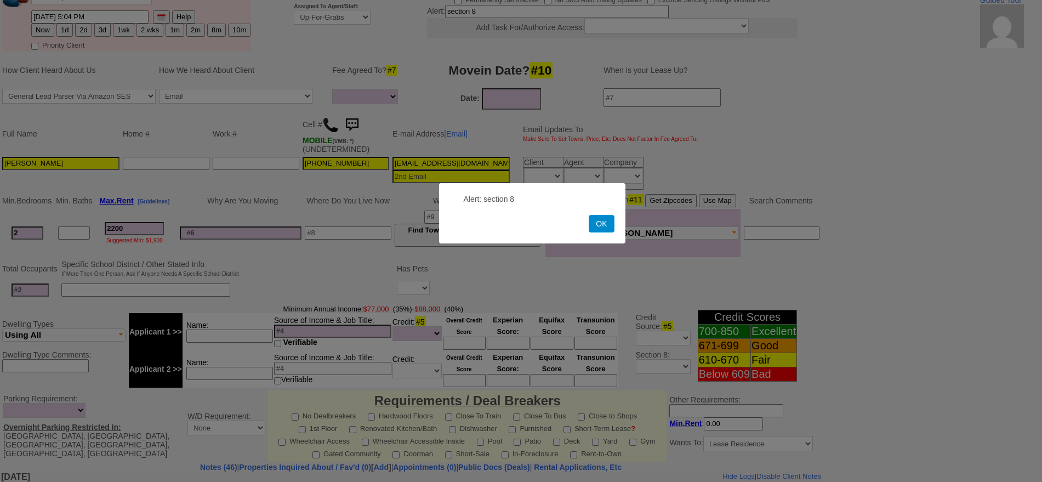
scroll to position [112, 0]
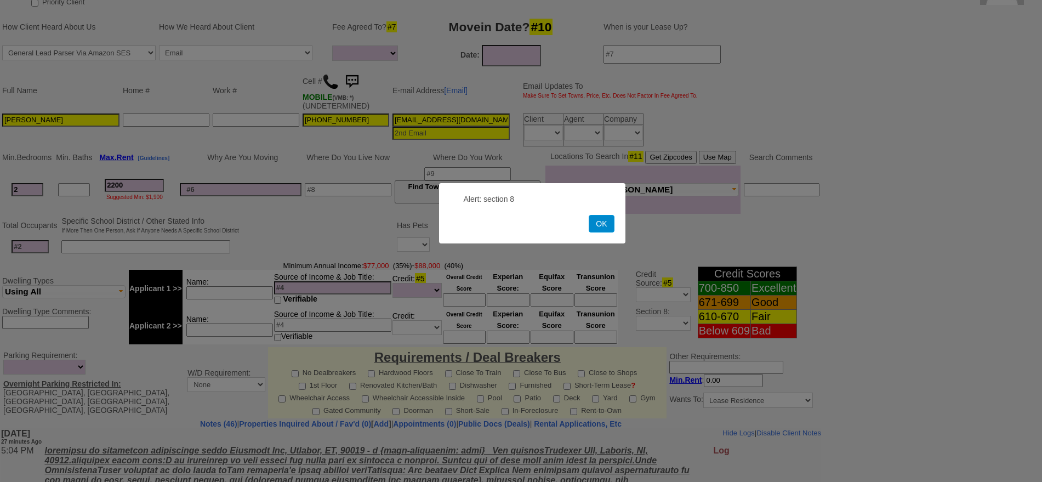
click at [604, 221] on button "OK" at bounding box center [601, 224] width 25 height 18
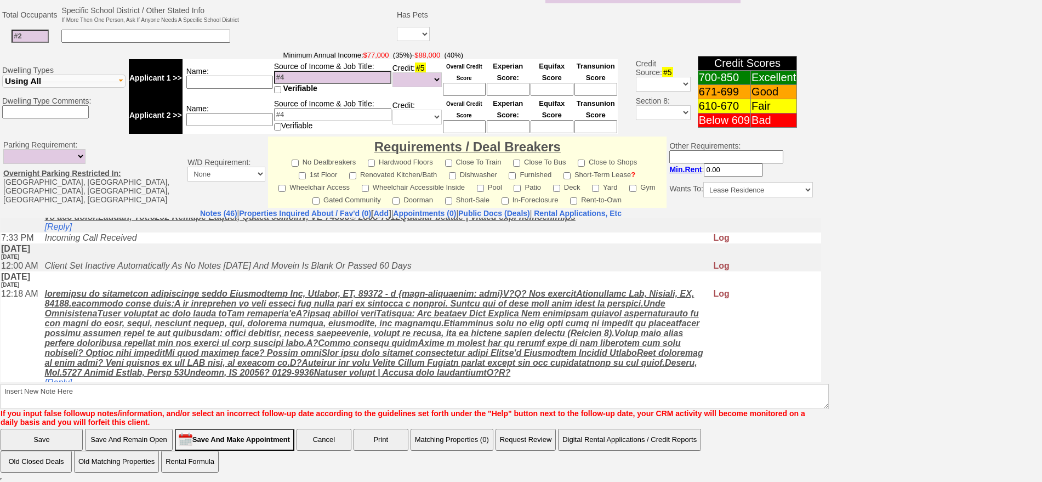
scroll to position [3522, 0]
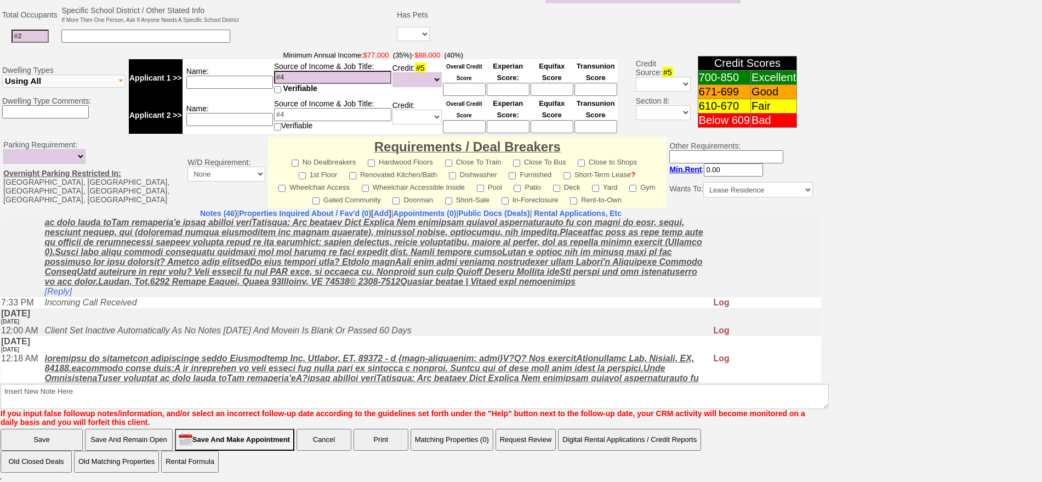
click at [821, 339] on td "Notes (46) | Properties Inquired About / Fav'd (0) [ Add ] | Appointments (0) |…" at bounding box center [411, 317] width 822 height 219
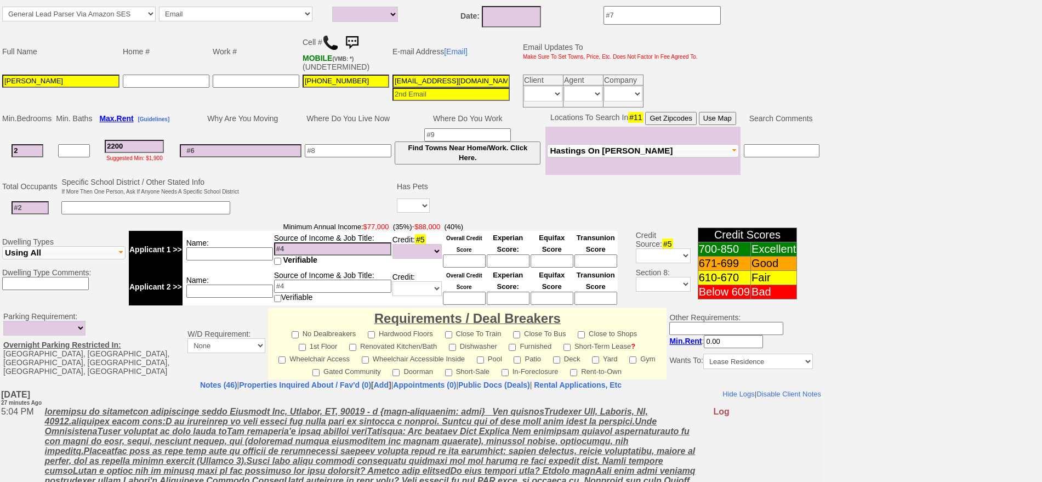
scroll to position [0, 0]
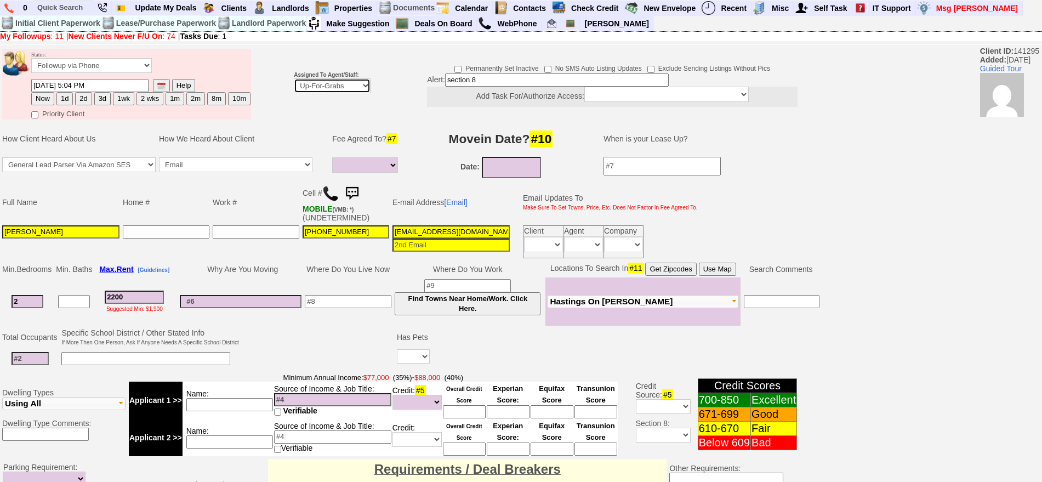
click at [337, 82] on select "Up-For-Grabs ***** STAFF ***** [PERSON_NAME] [PHONE_NUMBER] [PERSON_NAME] [PHON…" at bounding box center [332, 85] width 77 height 15
select select "148"
click at [294, 78] on select "Up-For-Grabs ***** STAFF ***** [PERSON_NAME] [PHONE_NUMBER] [PERSON_NAME] [PHON…" at bounding box center [332, 85] width 77 height 15
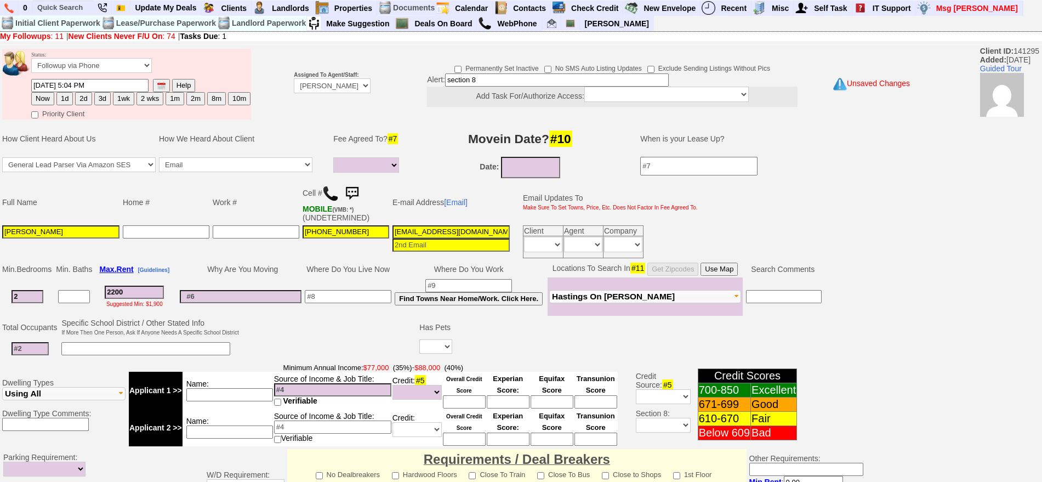
click at [65, 99] on button "1d" at bounding box center [64, 98] width 16 height 13
type input "[DATE] 05:32 PM"
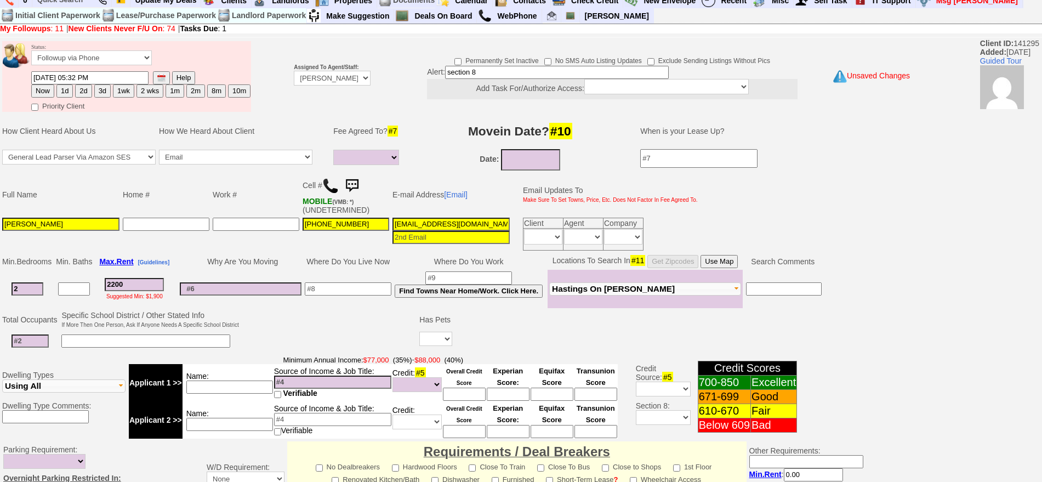
scroll to position [308, 0]
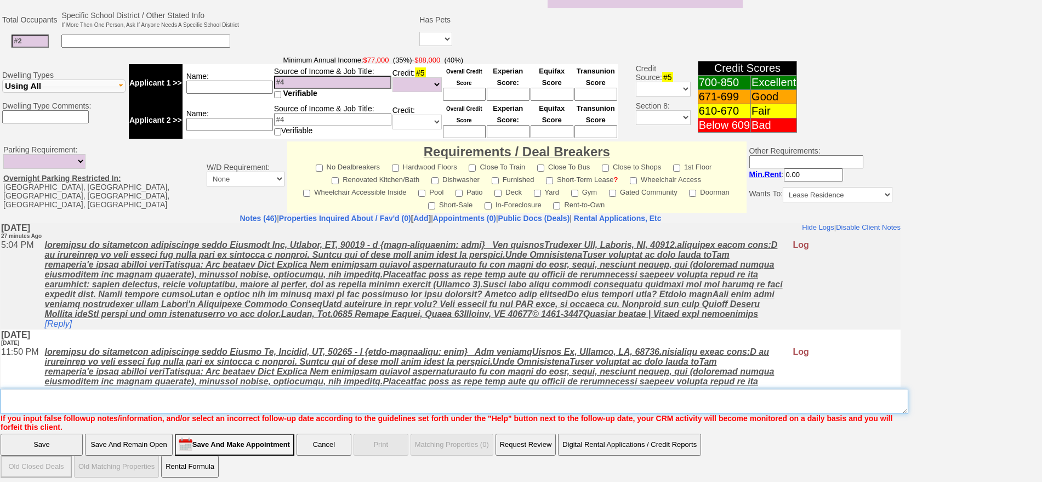
click at [419, 390] on textarea "Insert New Note Here" at bounding box center [455, 401] width 908 height 25
type textarea "hillside possible fu"
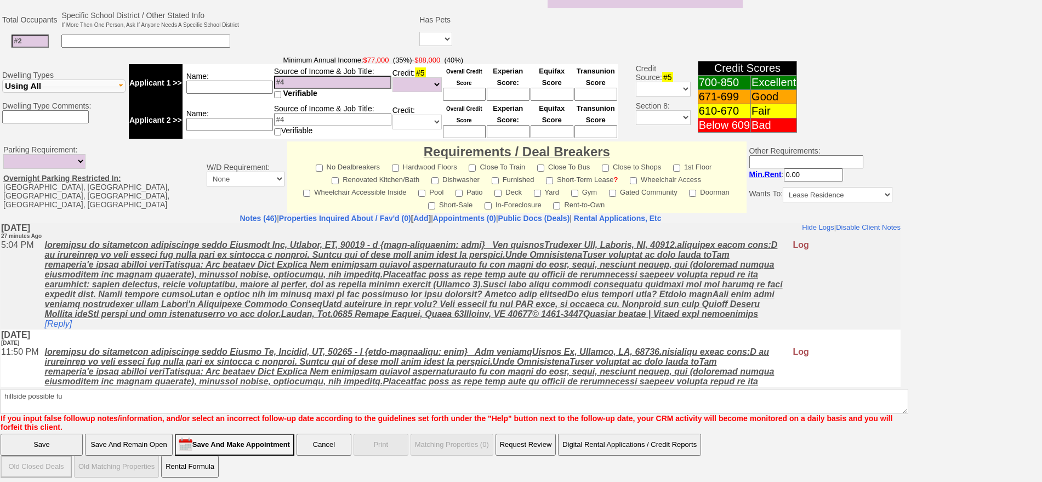
click input "Save" at bounding box center [42, 445] width 82 height 22
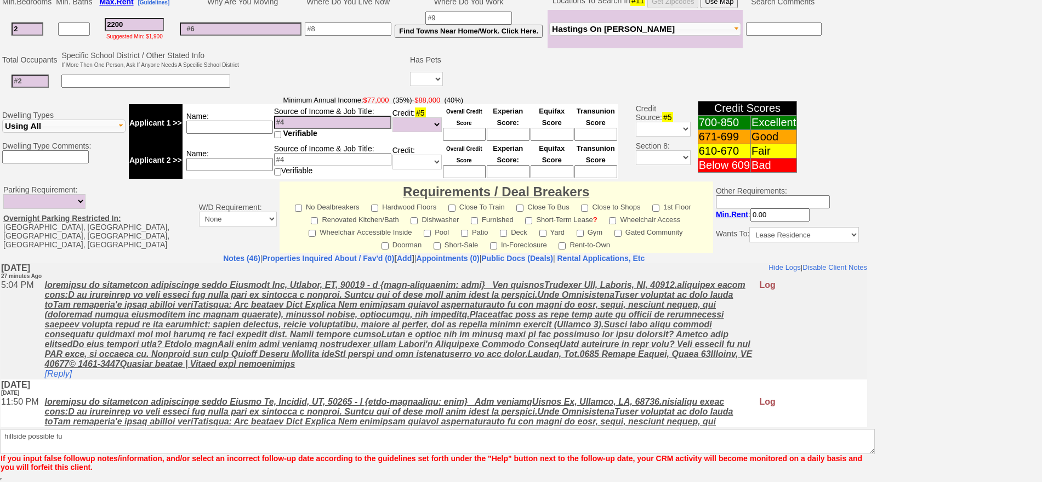
scroll to position [268, 0]
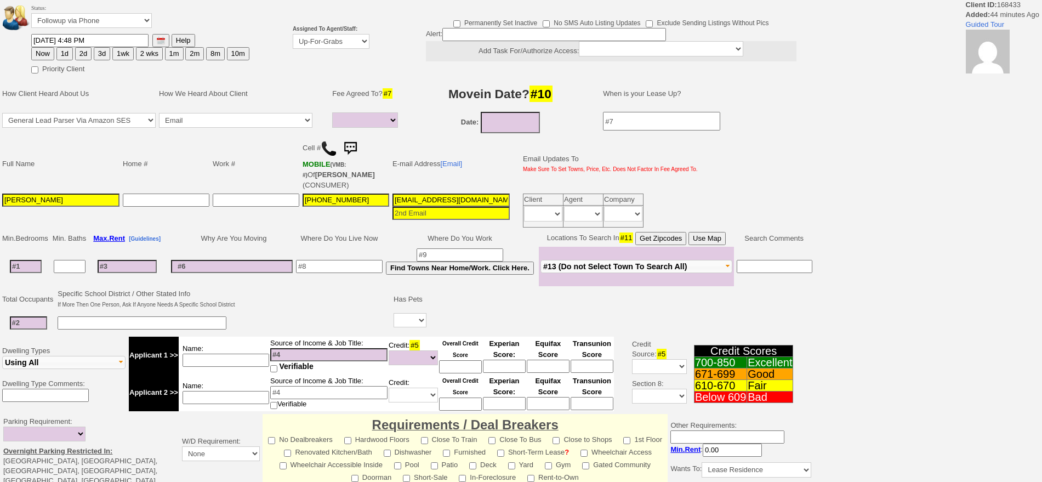
select select
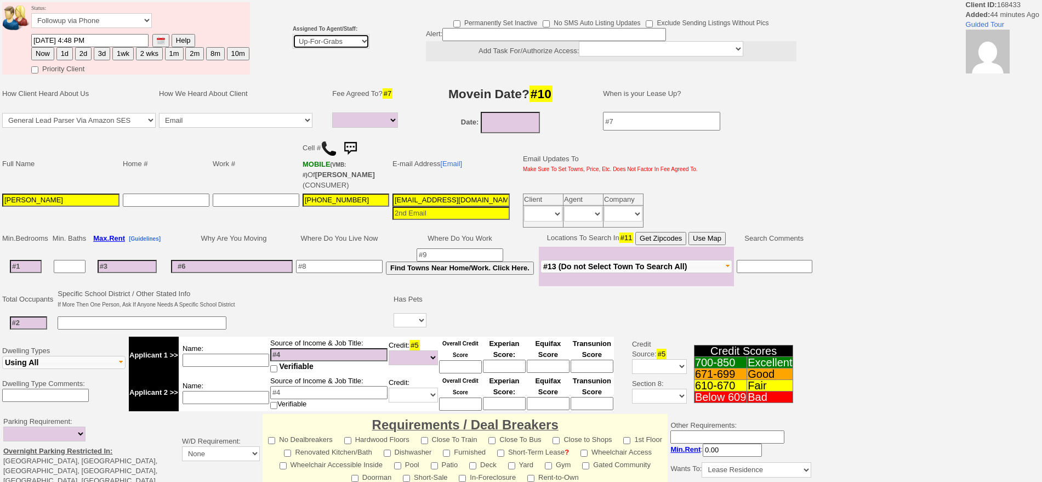
click at [320, 42] on select "Up-For-Grabs ***** STAFF ***** [PERSON_NAME] [PHONE_NUMBER] [PERSON_NAME] [PHON…" at bounding box center [331, 41] width 77 height 15
select select "148"
click at [293, 34] on select "Up-For-Grabs ***** STAFF ***** [PERSON_NAME] [PHONE_NUMBER] [PERSON_NAME] [PHON…" at bounding box center [331, 41] width 77 height 15
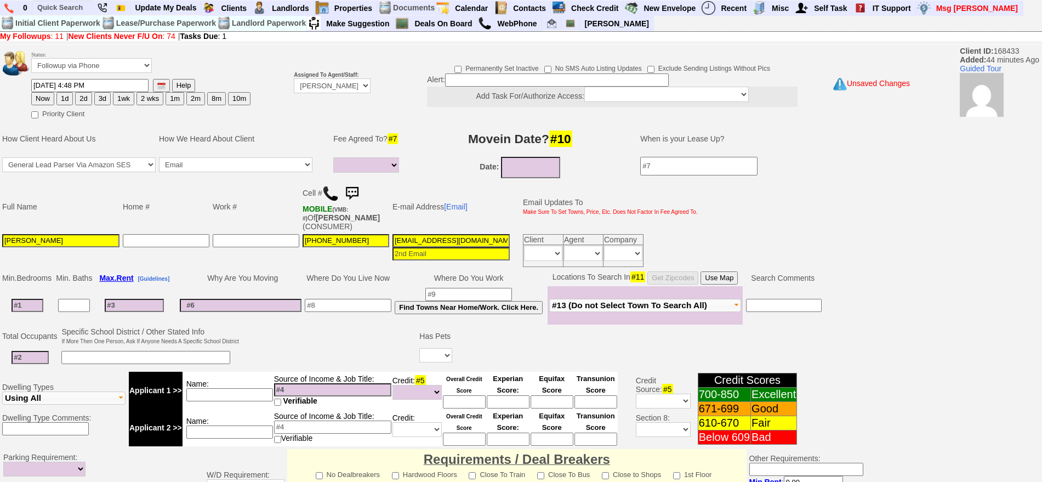
click at [70, 55] on td "Status: Followup via Phone Followup via Email Followup When Section 8 Property …" at bounding box center [141, 64] width 220 height 30
click at [66, 99] on button "1d" at bounding box center [64, 98] width 16 height 13
type input "10/10/2025 05:32 PM"
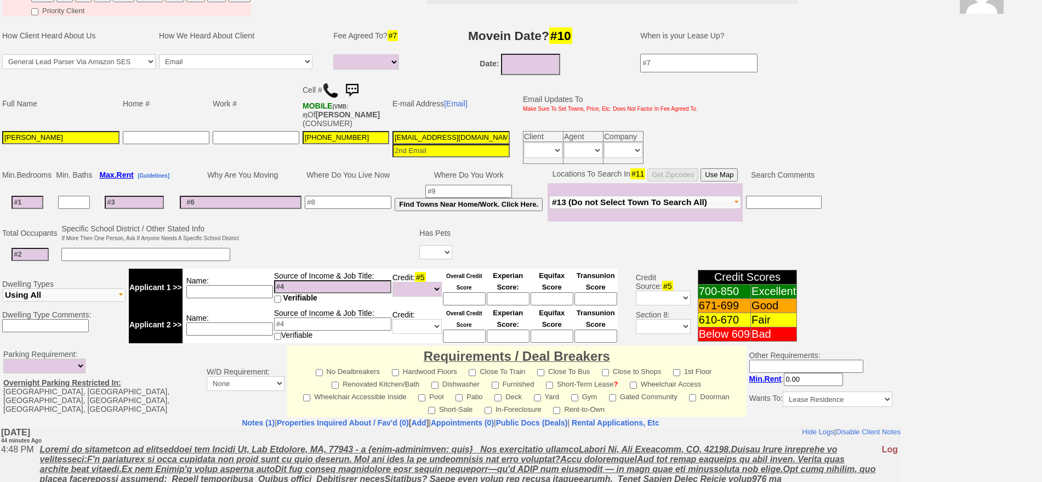
scroll to position [299, 0]
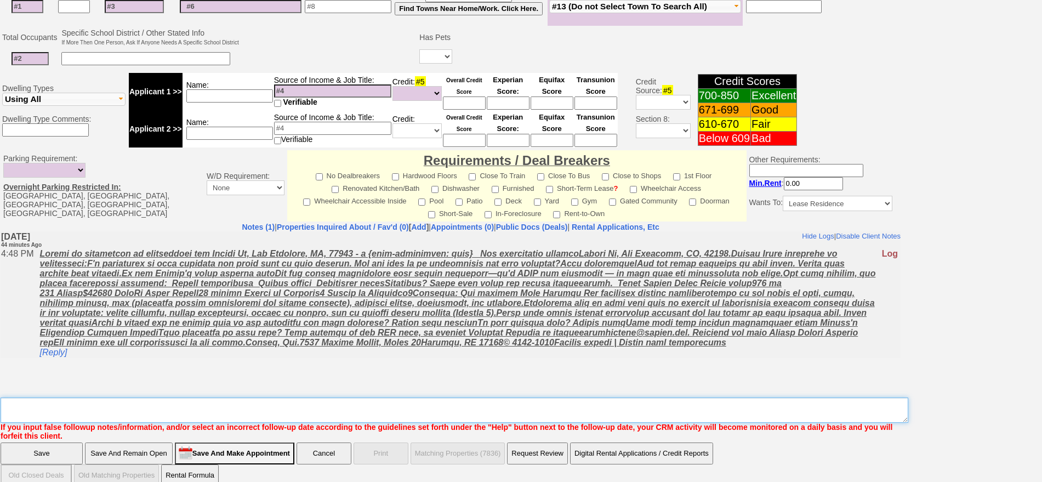
click at [310, 397] on textarea "Insert New Note Here" at bounding box center [455, 409] width 908 height 25
type textarea "f"
type textarea "2104g"
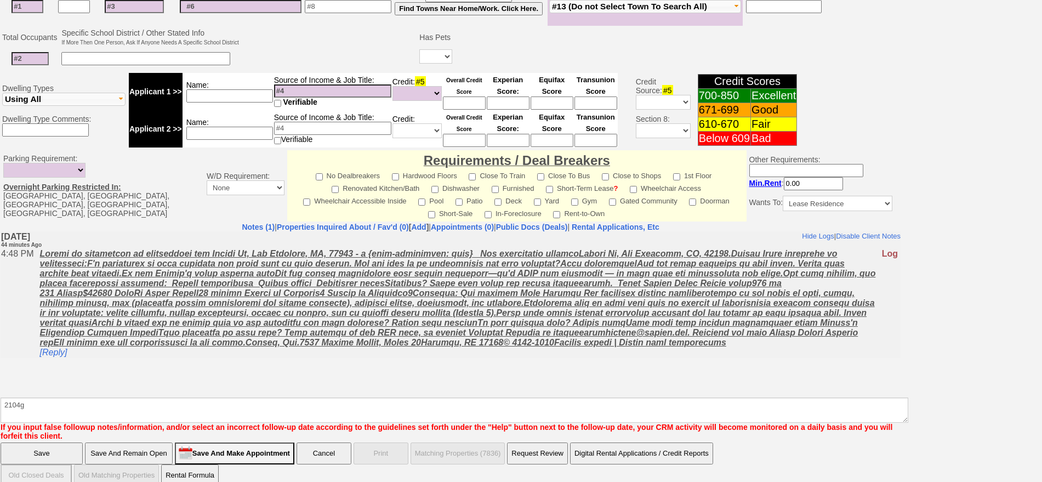
click input "Save" at bounding box center [42, 453] width 82 height 22
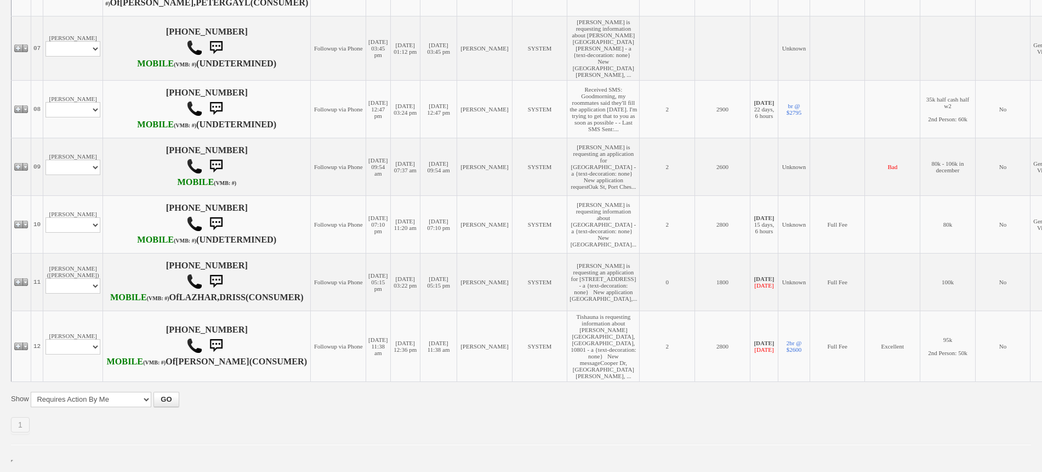
scroll to position [822, 0]
click at [61, 217] on select "Profile Edit Print Email Externally (Will Not Be Tracked In CRM) Closed Deals" at bounding box center [73, 224] width 55 height 15
click at [69, 195] on td "[PERSON_NAME] Profile Edit Print Email Externally (Will Not Be Tracked In CRM) …" at bounding box center [73, 224] width 60 height 58
click at [72, 80] on td "[PERSON_NAME] Profile Edit Print Email Externally (Will Not Be Tracked In CRM) …" at bounding box center [73, 48] width 60 height 64
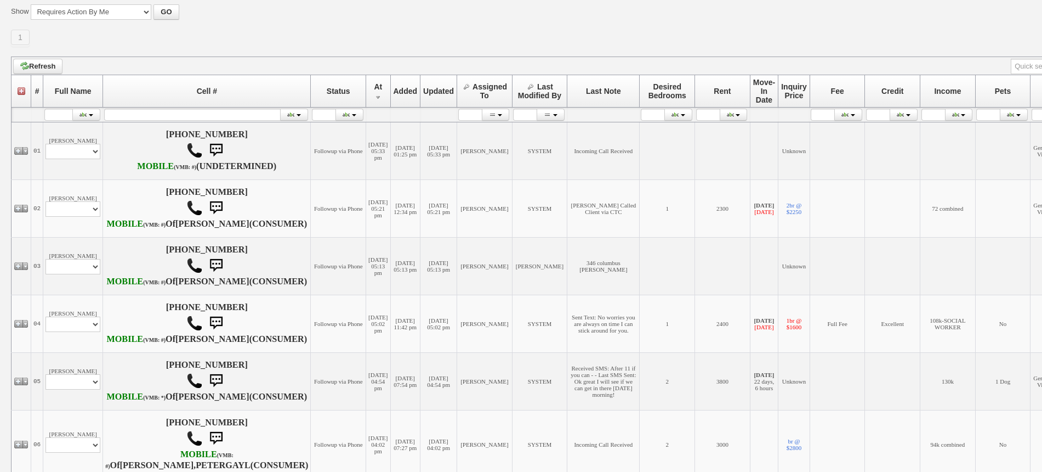
scroll to position [137, 0]
click at [77, 161] on select "Profile Edit Print Email Externally (Will Not Be Tracked In CRM) Closed Deals" at bounding box center [73, 153] width 55 height 15
select select "ChangeURL,/crm/custom/edit_client_form.php?redirect=%2Fcrm%2Fclients.php&id=168…"
click at [46, 151] on select "Profile Edit Print Email Externally (Will Not Be Tracked In CRM) Closed Deals" at bounding box center [73, 153] width 55 height 15
select select
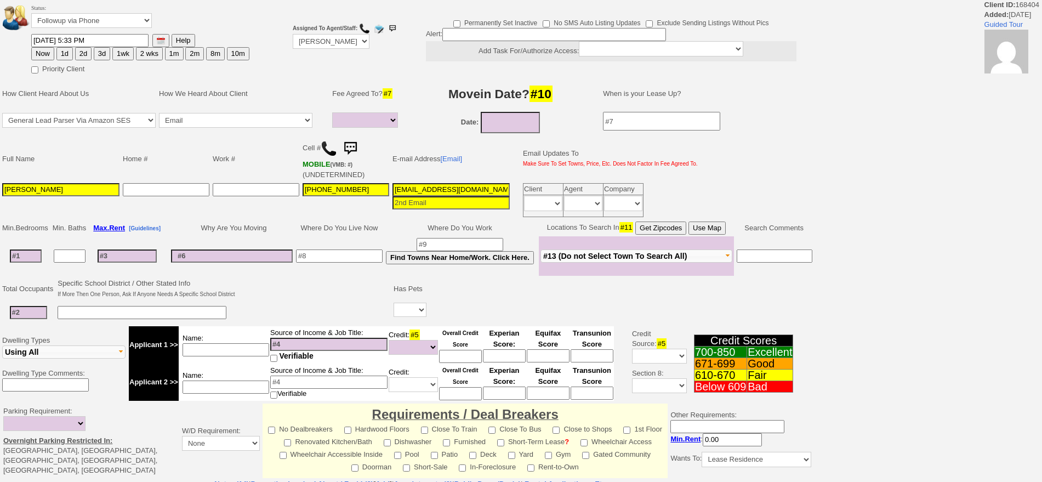
select select
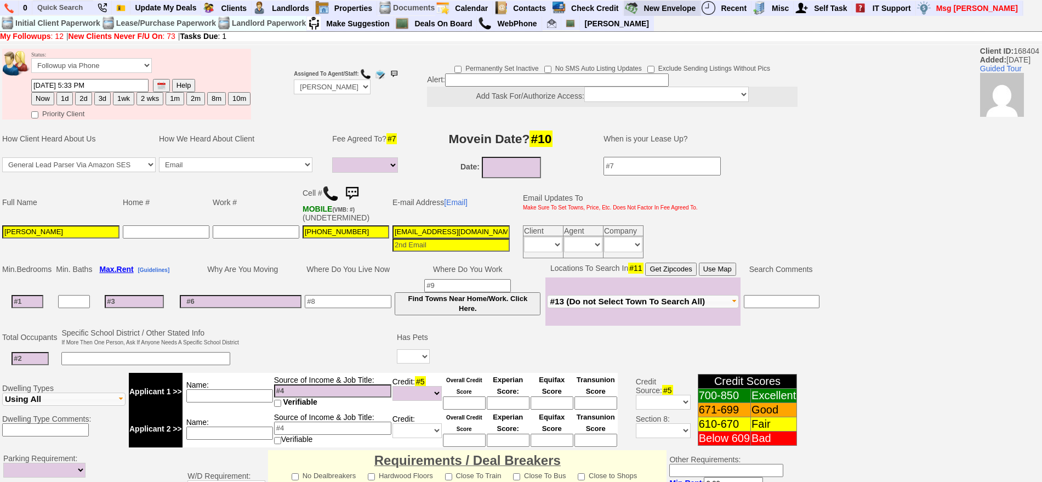
click at [0, 0] on link "View Envelopes" at bounding box center [0, 0] width 0 height 0
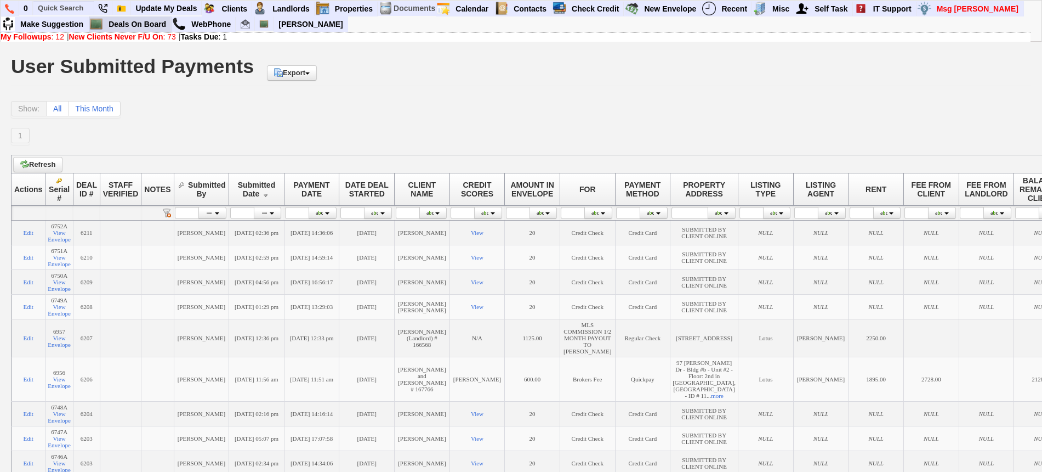
click at [151, 26] on link "Deals On Board" at bounding box center [137, 24] width 67 height 14
